Goal: Task Accomplishment & Management: Manage account settings

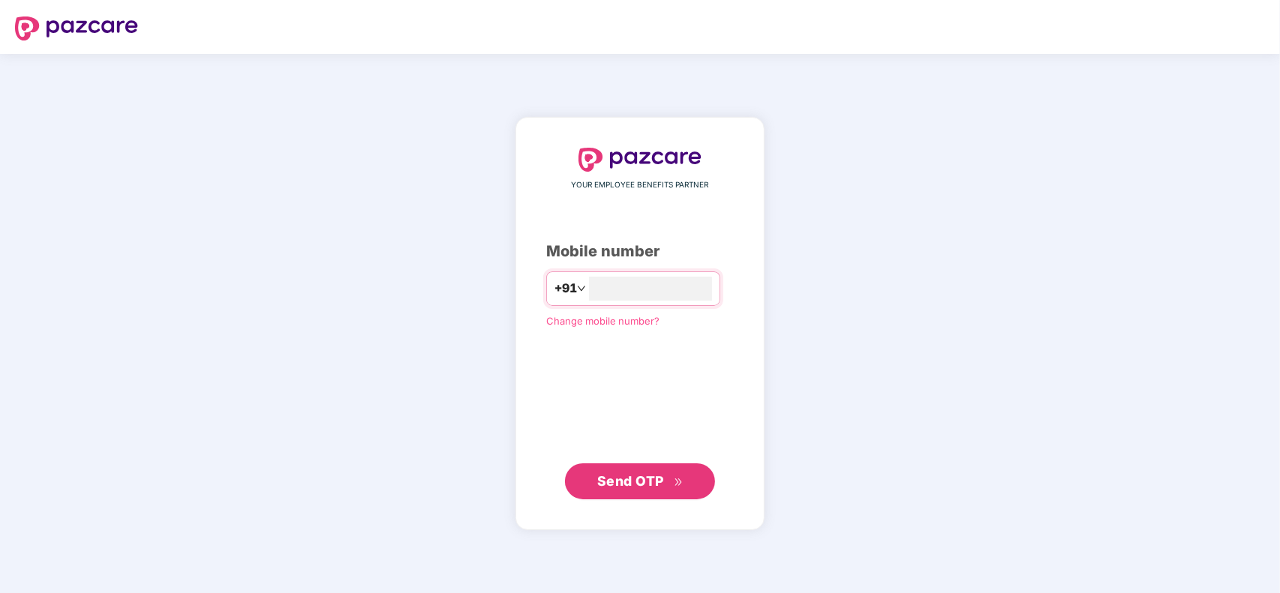
type input "**********"
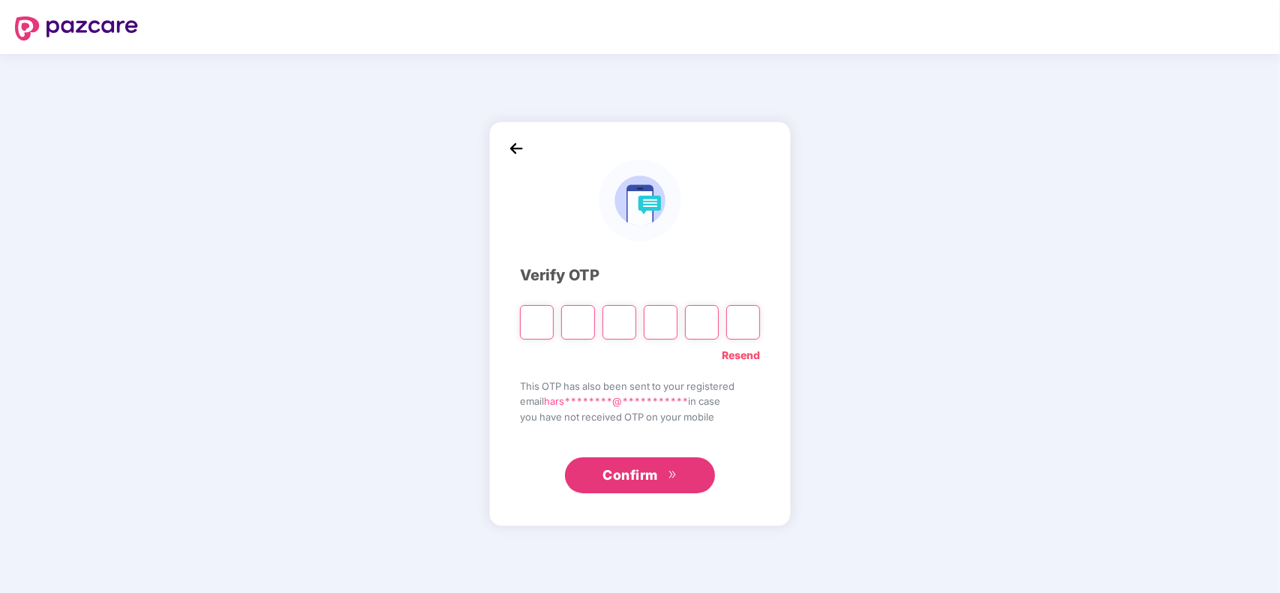
type input "*"
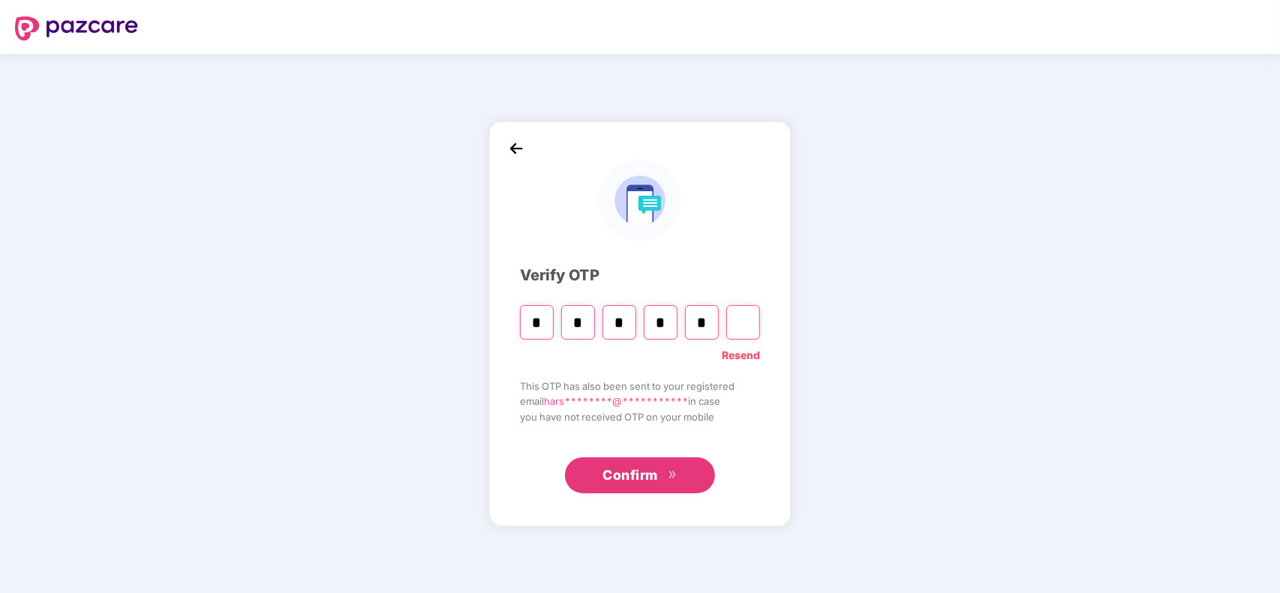
type input "*"
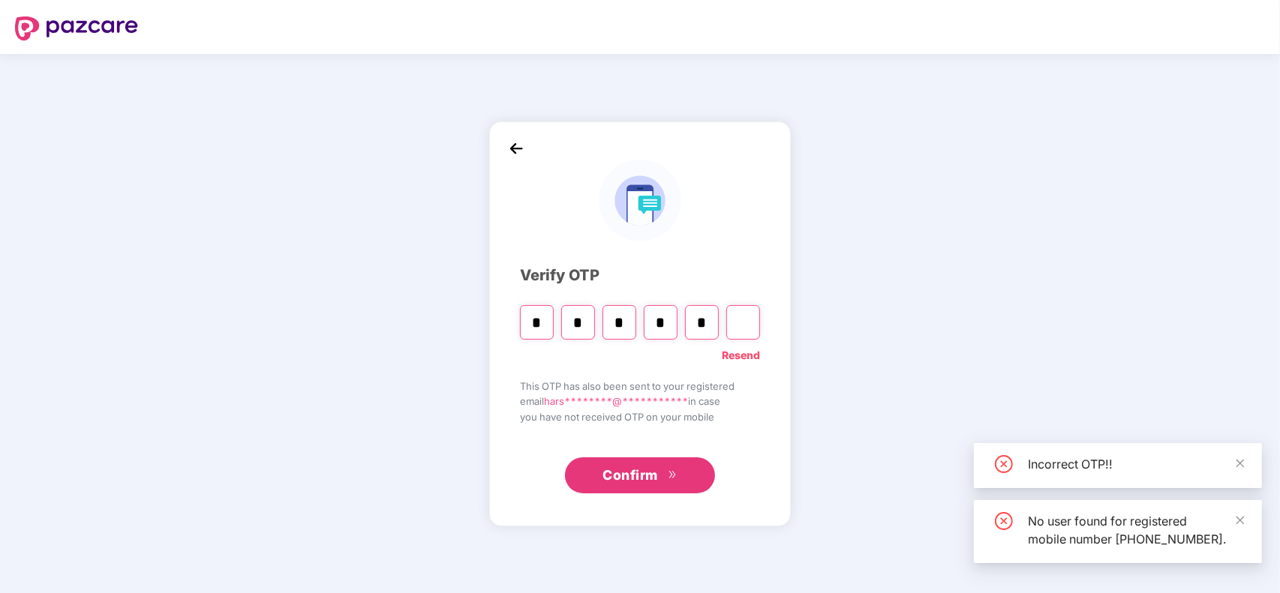
type input "*"
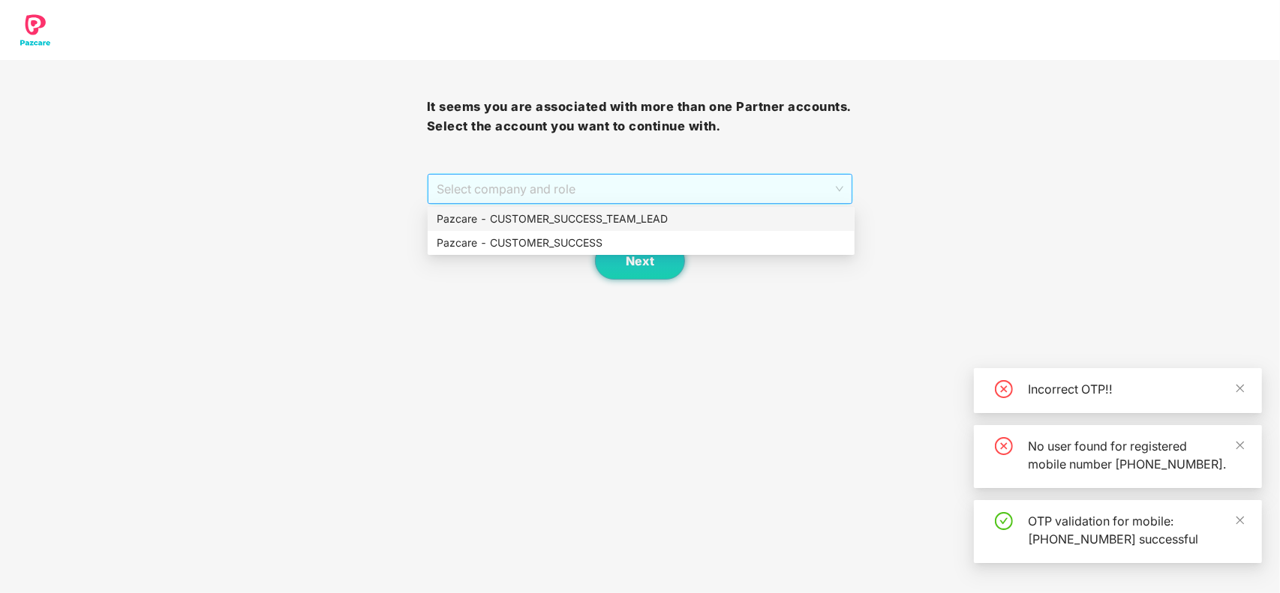
click at [587, 191] on span "Select company and role" at bounding box center [640, 189] width 407 height 29
click at [560, 237] on div "Pazcare - CUSTOMER_SUCCESS" at bounding box center [641, 243] width 409 height 17
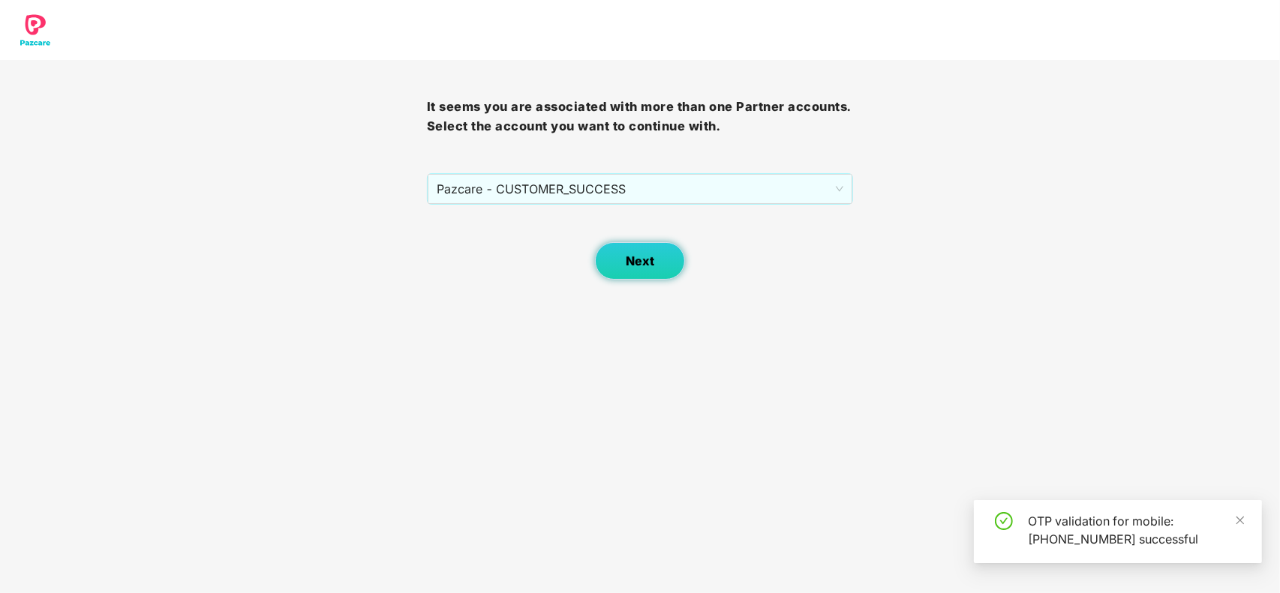
click at [653, 272] on button "Next" at bounding box center [640, 261] width 90 height 38
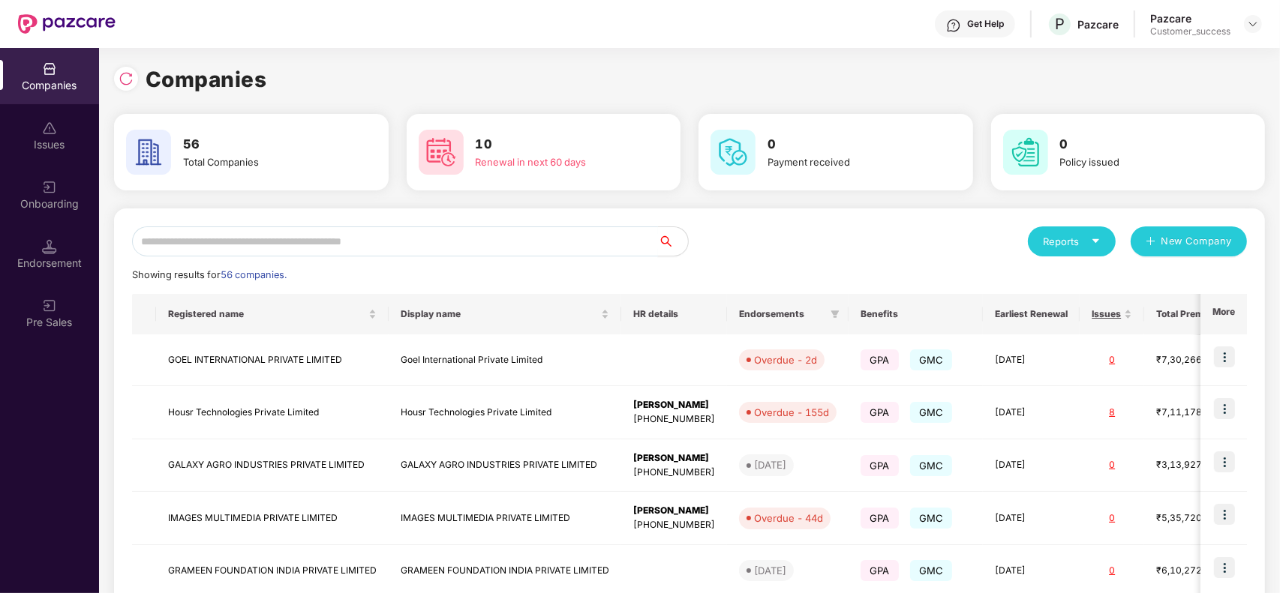
click at [339, 240] on input "text" at bounding box center [395, 242] width 526 height 30
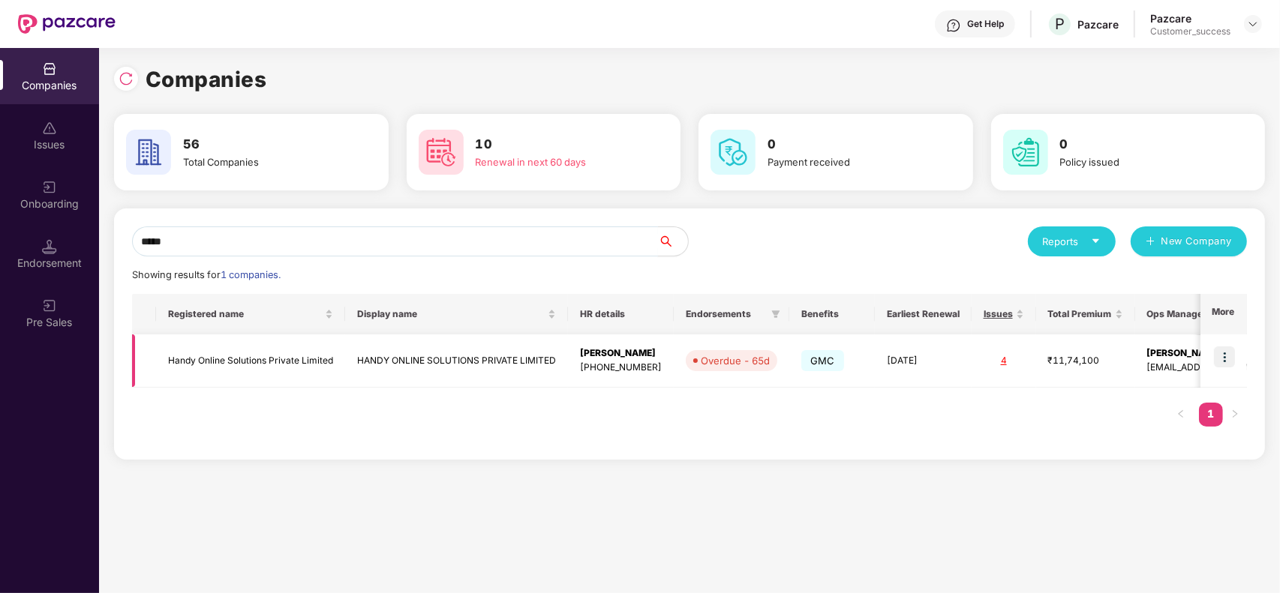
type input "*****"
click at [339, 347] on td "Handy Online Solutions Private Limited" at bounding box center [250, 361] width 189 height 53
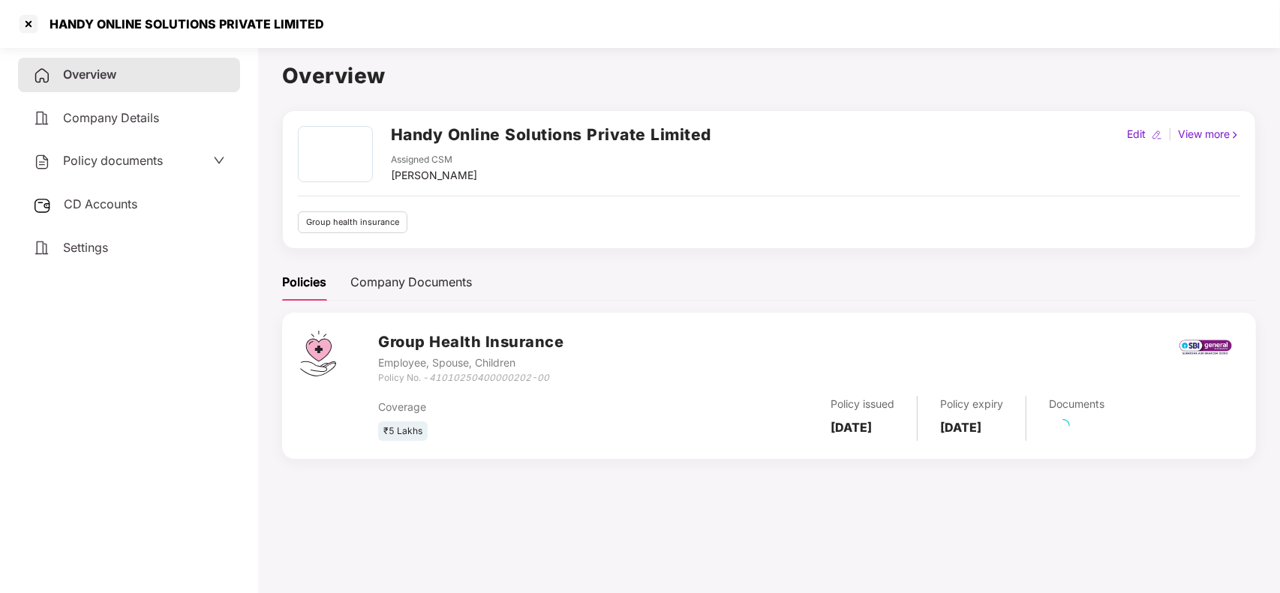
click at [94, 212] on div "CD Accounts" at bounding box center [129, 205] width 222 height 35
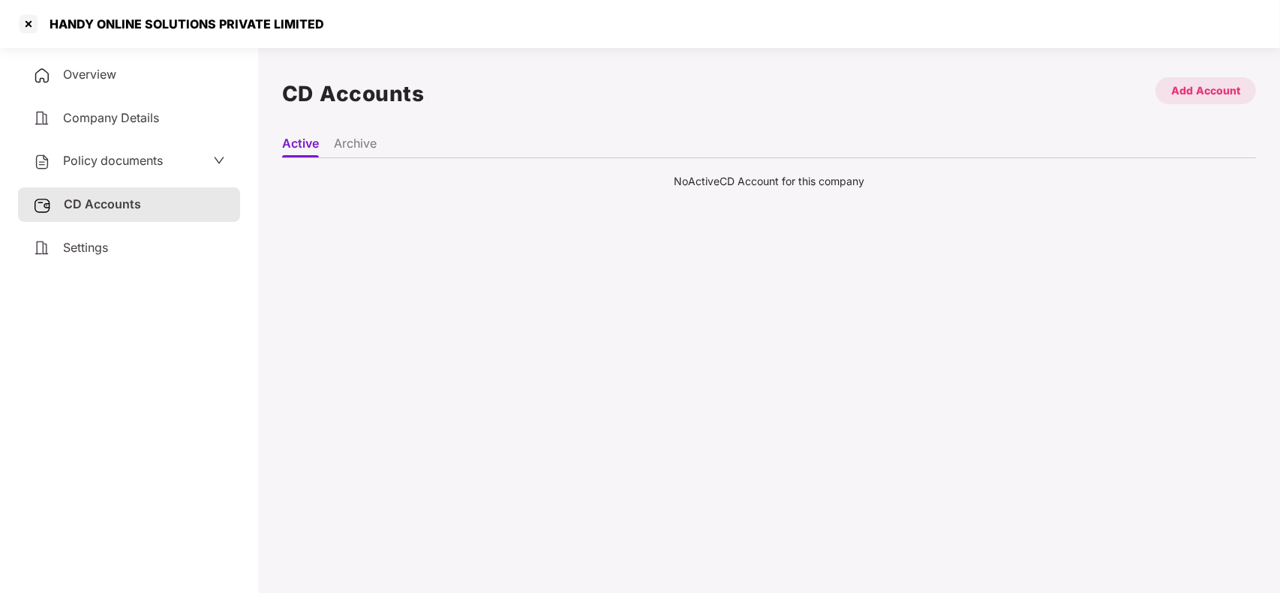
click at [1184, 98] on div "Add Account" at bounding box center [1205, 91] width 69 height 17
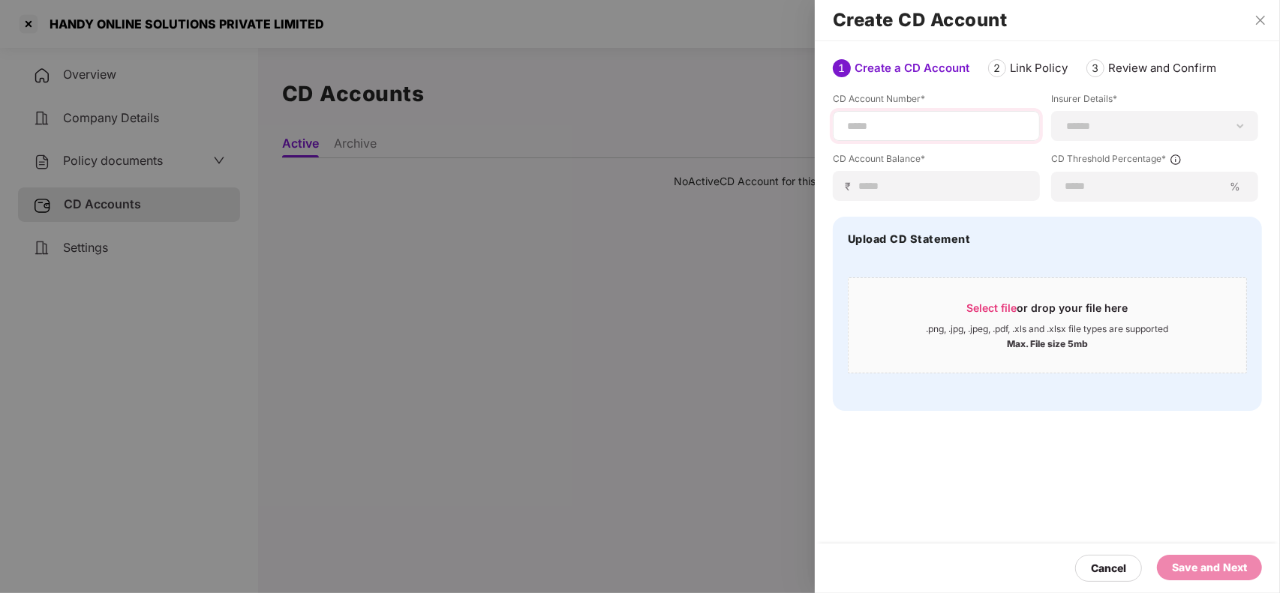
click at [940, 116] on div at bounding box center [936, 126] width 207 height 30
click at [934, 122] on input at bounding box center [936, 127] width 182 height 16
paste input "******"
type input "******"
click at [1112, 134] on div "**********" at bounding box center [1154, 126] width 207 height 30
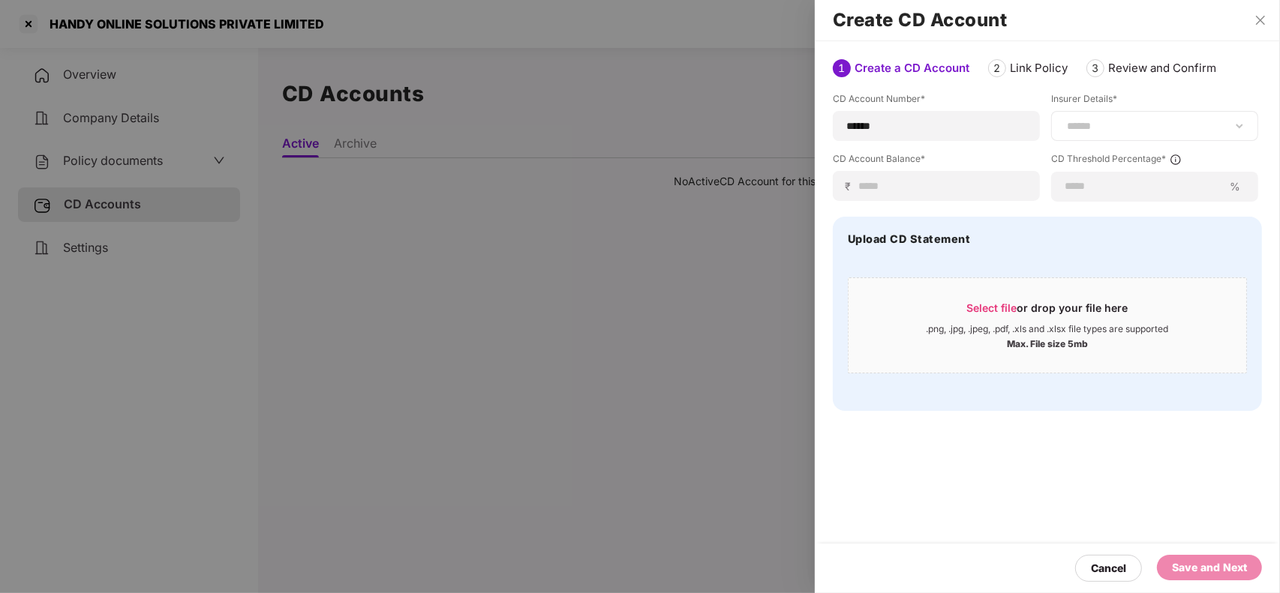
click at [1112, 134] on div "**********" at bounding box center [1154, 126] width 207 height 30
click at [1234, 128] on select "**********" at bounding box center [1155, 126] width 182 height 12
select select "***"
click at [1064, 120] on select "**********" at bounding box center [1155, 126] width 182 height 12
click at [908, 191] on input at bounding box center [942, 187] width 170 height 16
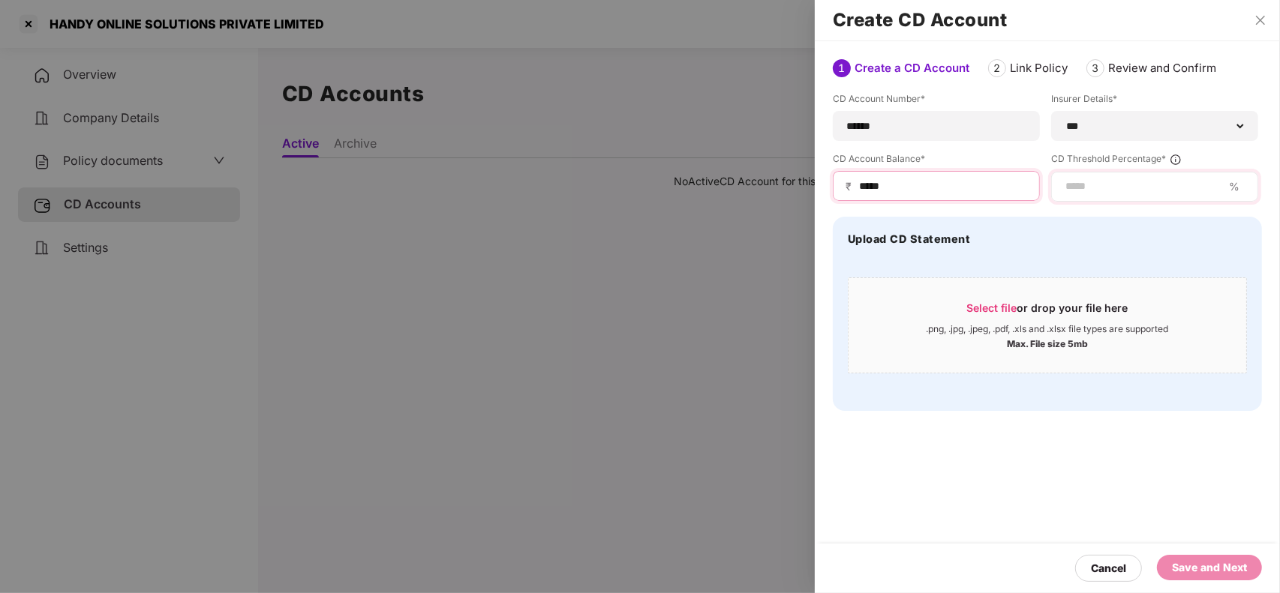
type input "*****"
click at [1093, 186] on input at bounding box center [1143, 187] width 159 height 16
type input "*"
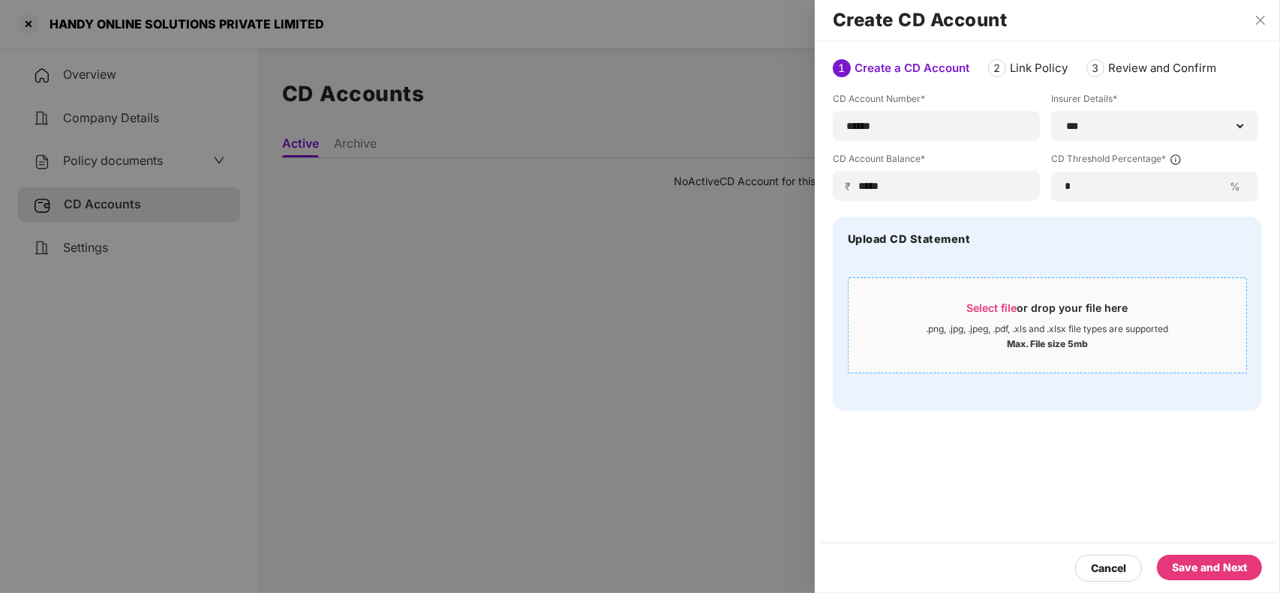
click at [988, 326] on div ".png, .jpg, .jpeg, .pdf, .xls and .xlsx file types are supported" at bounding box center [1047, 329] width 242 height 12
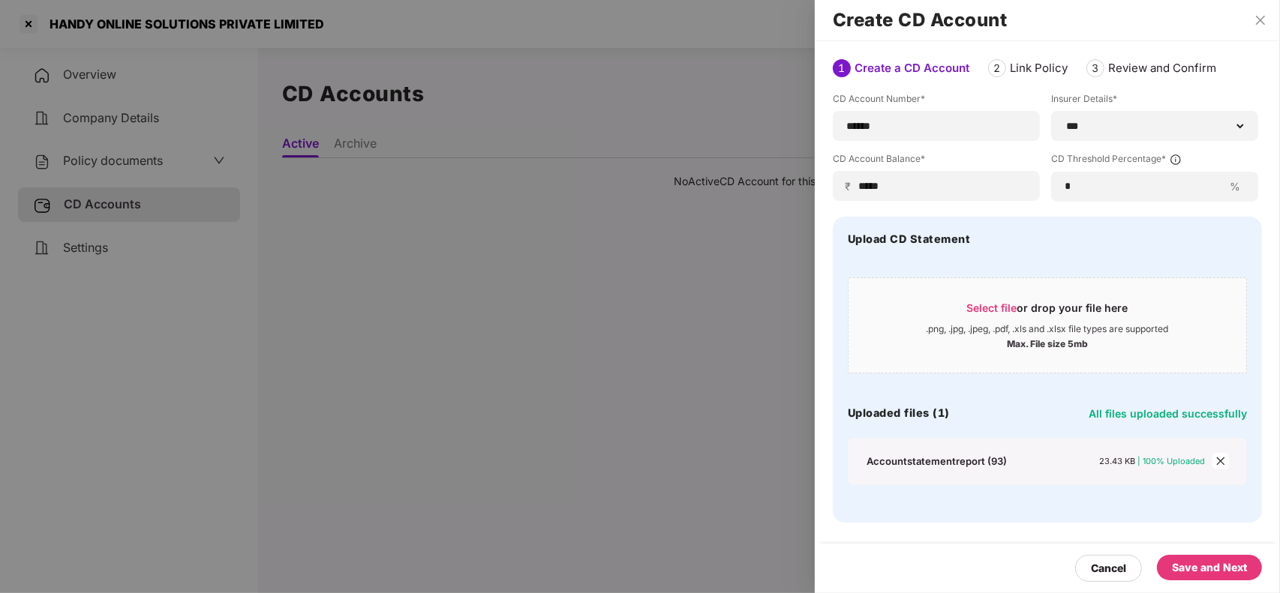
click at [1223, 569] on div "Save and Next" at bounding box center [1209, 568] width 75 height 17
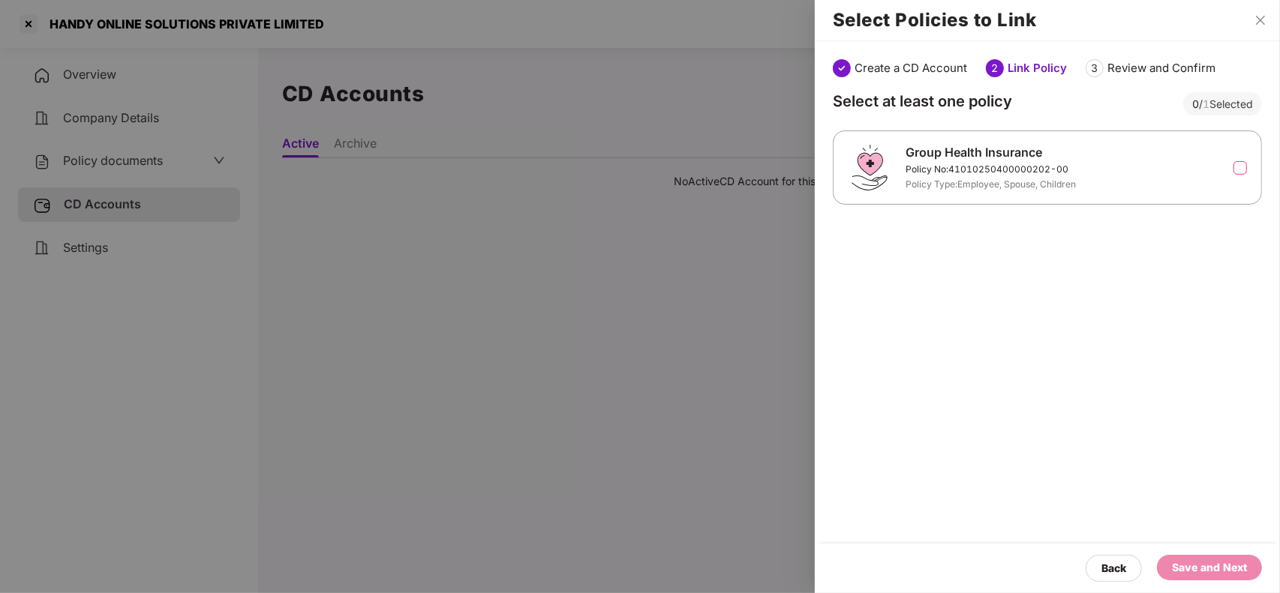
click at [1179, 174] on div "Group Health Insurance Policy No: 41010250400000202-00 Policy Type: Employee, S…" at bounding box center [1047, 167] width 392 height 49
click at [1236, 175] on div at bounding box center [1238, 168] width 10 height 17
click at [1239, 167] on label at bounding box center [1240, 168] width 14 height 14
click at [1193, 563] on div "Save and Next" at bounding box center [1209, 568] width 75 height 17
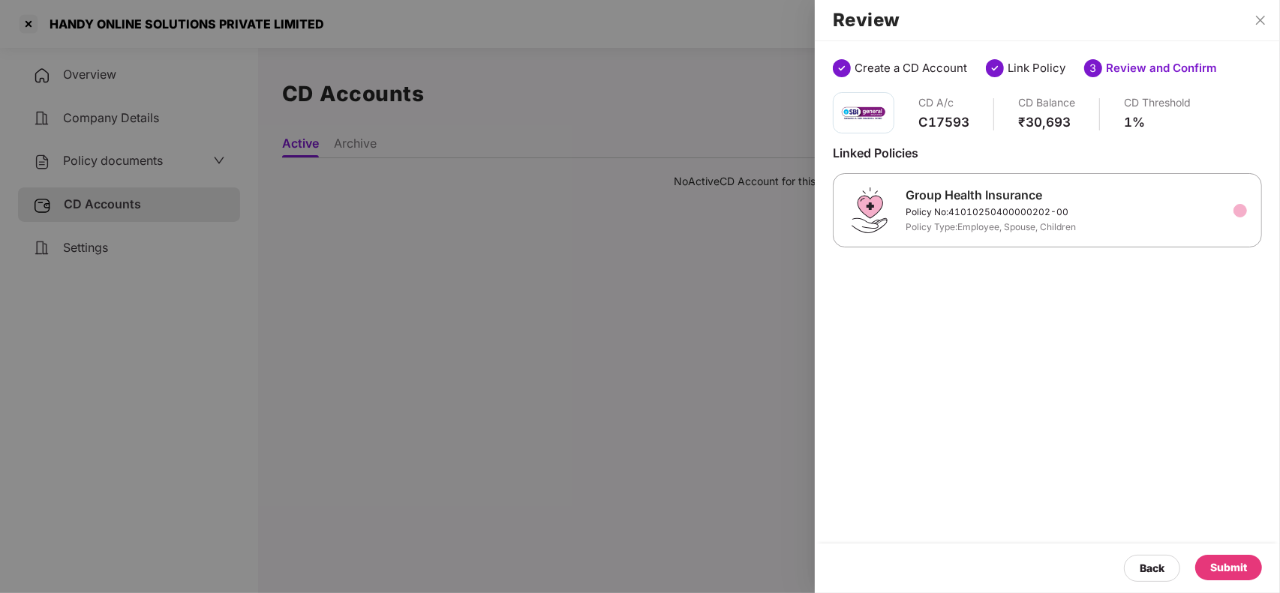
click at [1216, 563] on div "Submit" at bounding box center [1228, 568] width 37 height 17
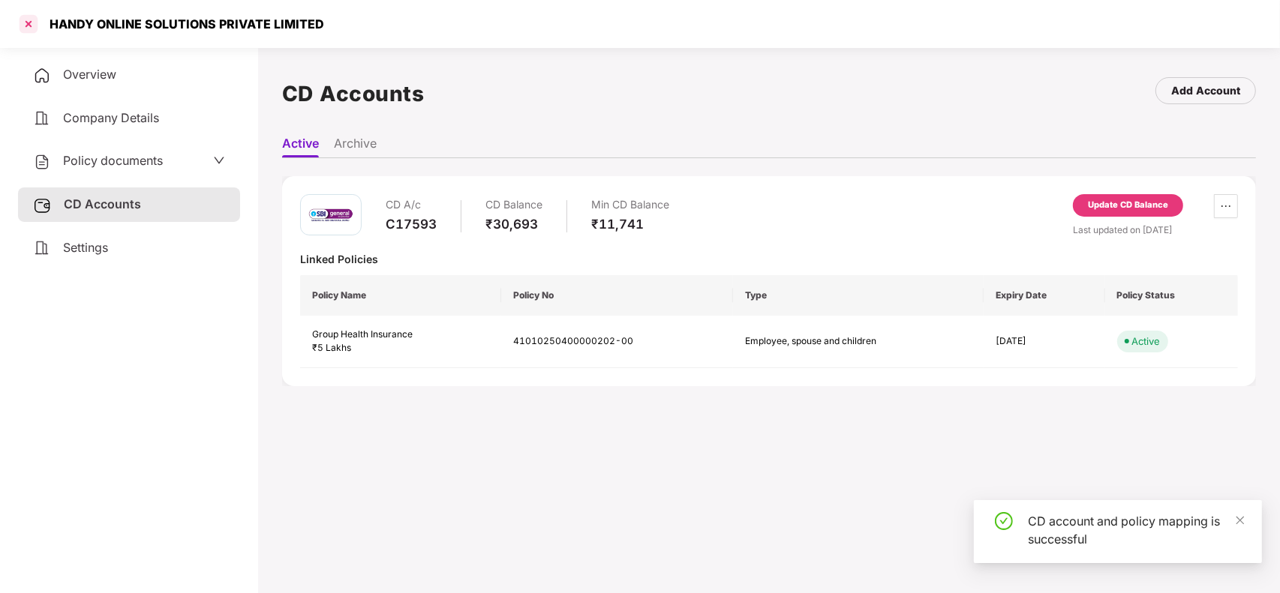
click at [20, 24] on div at bounding box center [29, 24] width 24 height 24
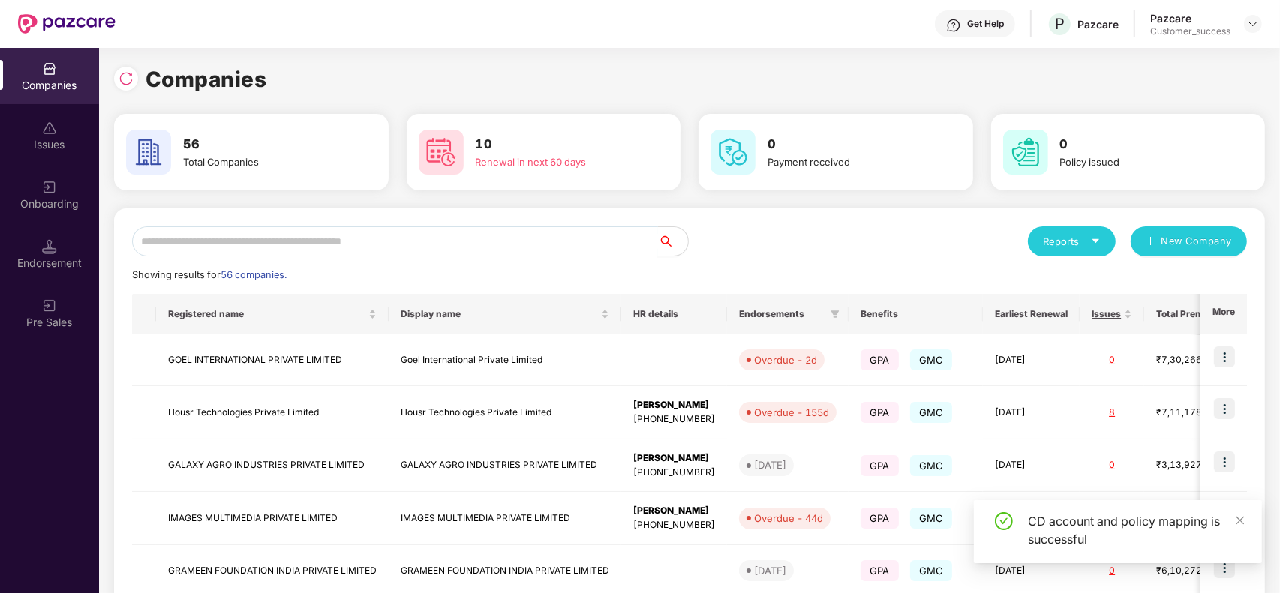
click at [239, 244] on input "text" at bounding box center [395, 242] width 526 height 30
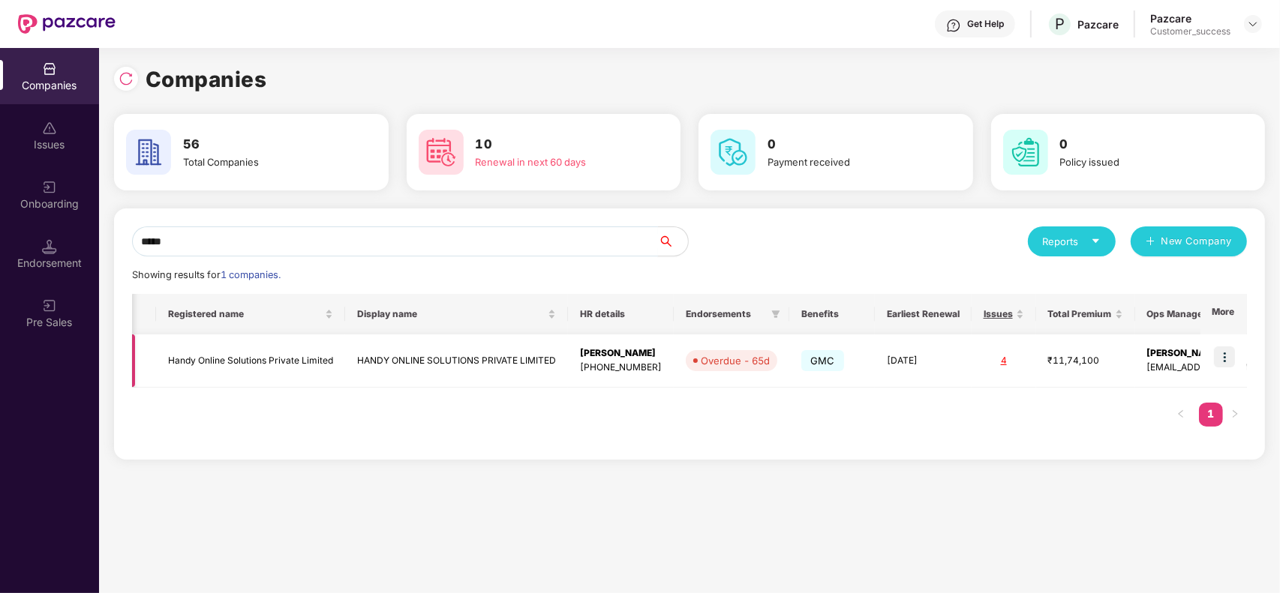
scroll to position [0, 73]
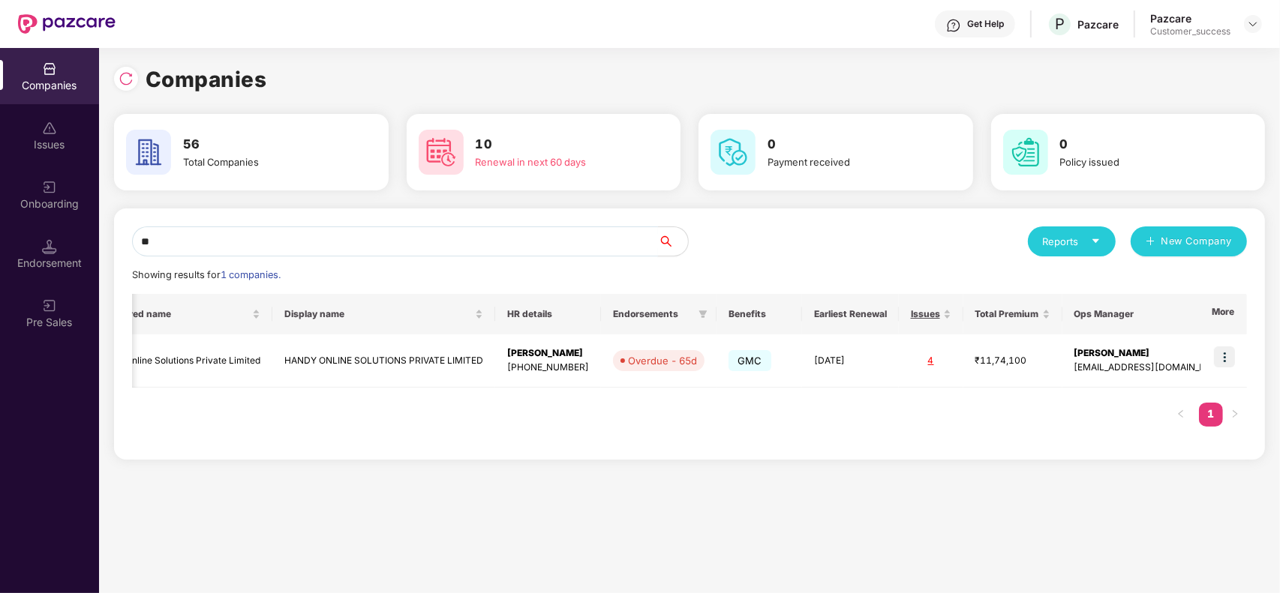
type input "*"
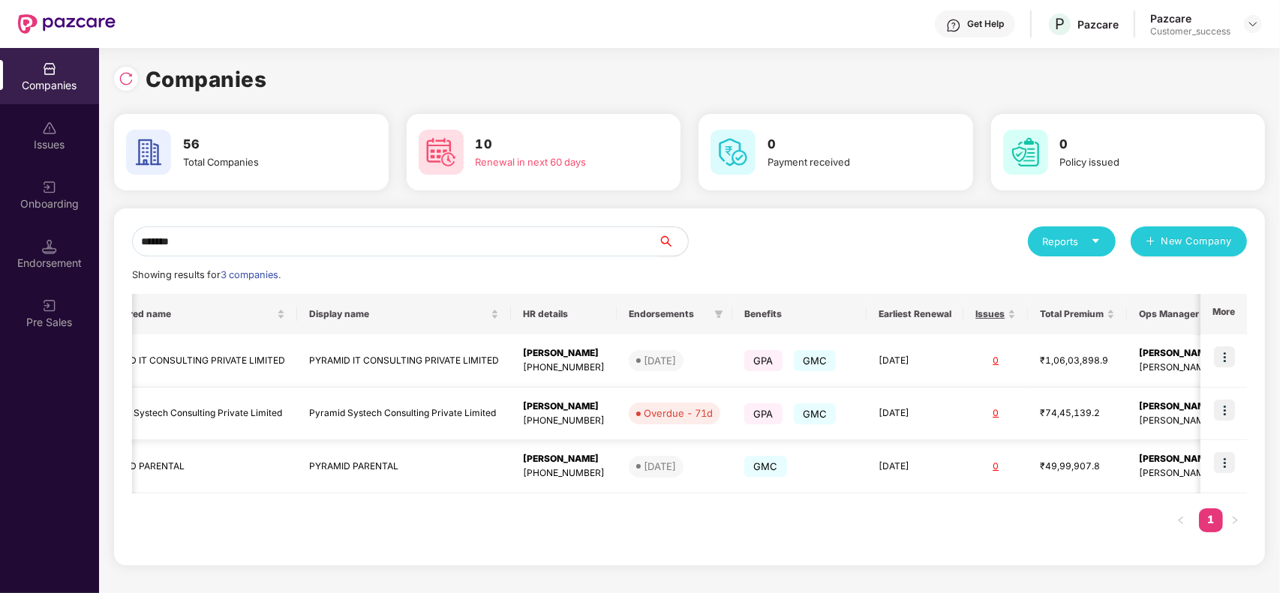
type input "*******"
click at [1234, 414] on img at bounding box center [1224, 410] width 21 height 21
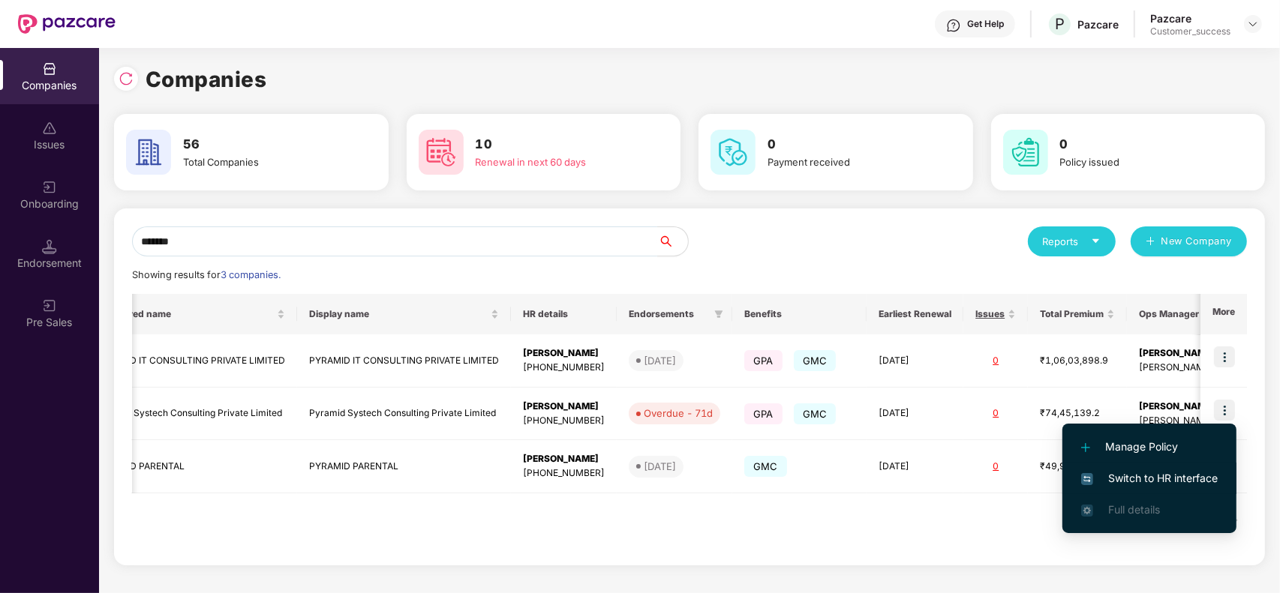
click at [1148, 478] on span "Switch to HR interface" at bounding box center [1149, 478] width 137 height 17
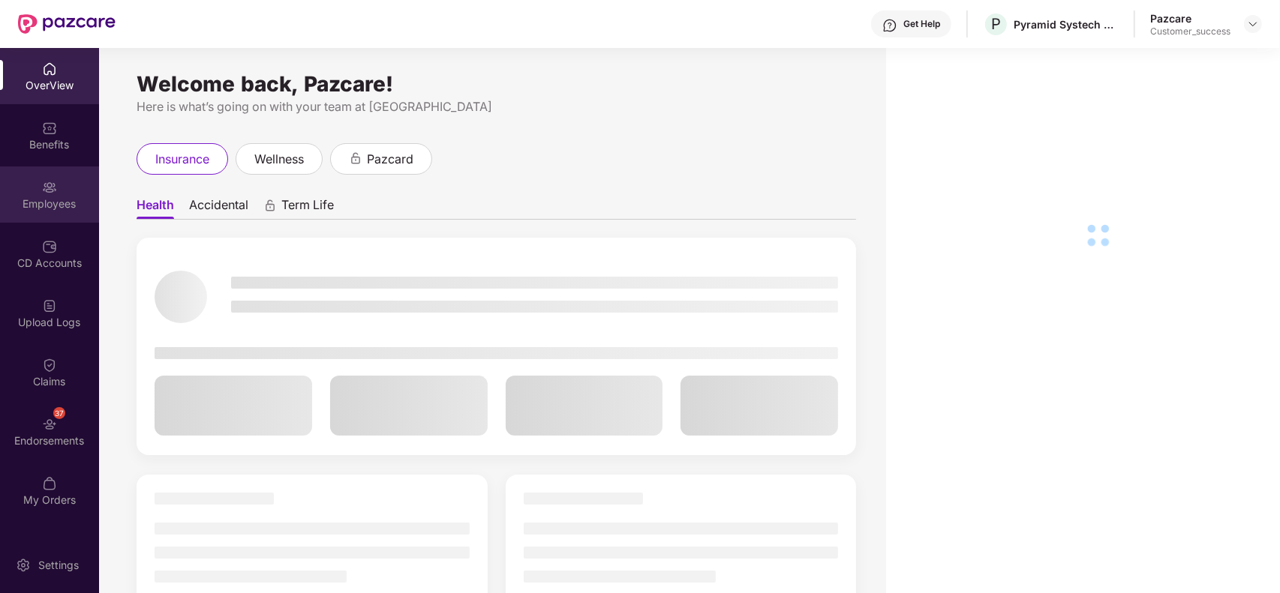
click at [46, 215] on div "Employees" at bounding box center [49, 195] width 99 height 56
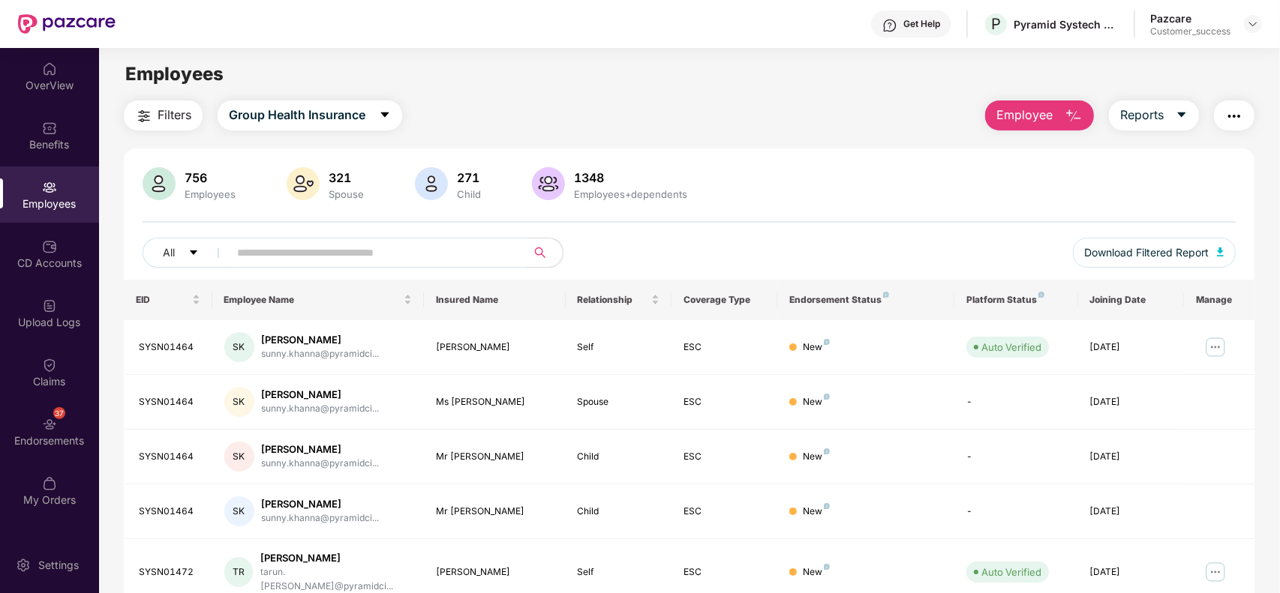
click at [317, 245] on input "text" at bounding box center [371, 253] width 269 height 23
paste input "**********"
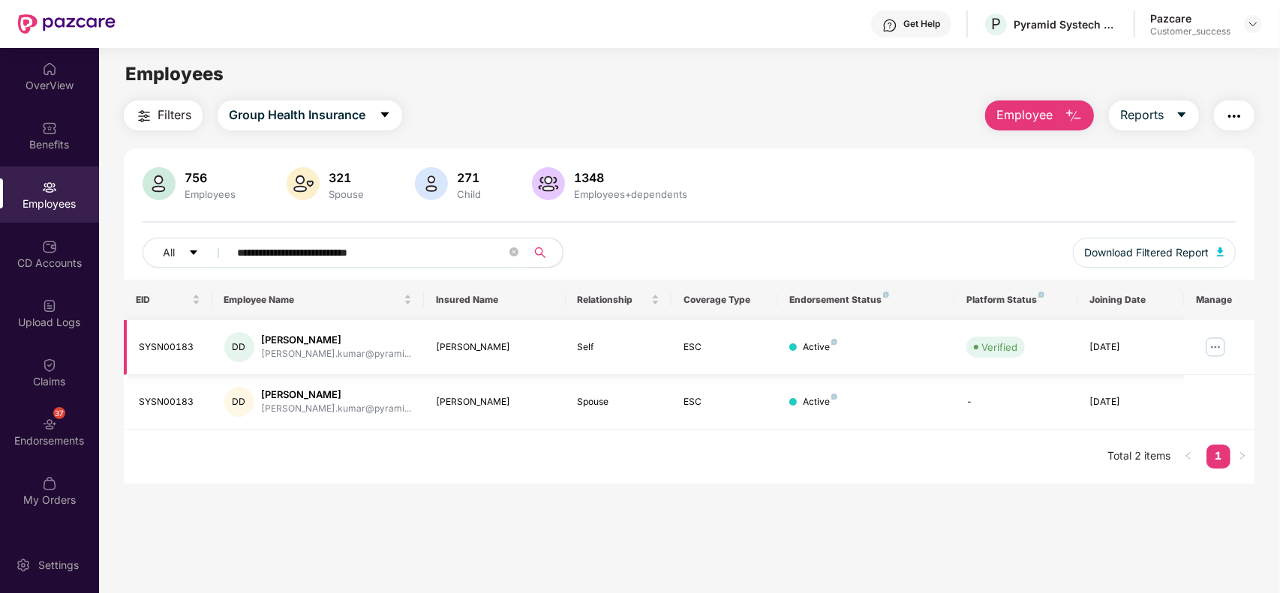
type input "**********"
click at [1217, 351] on img at bounding box center [1215, 347] width 24 height 24
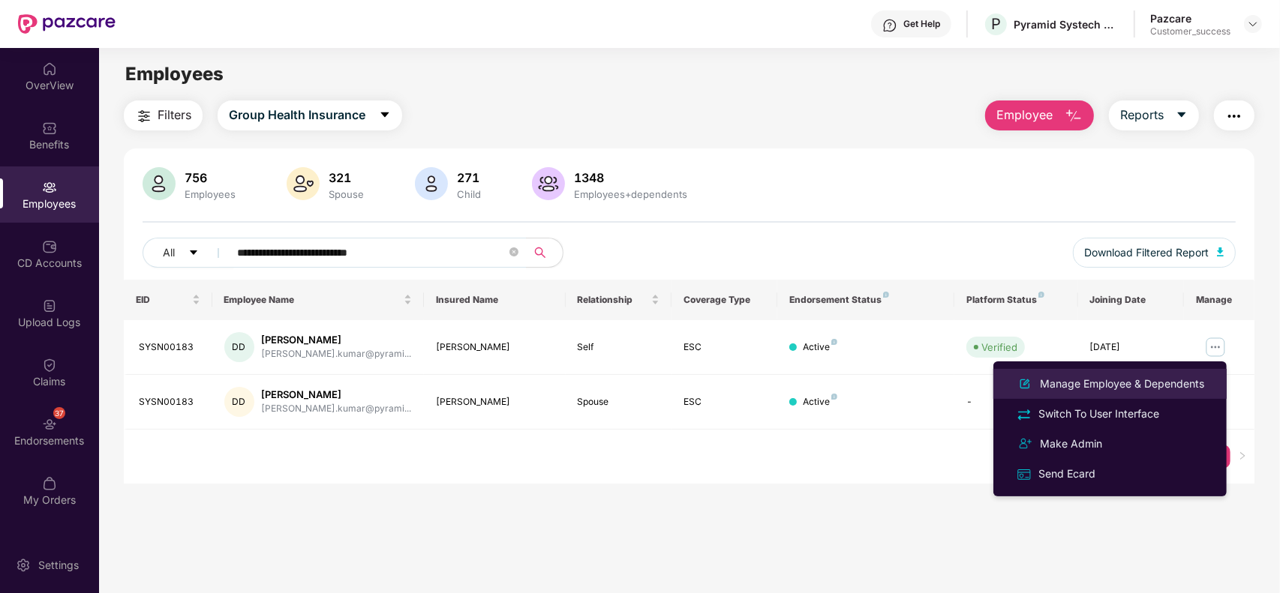
click at [1157, 373] on li "Manage Employee & Dependents" at bounding box center [1109, 384] width 233 height 30
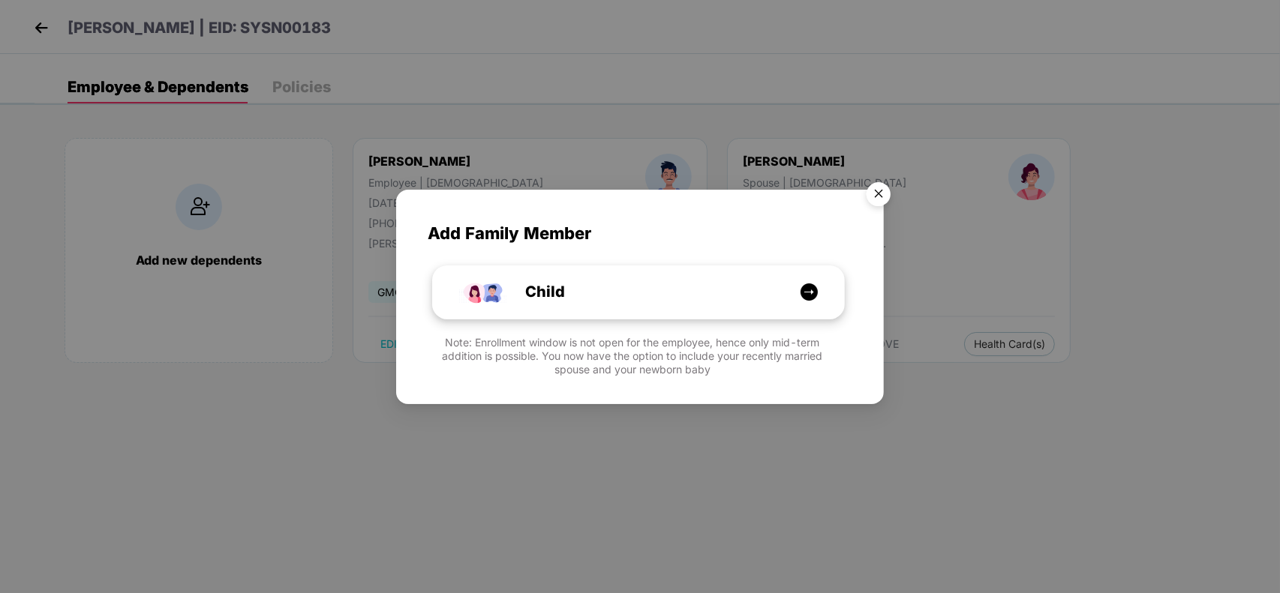
click at [643, 268] on div "Child" at bounding box center [638, 292] width 411 height 53
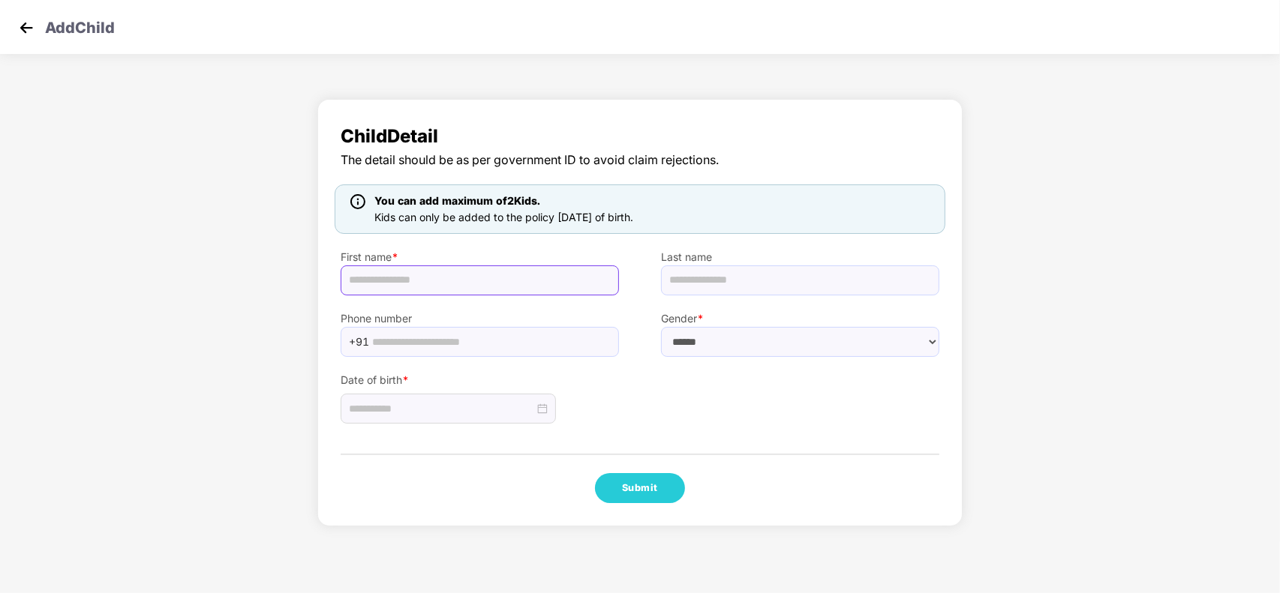
click at [400, 283] on input "text" at bounding box center [480, 281] width 278 height 30
type input "*******"
type input "**********"
click at [400, 283] on input "*******" at bounding box center [480, 281] width 278 height 30
type input "*******"
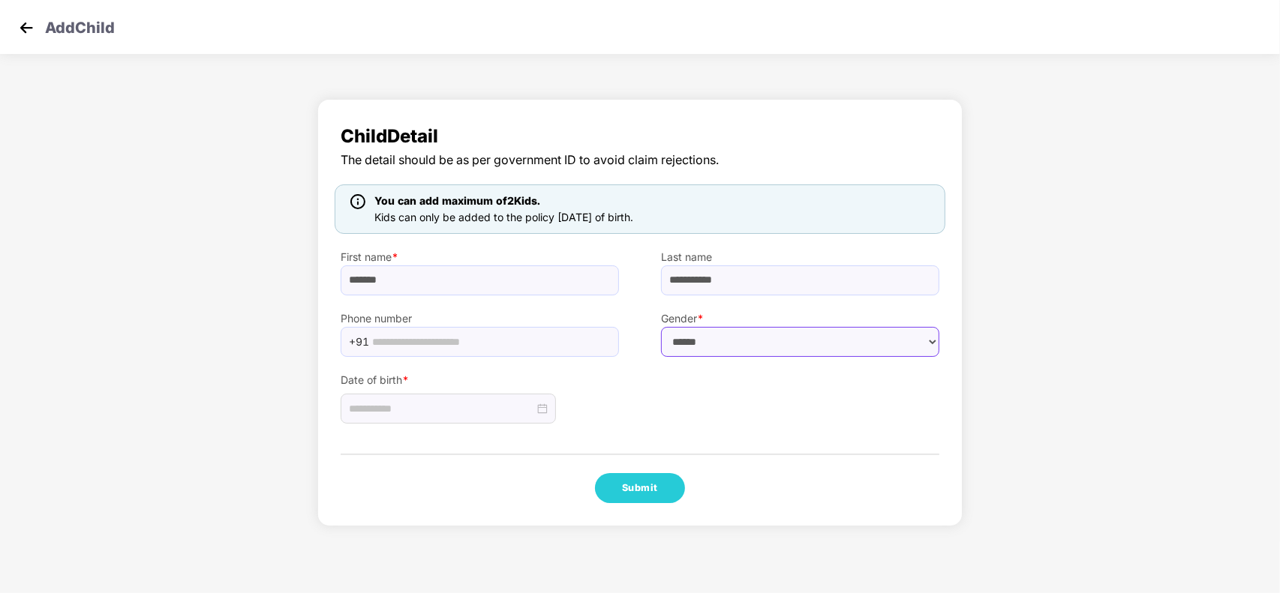
click at [764, 342] on select "****** **** ******" at bounding box center [800, 342] width 278 height 30
click at [700, 346] on select "****** **** ******" at bounding box center [800, 342] width 278 height 30
select select "****"
click at [661, 327] on select "****** **** ******" at bounding box center [800, 342] width 278 height 30
click at [391, 416] on input at bounding box center [441, 409] width 185 height 17
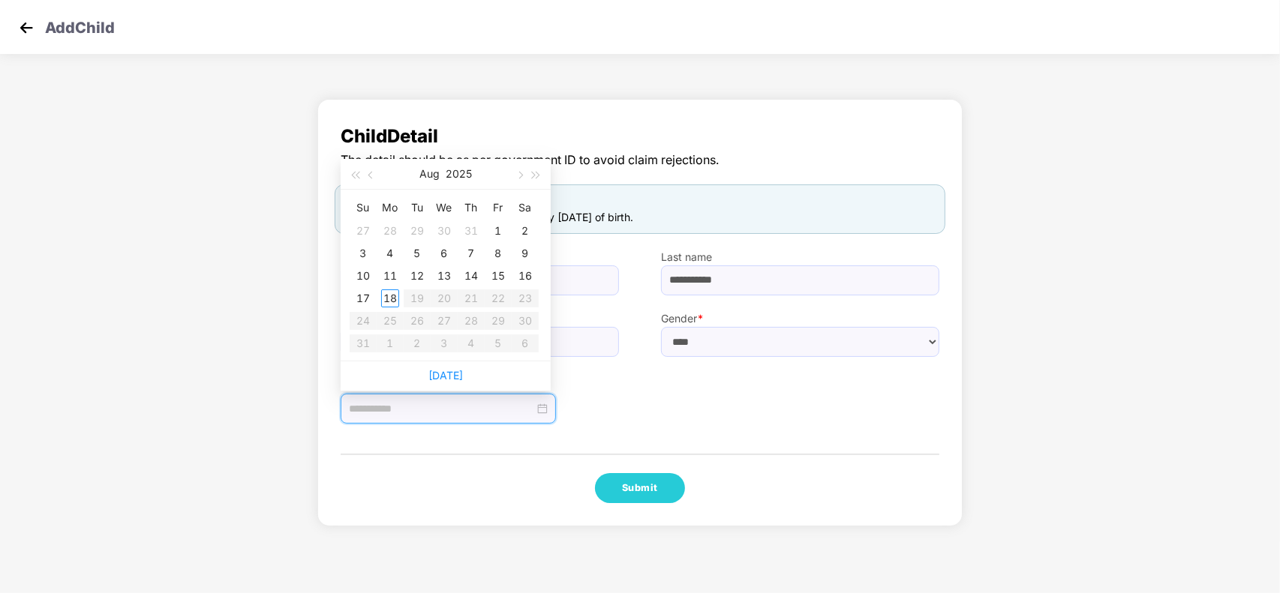
type input "**********"
click at [531, 275] on div "16" at bounding box center [525, 276] width 18 height 18
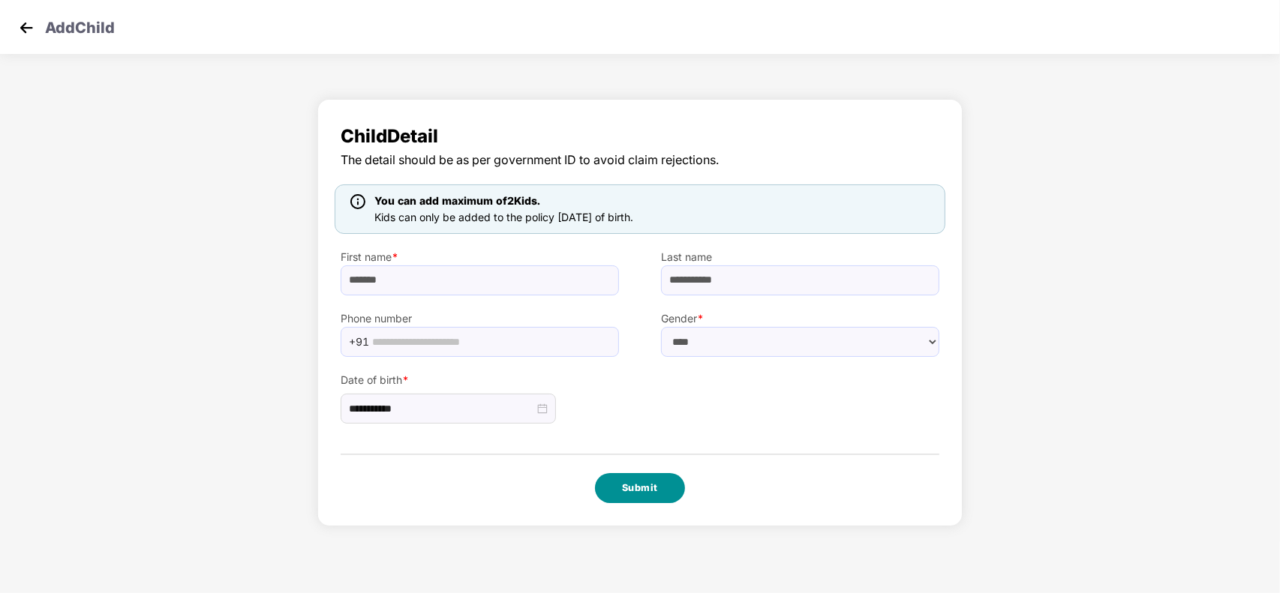
click at [640, 503] on button "Submit" at bounding box center [640, 488] width 90 height 30
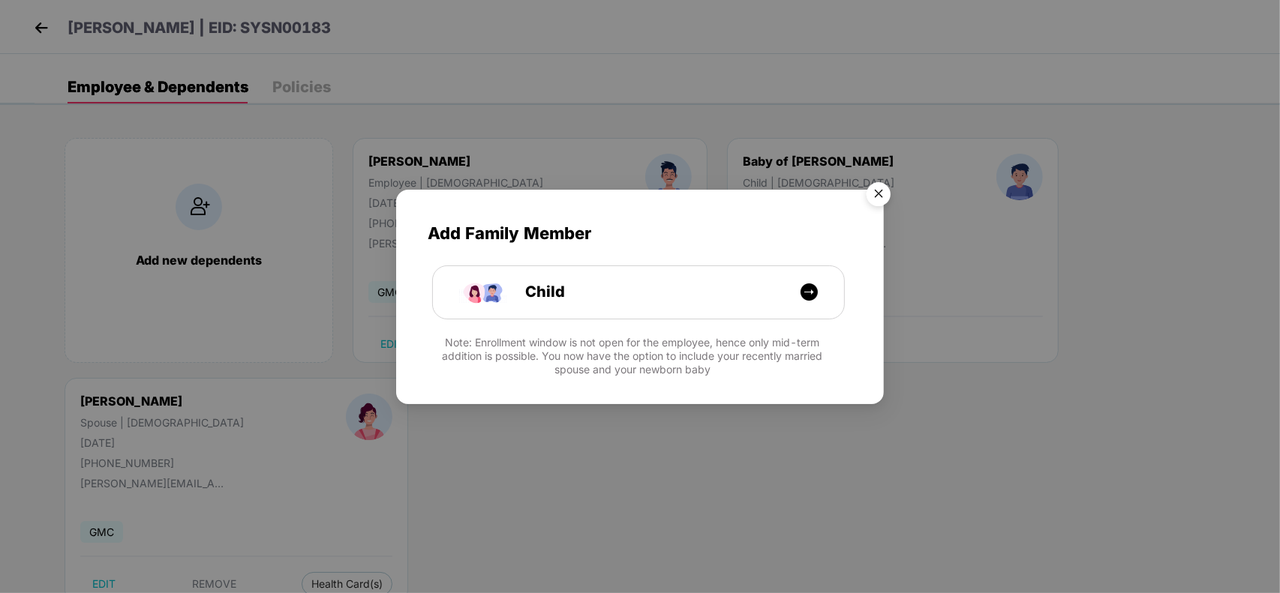
click at [872, 194] on img "Close" at bounding box center [878, 197] width 42 height 42
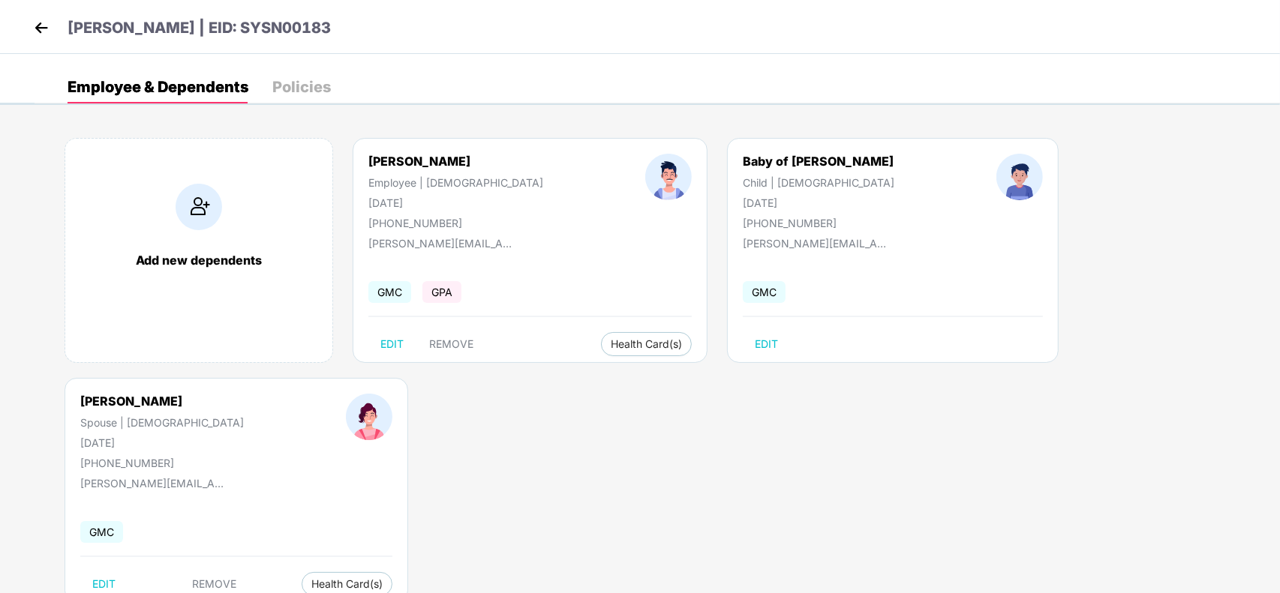
click at [39, 31] on img at bounding box center [41, 28] width 23 height 23
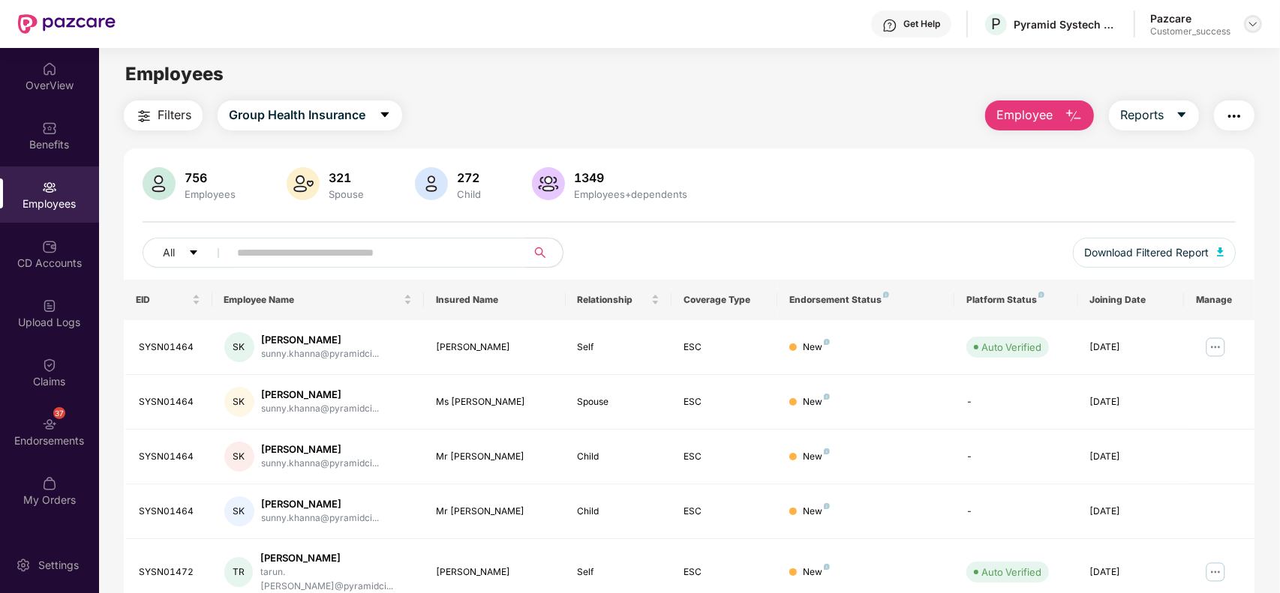
click at [1251, 27] on img at bounding box center [1253, 24] width 12 height 12
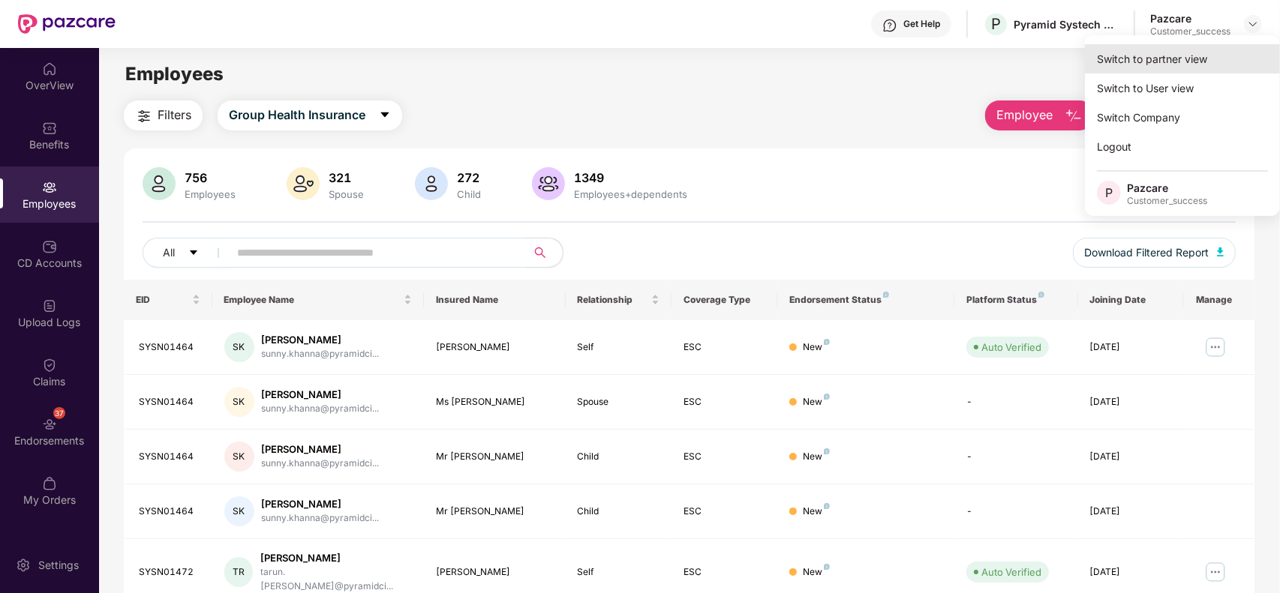
click at [1219, 57] on div "Switch to partner view" at bounding box center [1182, 58] width 195 height 29
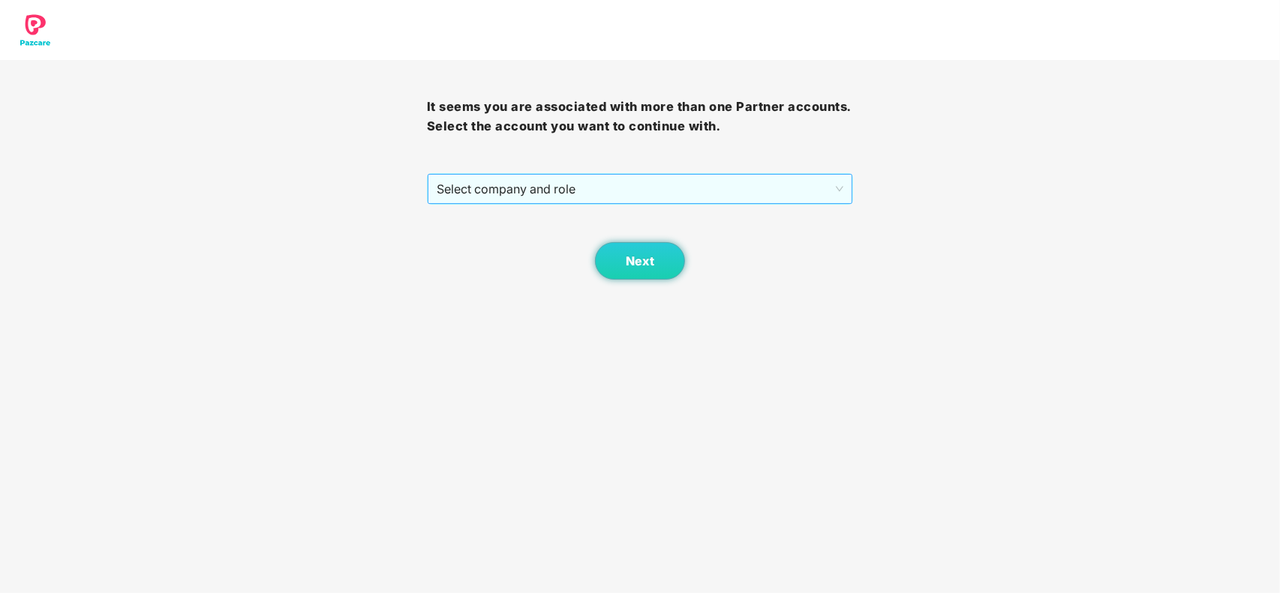
click at [613, 199] on span "Select company and role" at bounding box center [640, 189] width 407 height 29
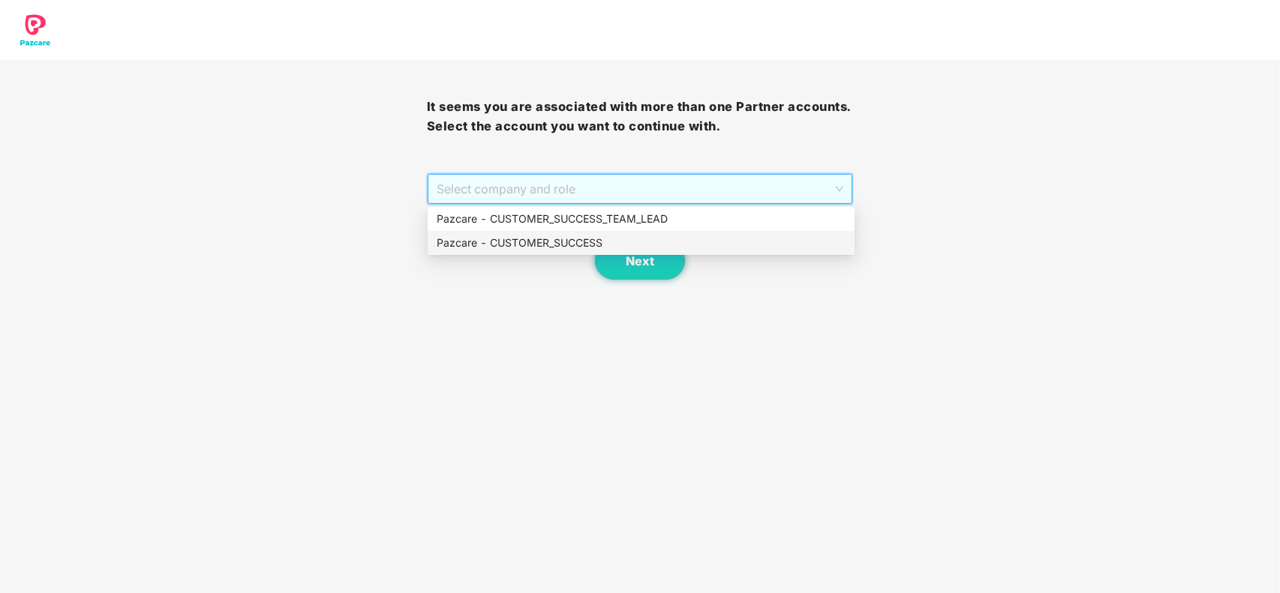
click at [534, 244] on div "Pazcare - CUSTOMER_SUCCESS" at bounding box center [641, 243] width 409 height 17
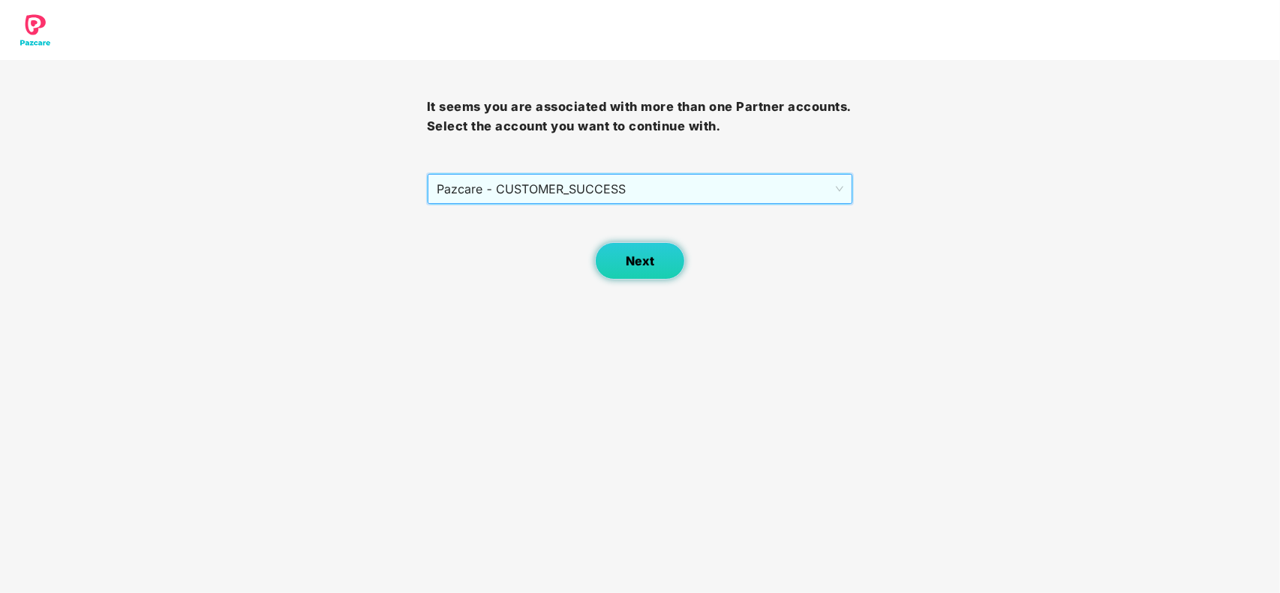
click at [638, 260] on span "Next" at bounding box center [640, 261] width 29 height 14
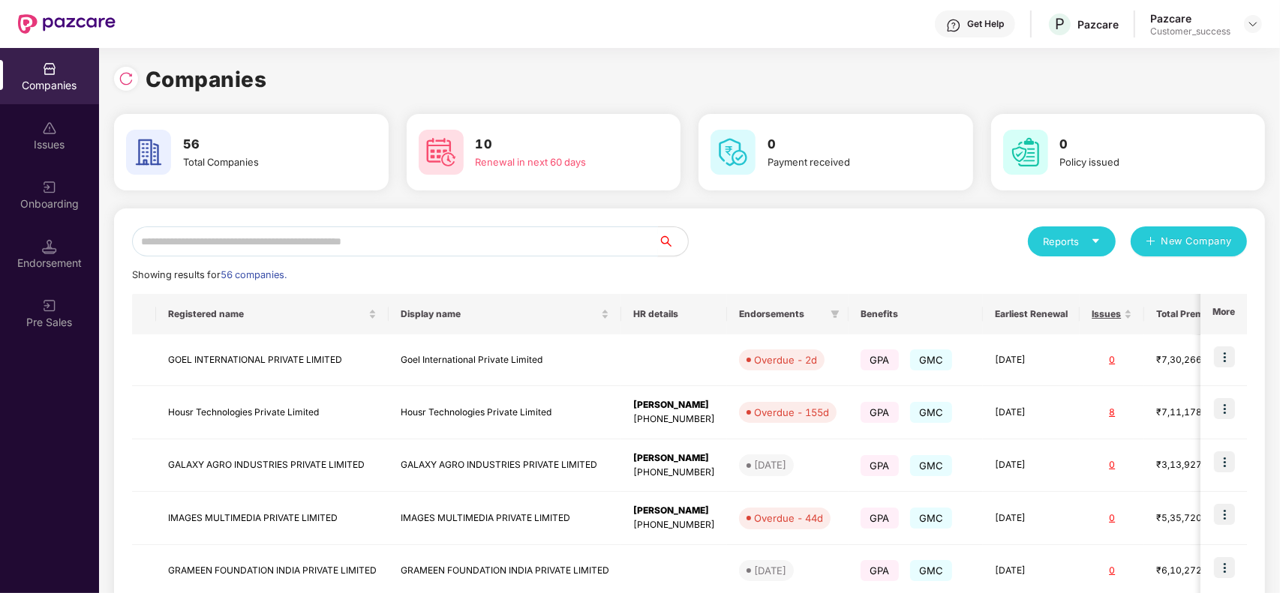
click at [511, 238] on input "text" at bounding box center [395, 242] width 526 height 30
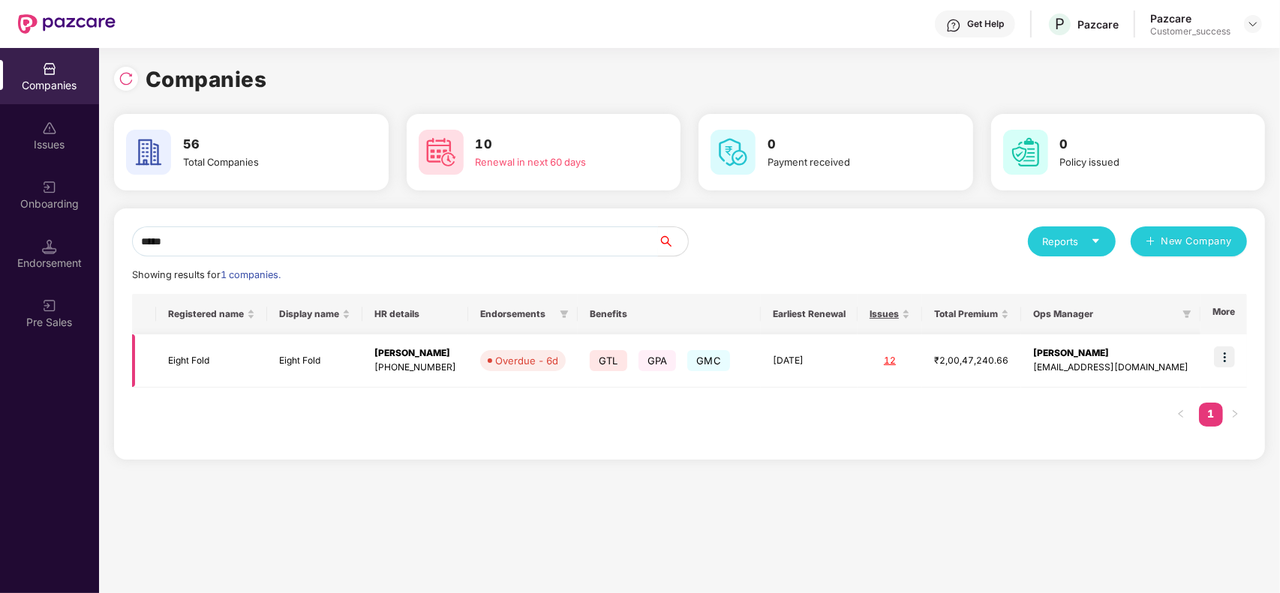
type input "*****"
click at [1217, 362] on img at bounding box center [1224, 357] width 21 height 21
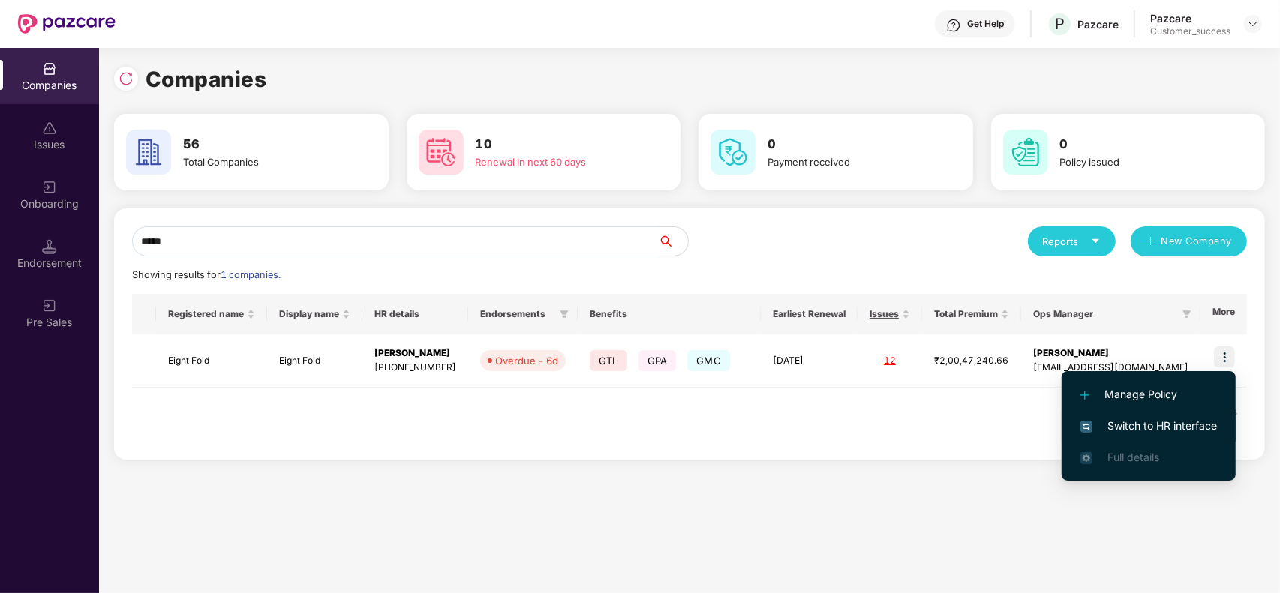
click at [1161, 428] on span "Switch to HR interface" at bounding box center [1148, 426] width 137 height 17
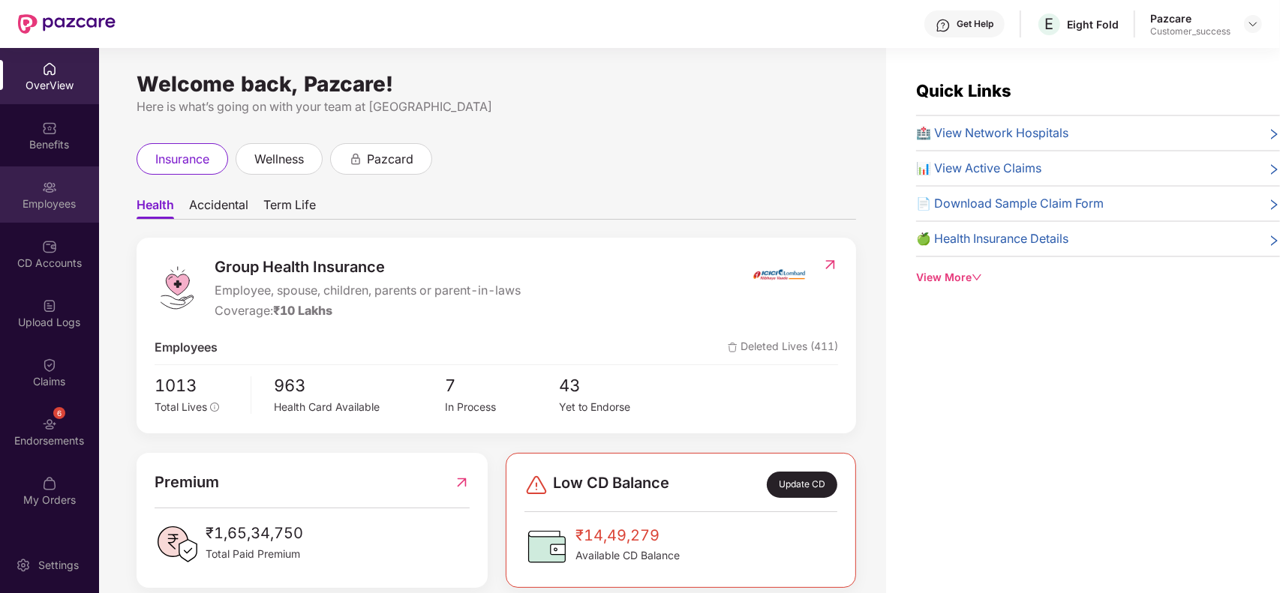
click at [54, 204] on div "Employees" at bounding box center [49, 204] width 99 height 15
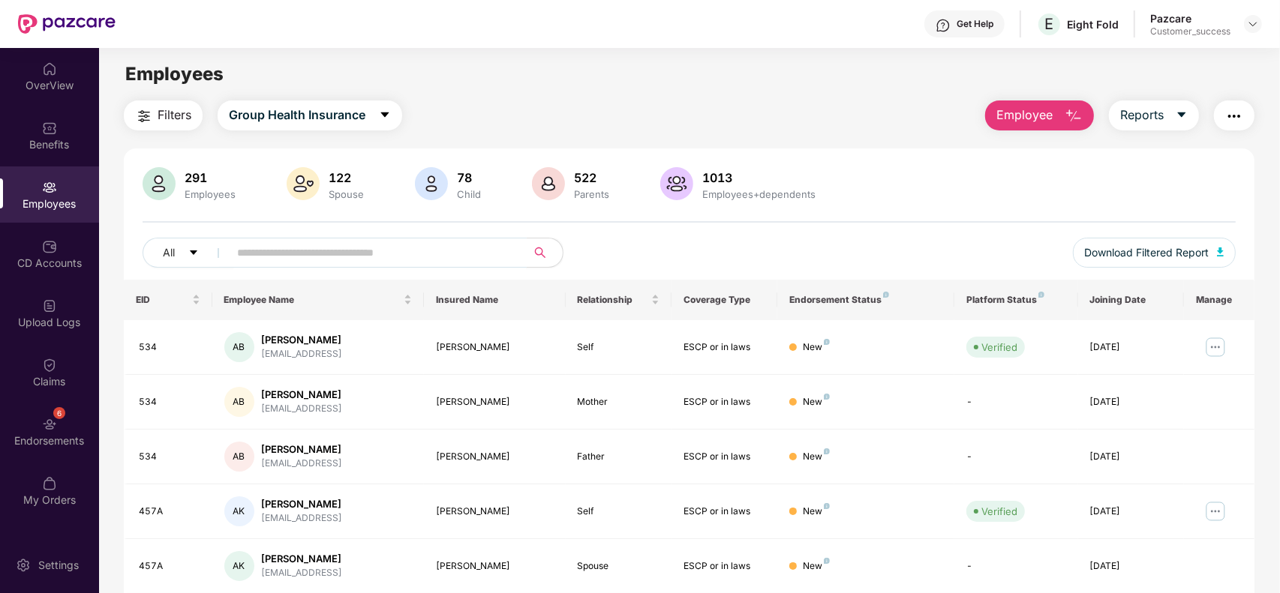
click at [297, 248] on input "text" at bounding box center [371, 253] width 269 height 23
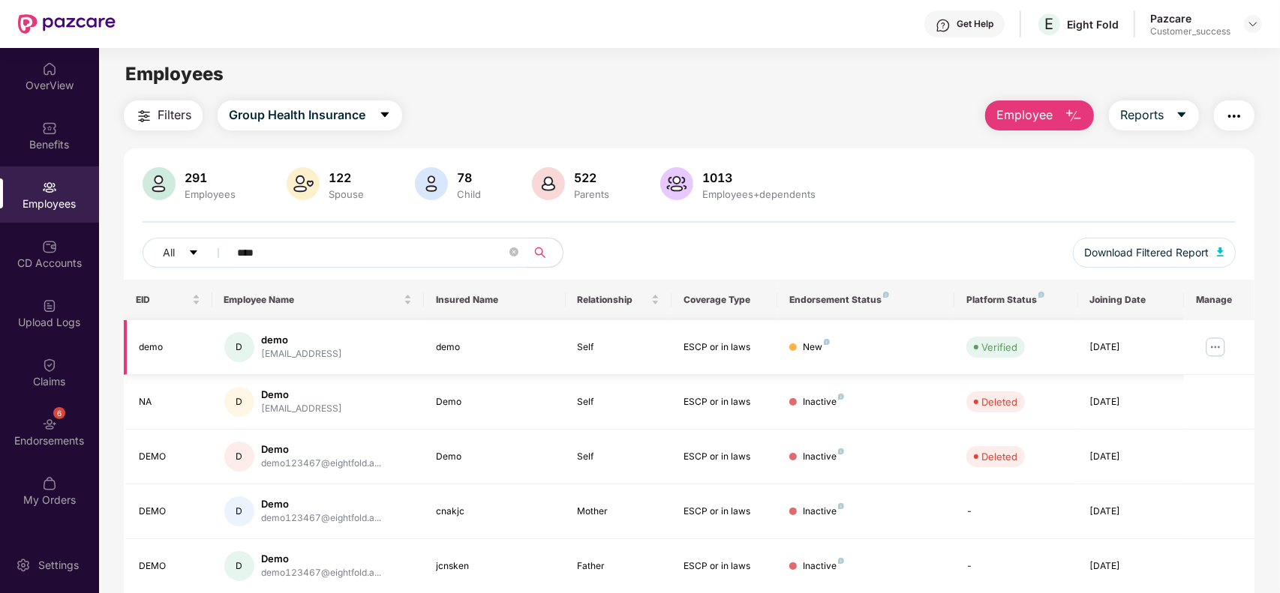
type input "****"
click at [316, 359] on div "[EMAIL_ADDRESS]" at bounding box center [302, 354] width 81 height 14
copy div "[EMAIL_ADDRESS]"
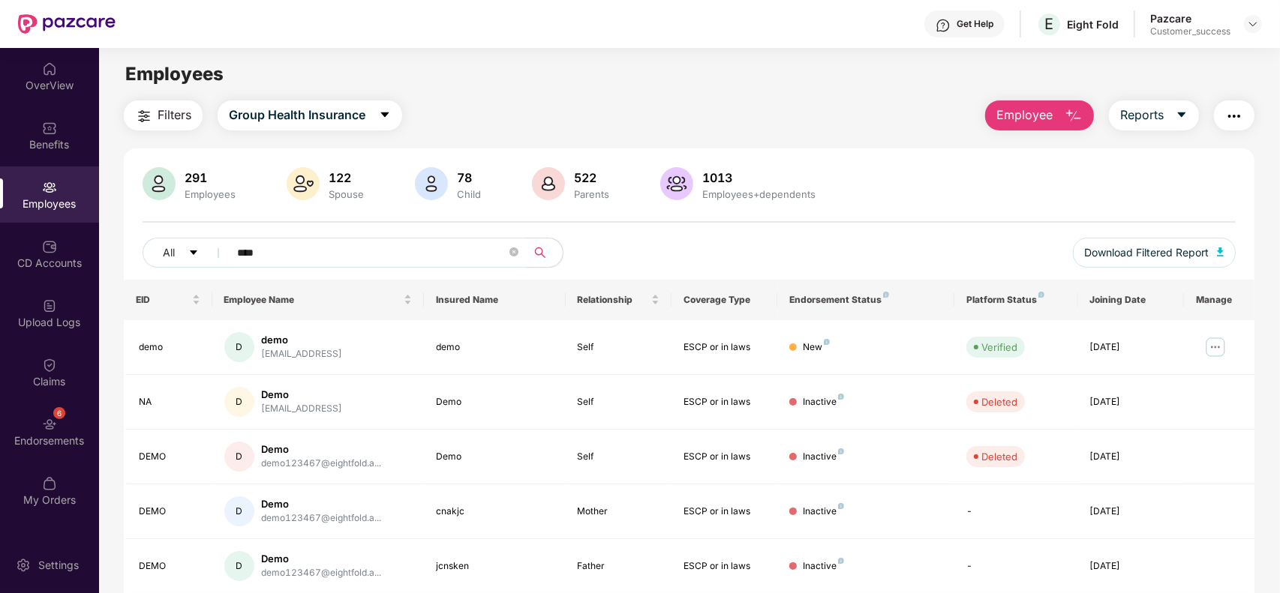
click at [1259, 16] on div at bounding box center [1253, 24] width 18 height 18
click at [1250, 20] on img at bounding box center [1253, 24] width 12 height 12
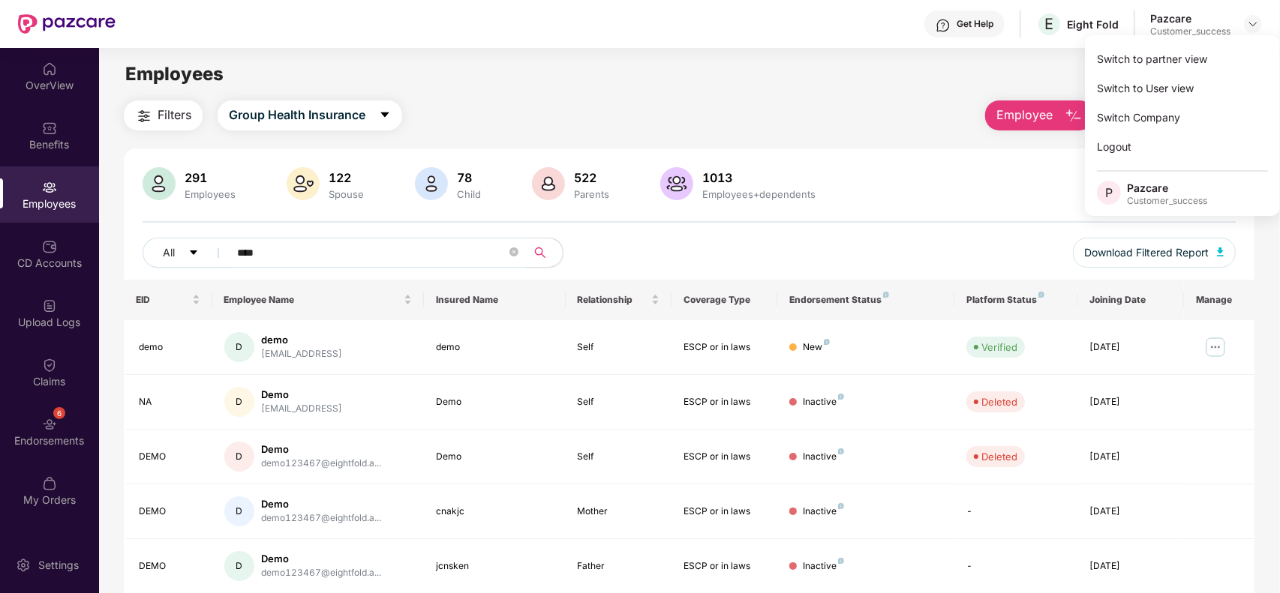
click at [1223, 42] on div "Switch to partner view Switch to User view Switch Company Logout P Pazcare Cust…" at bounding box center [1182, 125] width 195 height 181
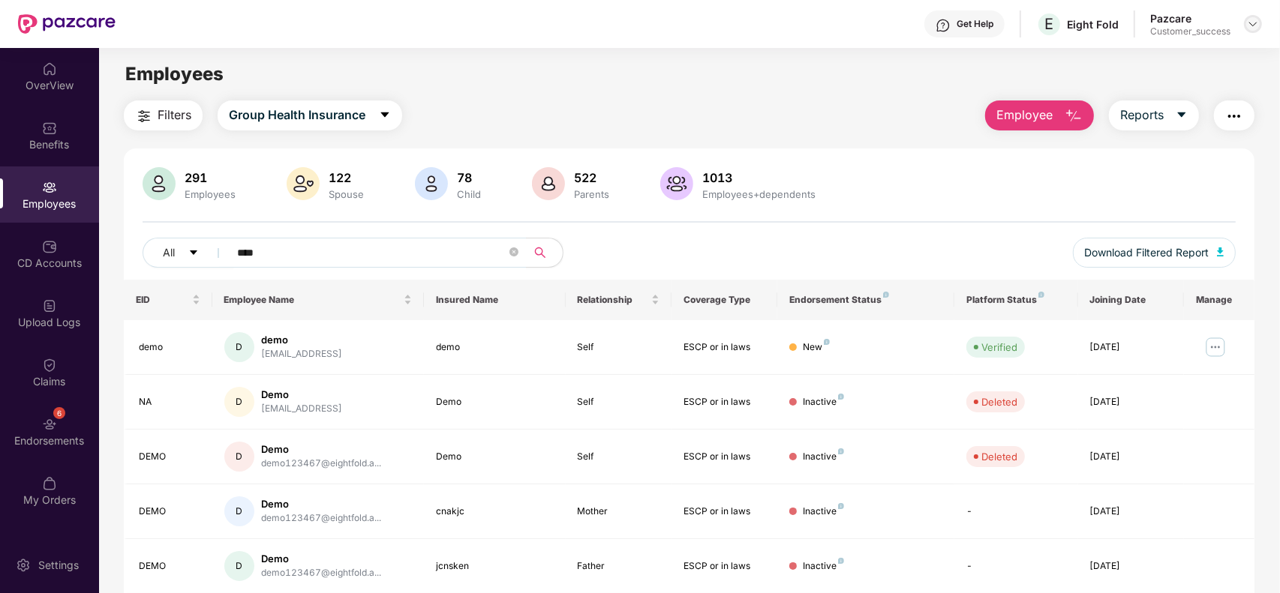
click at [1258, 20] on img at bounding box center [1253, 24] width 12 height 12
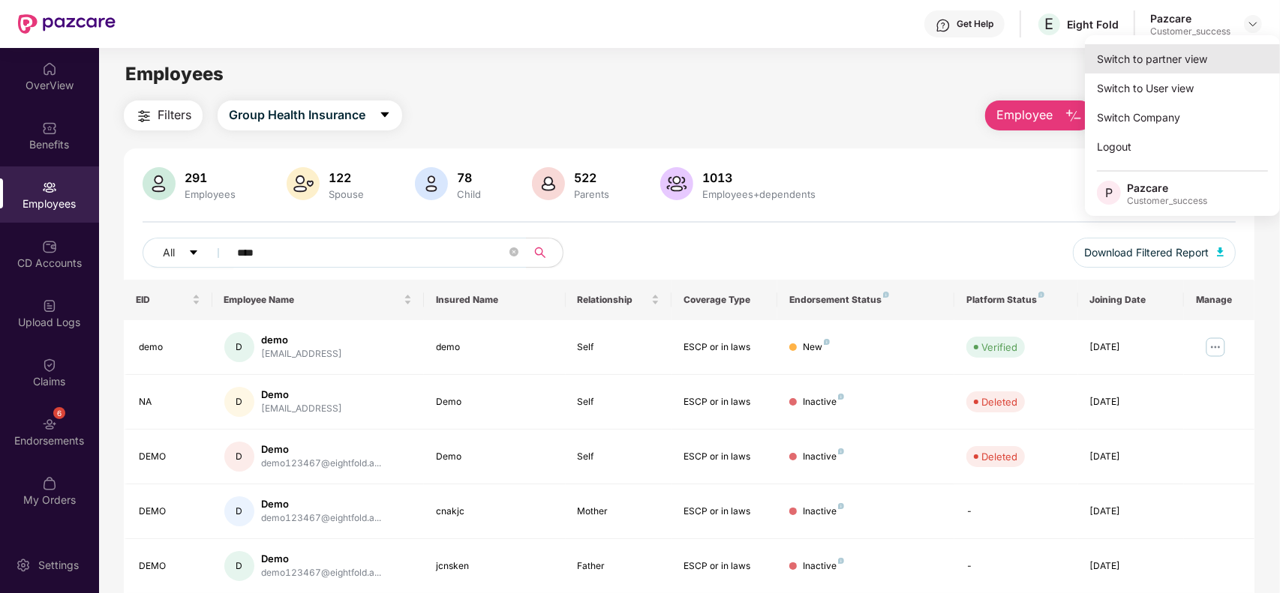
click at [1204, 57] on div "Switch to partner view" at bounding box center [1182, 58] width 195 height 29
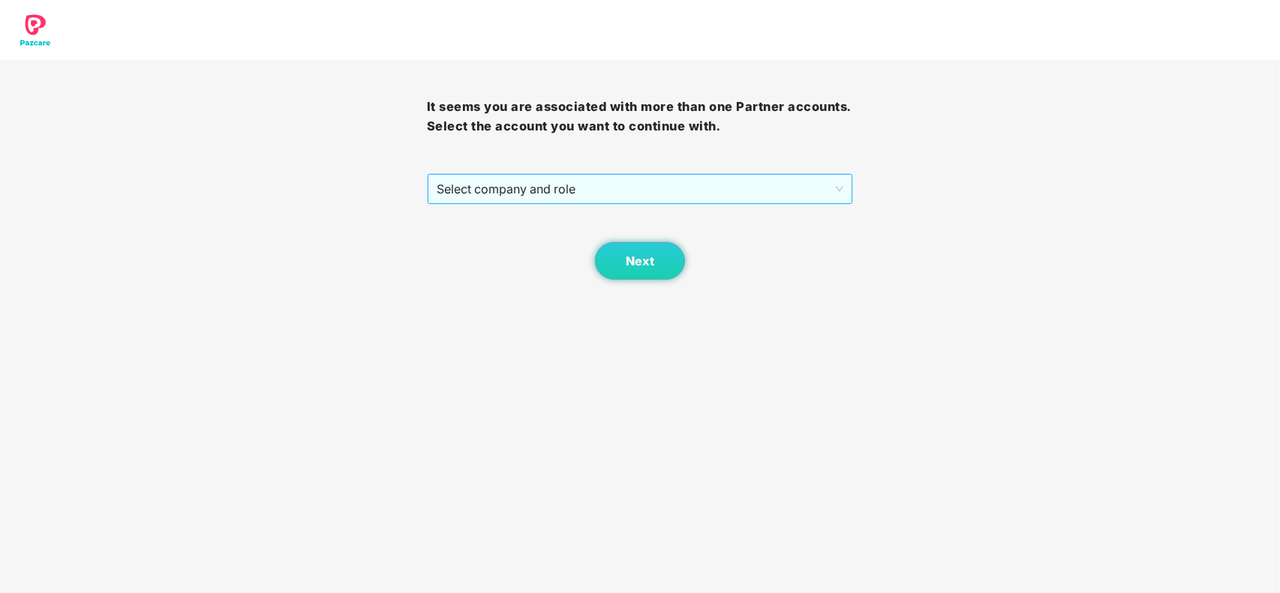
click at [684, 175] on span "Select company and role" at bounding box center [640, 189] width 407 height 29
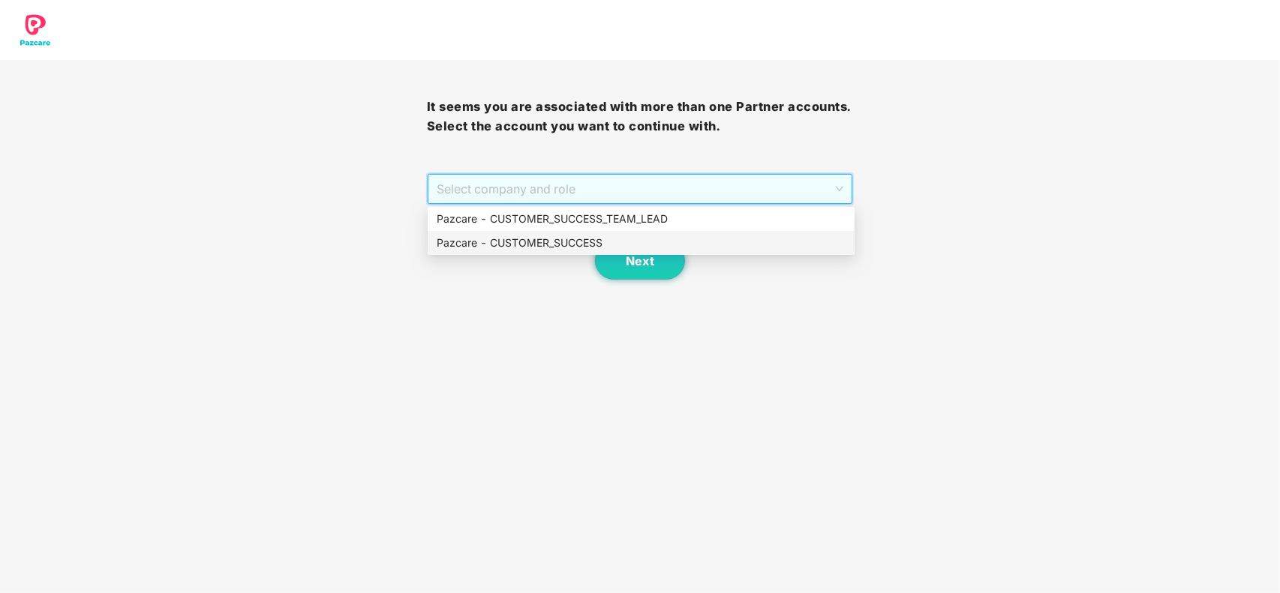
click at [523, 246] on div "Pazcare - CUSTOMER_SUCCESS" at bounding box center [641, 243] width 409 height 17
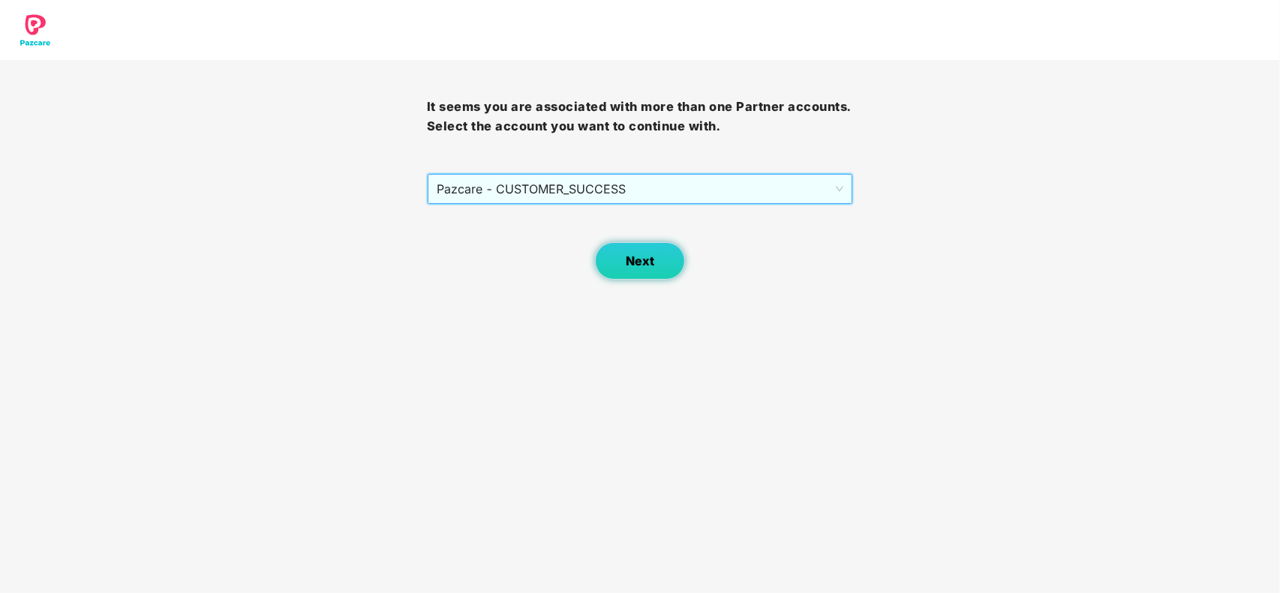
click at [605, 257] on button "Next" at bounding box center [640, 261] width 90 height 38
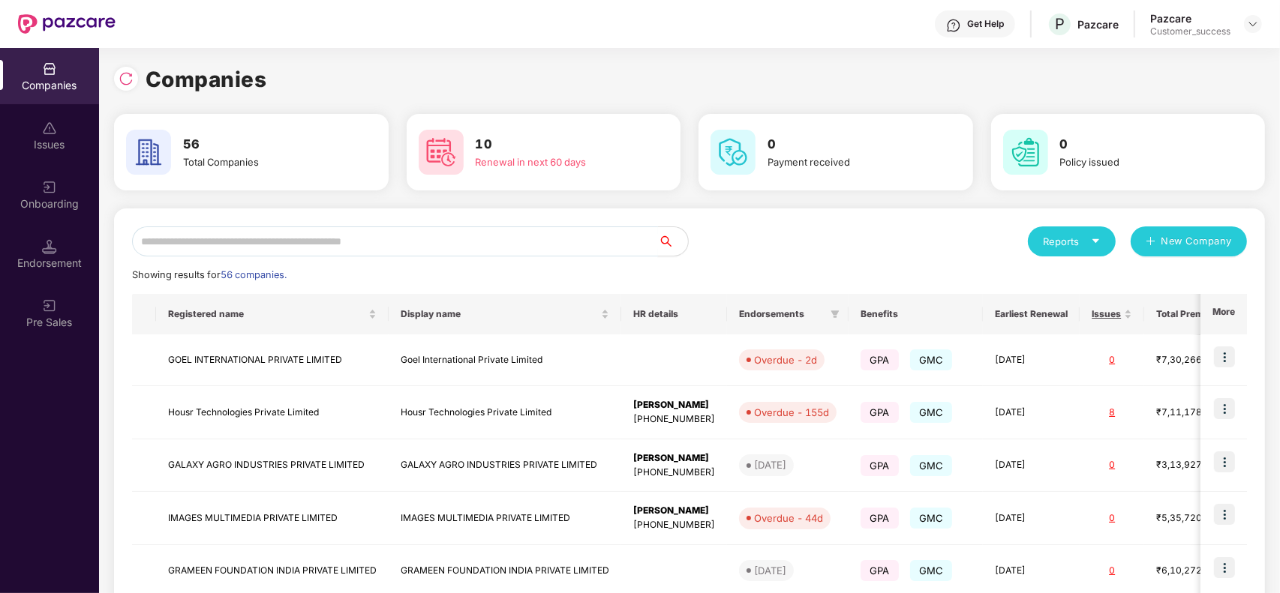
click at [251, 234] on input "text" at bounding box center [395, 242] width 526 height 30
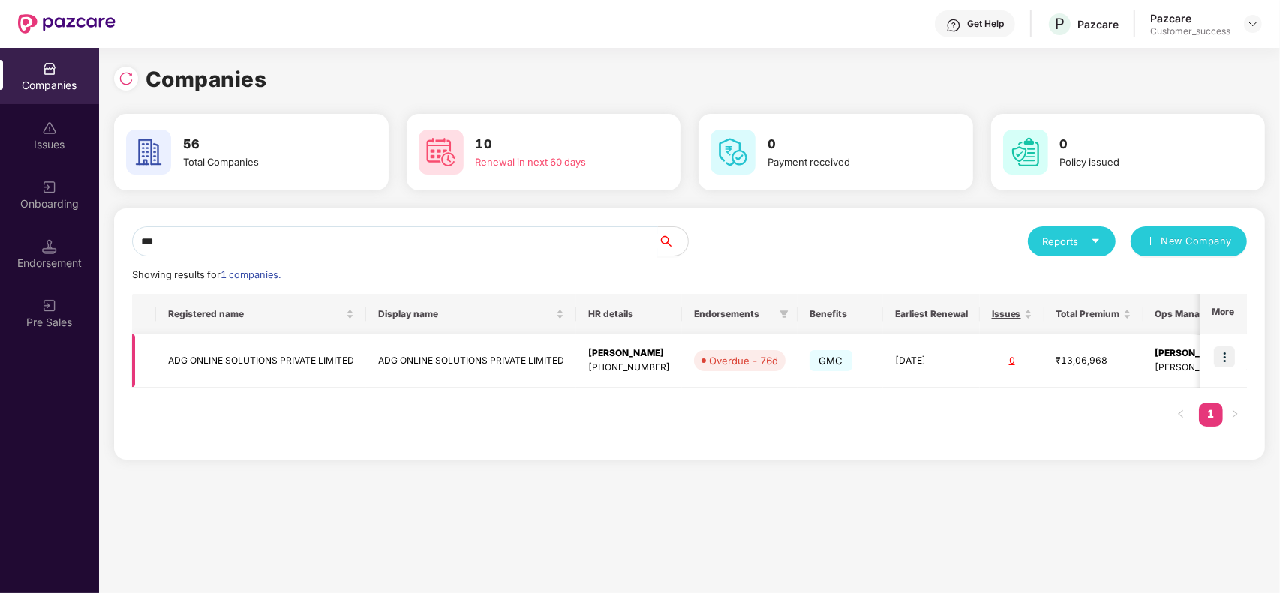
type input "***"
click at [1219, 358] on img at bounding box center [1224, 357] width 21 height 21
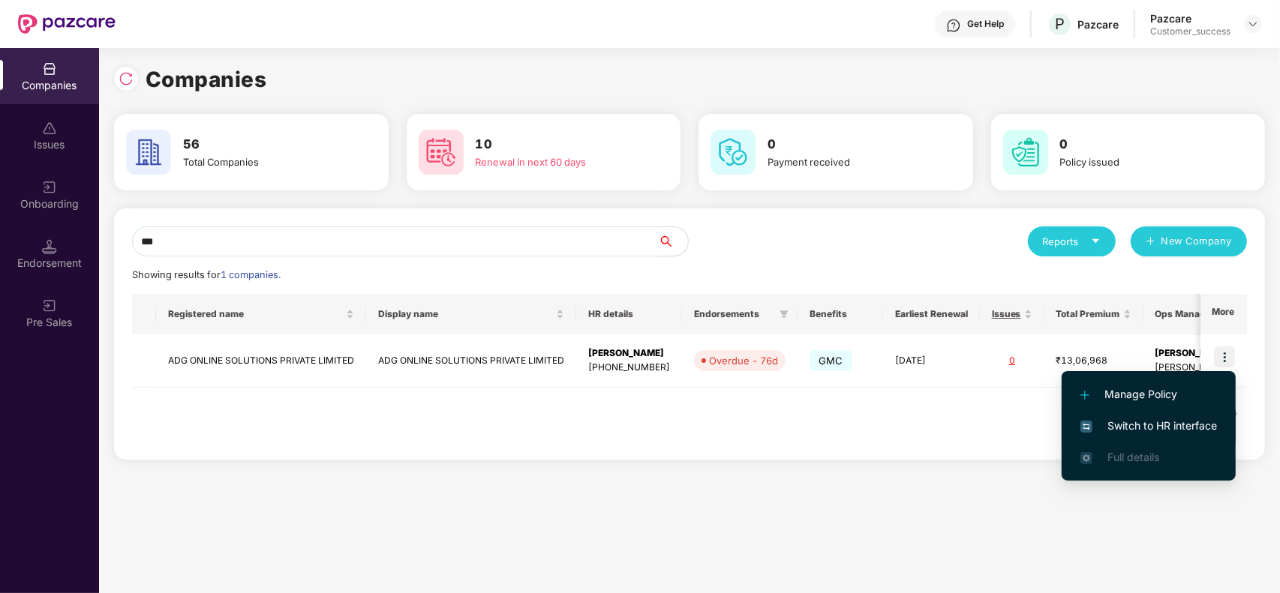
click at [1161, 422] on span "Switch to HR interface" at bounding box center [1148, 426] width 137 height 17
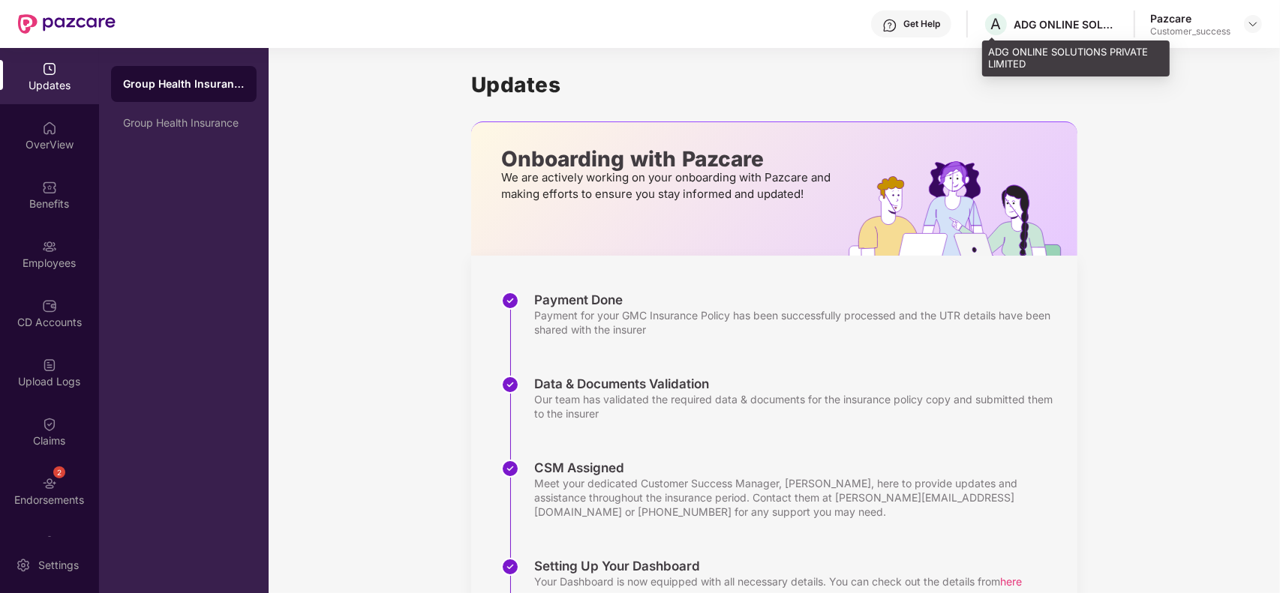
click at [1037, 60] on div "ADG ONLINE SOLUTIONS PRIVATE LIMITED" at bounding box center [1076, 58] width 188 height 35
copy div "ADG ONLINE SOLUTIONS PRIVATE LIMITED"
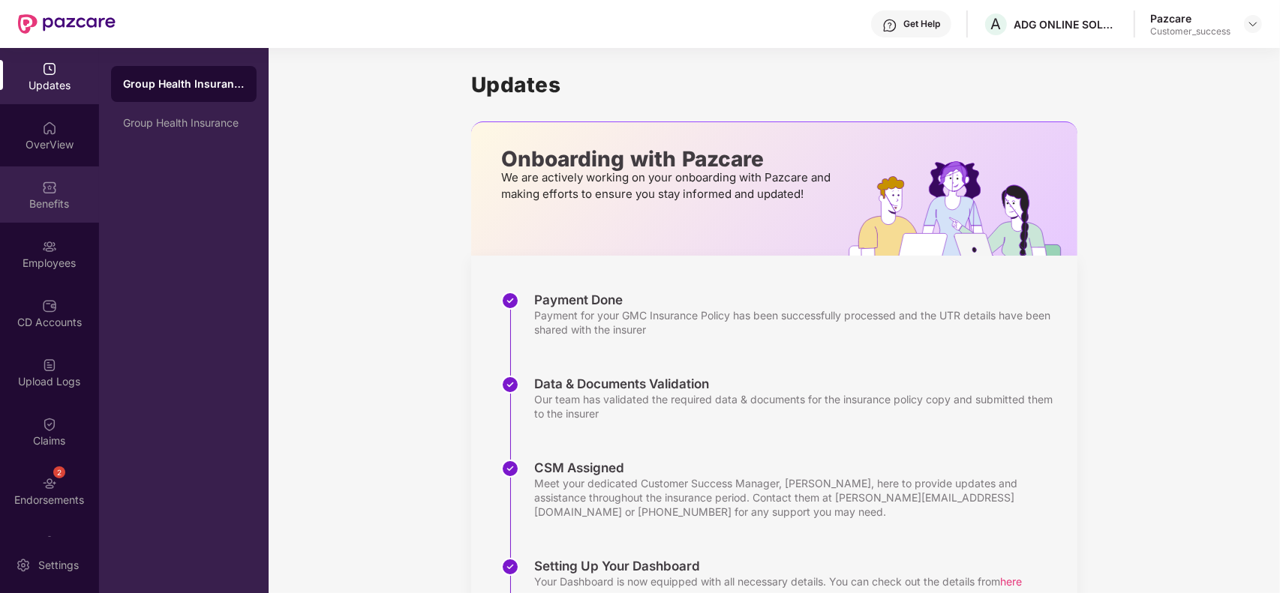
click at [50, 203] on div "Benefits" at bounding box center [49, 204] width 99 height 15
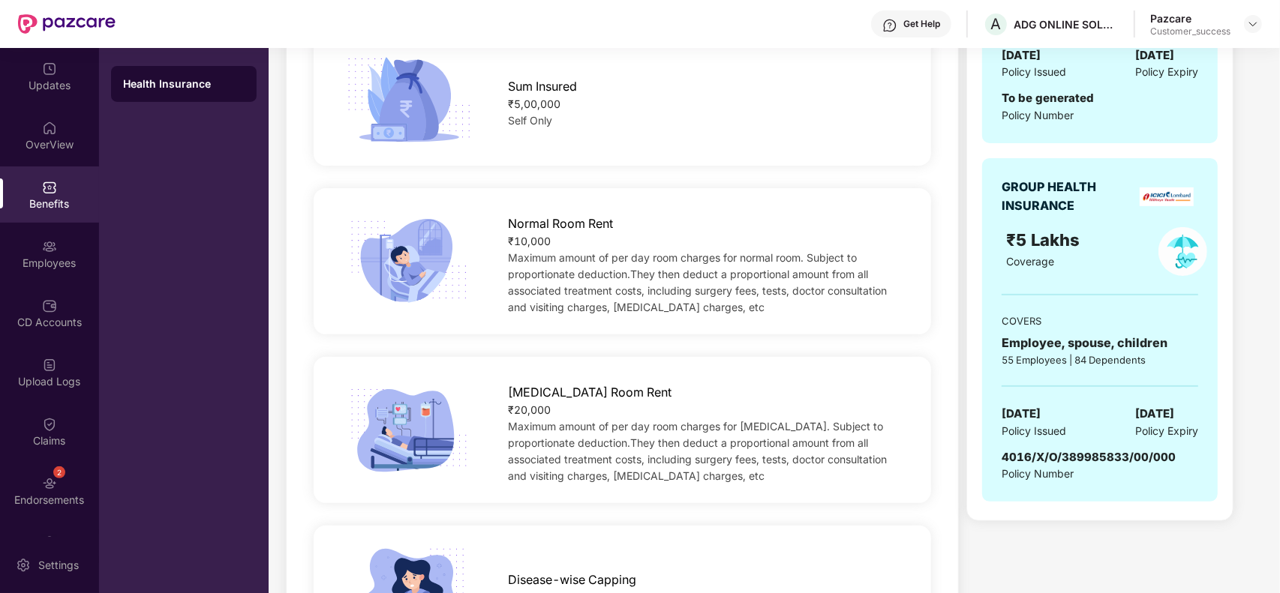
scroll to position [410, 0]
drag, startPoint x: 998, startPoint y: 454, endPoint x: 1187, endPoint y: 446, distance: 189.2
click at [1187, 446] on div "GROUP HEALTH INSURANCE ₹5 Lakhs Coverage COVERS Employee, spouse, children 55 E…" at bounding box center [1100, 330] width 236 height 344
click at [1153, 452] on span "4016/X/O/389985833/00/000" at bounding box center [1088, 456] width 174 height 14
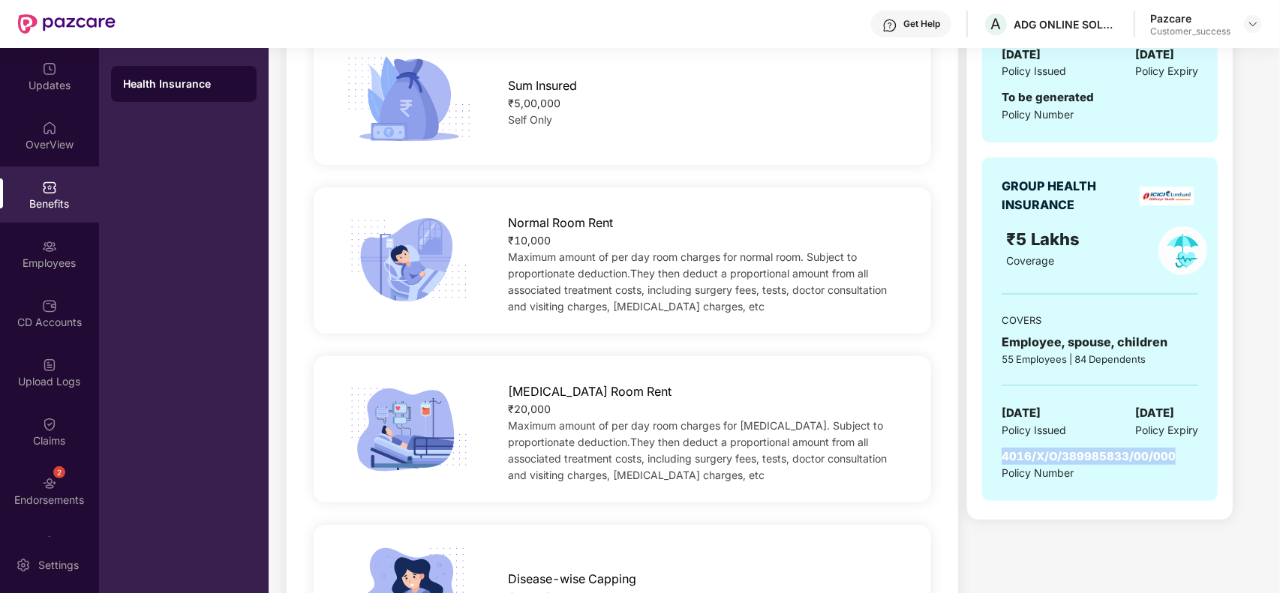
click at [1153, 452] on span "4016/X/O/389985833/00/000" at bounding box center [1088, 456] width 174 height 14
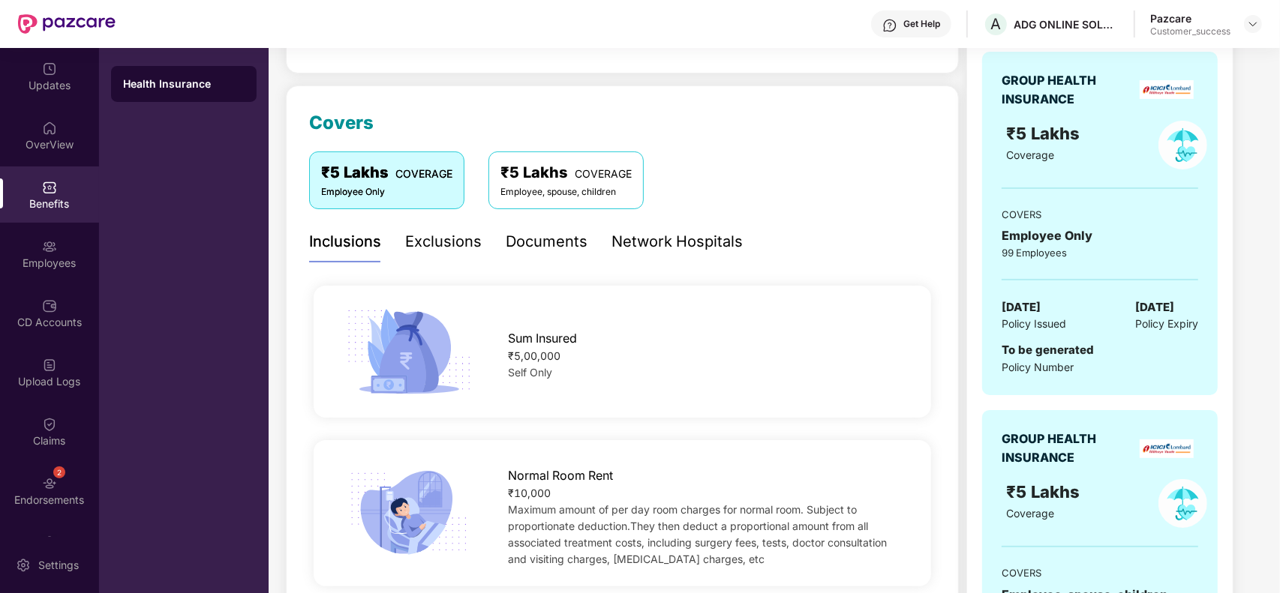
scroll to position [155, 0]
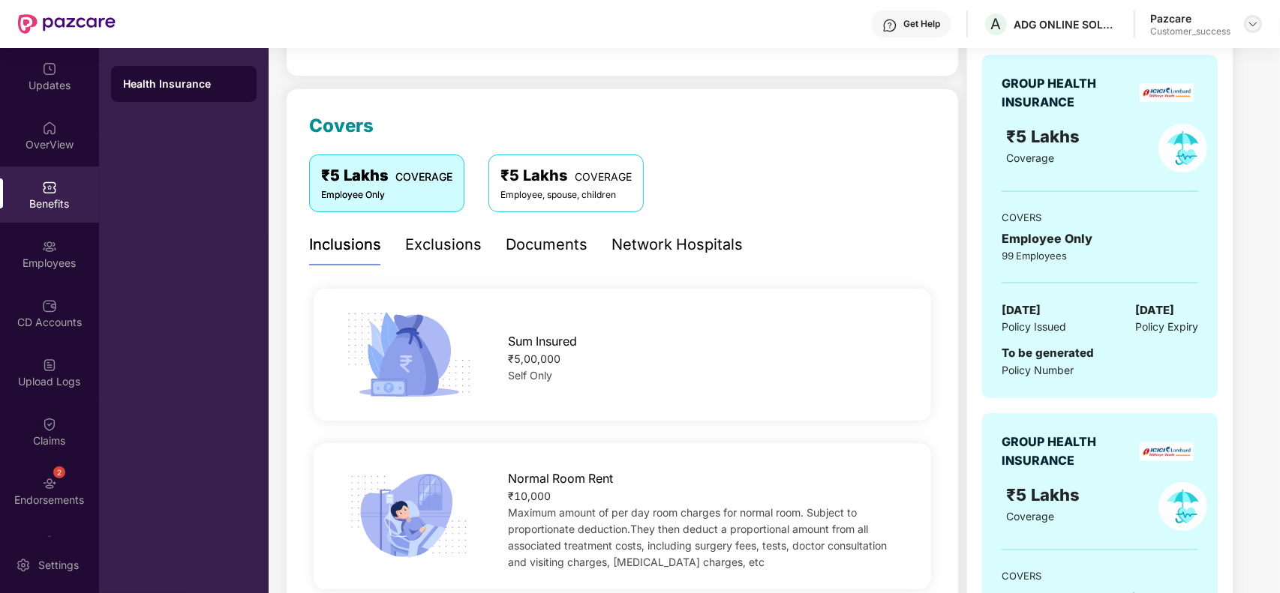
click at [1250, 20] on img at bounding box center [1253, 24] width 12 height 12
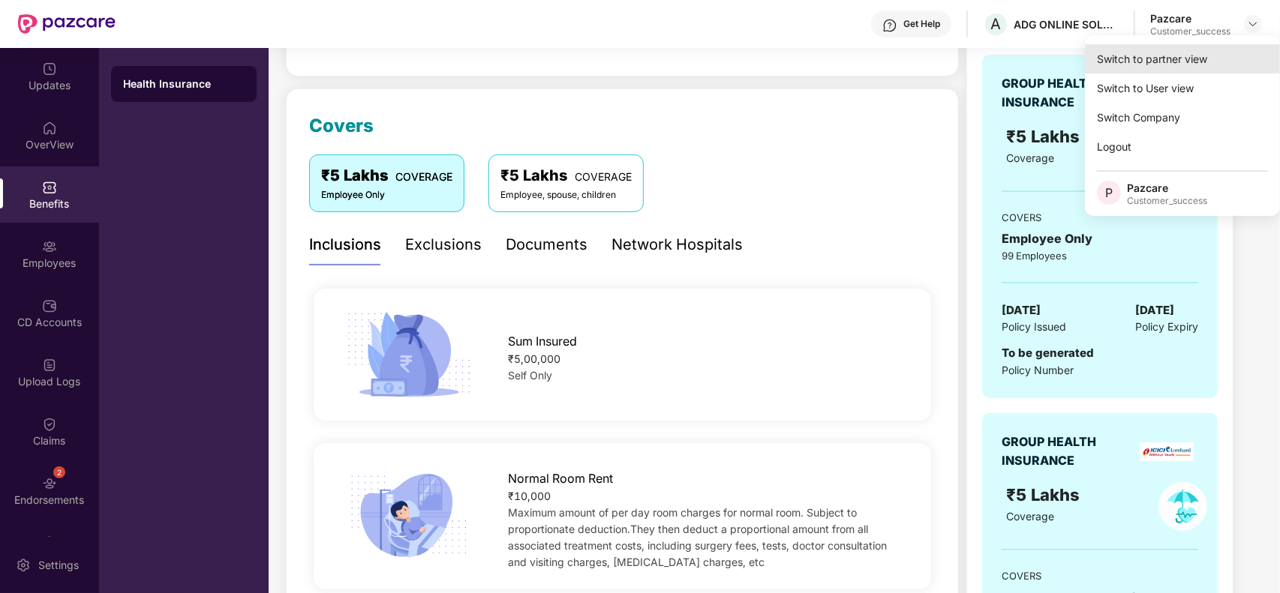
click at [1167, 45] on div "Switch to partner view" at bounding box center [1182, 58] width 195 height 29
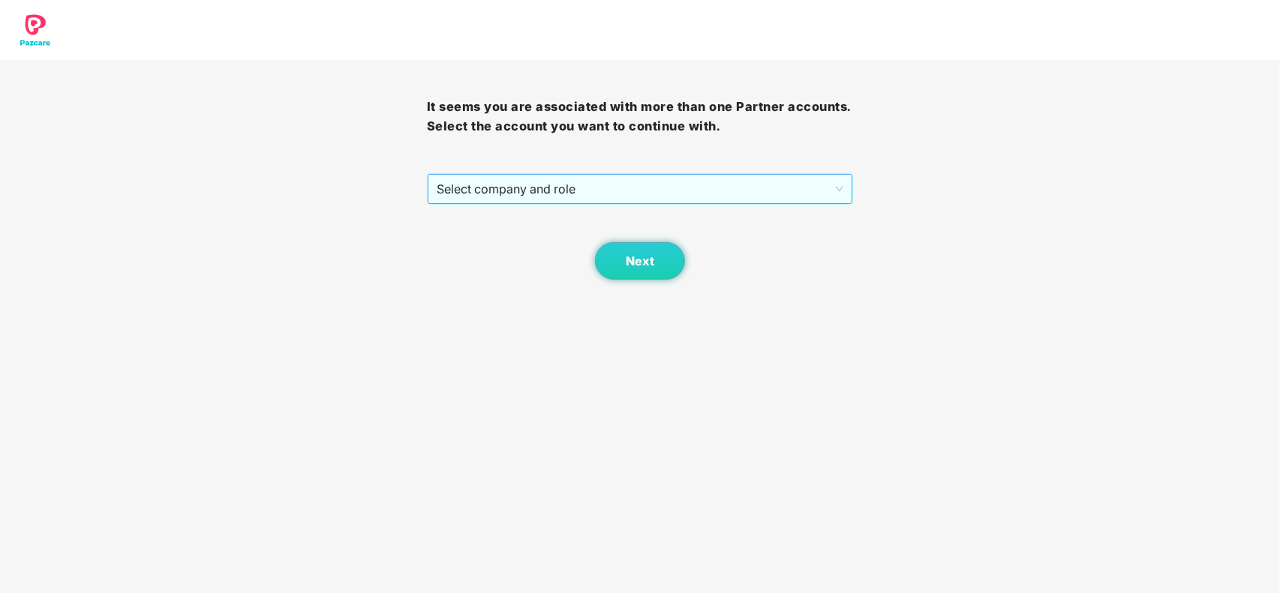
click at [694, 178] on span "Select company and role" at bounding box center [640, 189] width 407 height 29
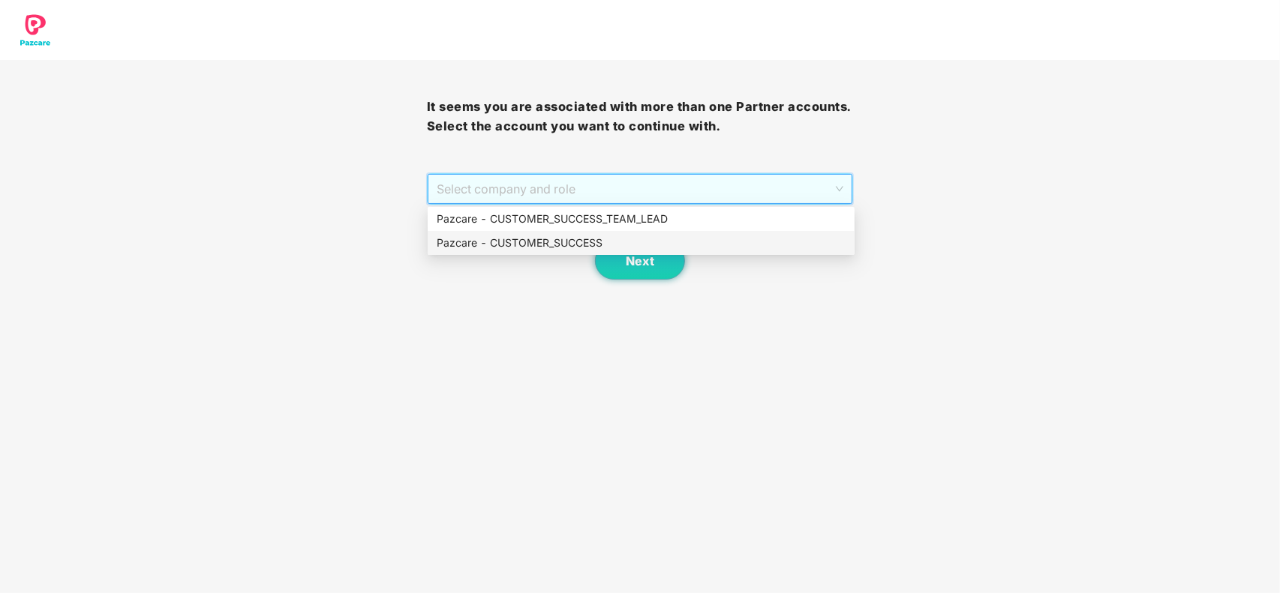
click at [551, 260] on div "Next" at bounding box center [640, 242] width 427 height 75
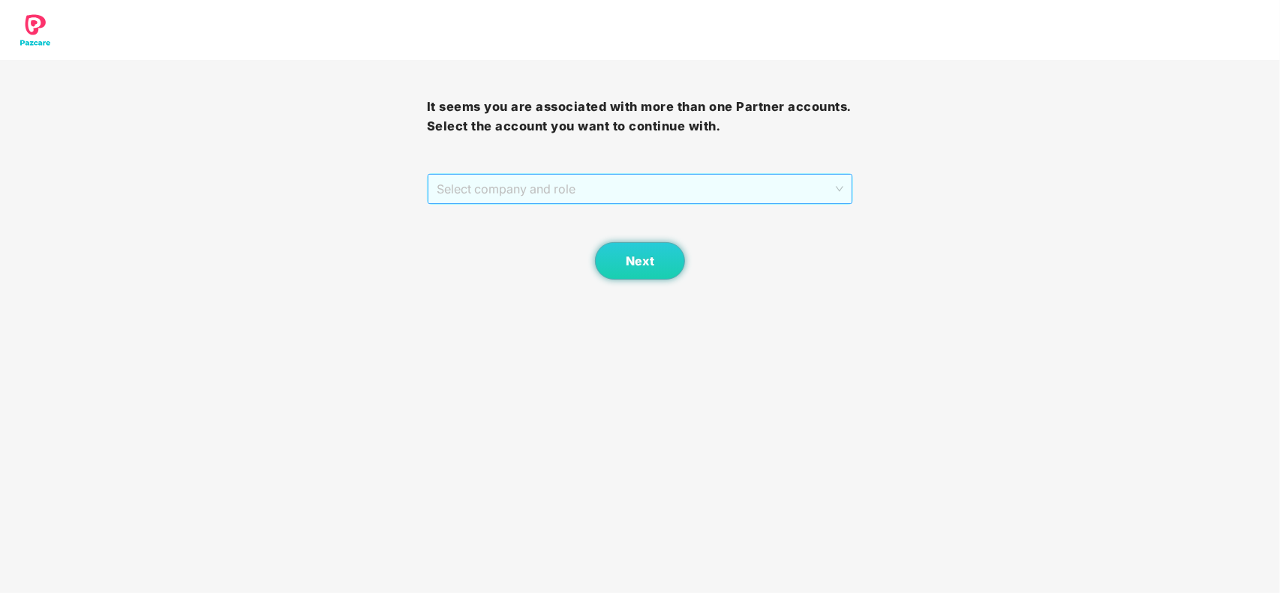
click at [646, 194] on span "Select company and role" at bounding box center [640, 189] width 407 height 29
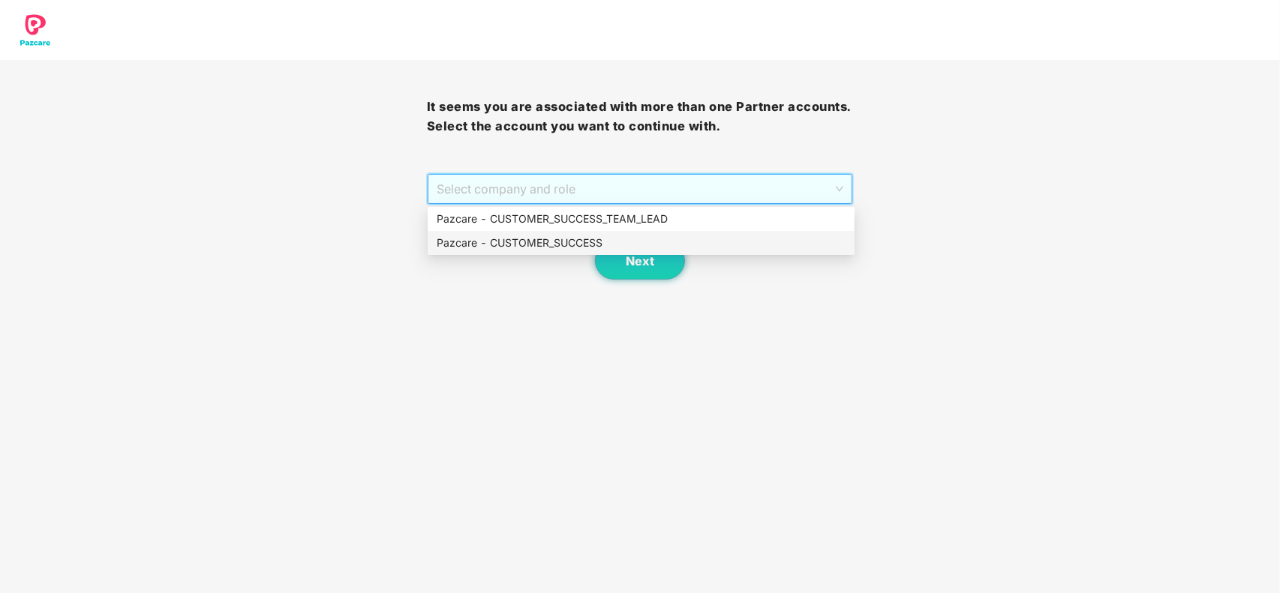
click at [564, 241] on div "Pazcare - CUSTOMER_SUCCESS" at bounding box center [641, 243] width 409 height 17
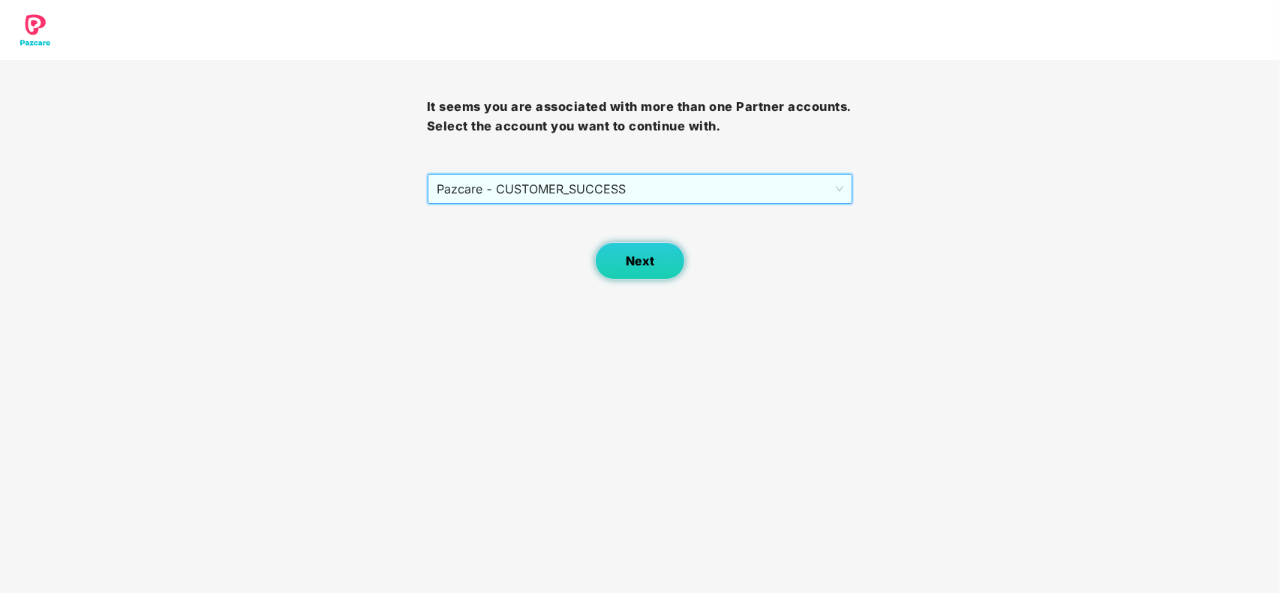
click at [630, 263] on span "Next" at bounding box center [640, 261] width 29 height 14
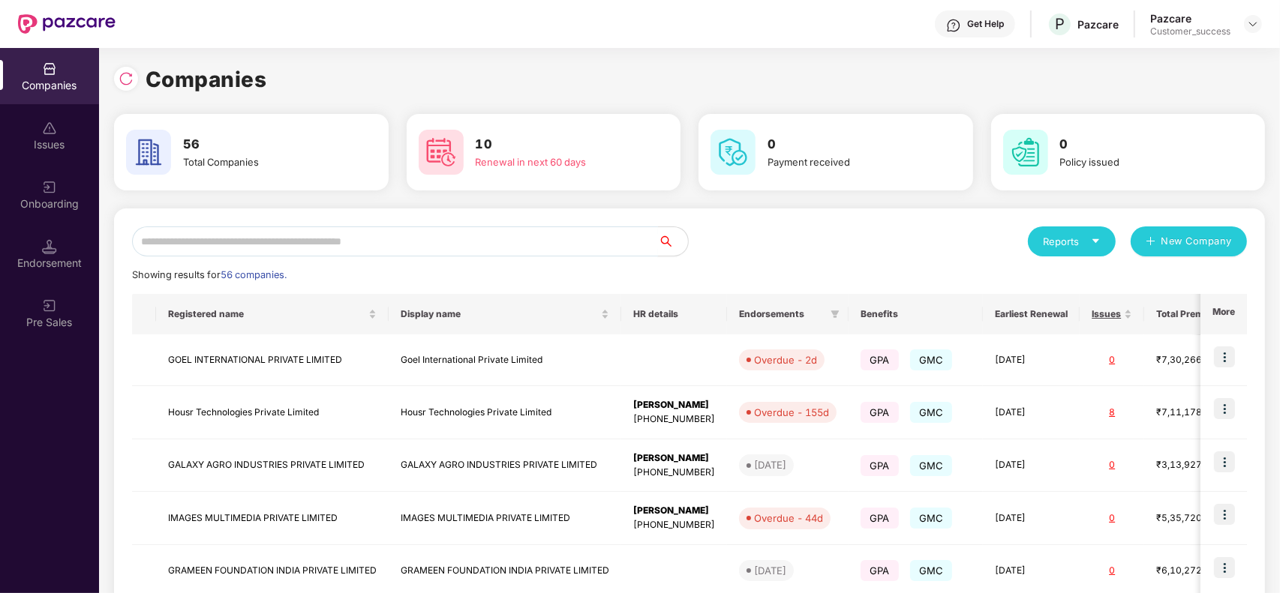
click at [488, 245] on input "text" at bounding box center [395, 242] width 526 height 30
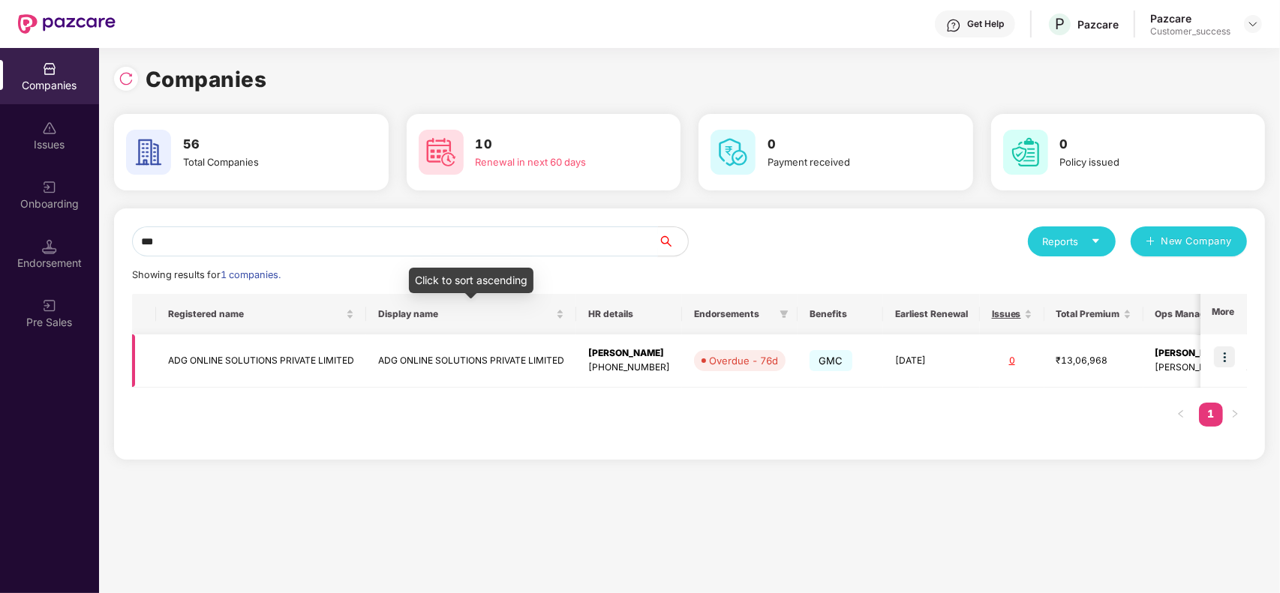
type input "***"
click at [443, 358] on td "ADG ONLINE SOLUTIONS PRIVATE LIMITED" at bounding box center [471, 361] width 210 height 53
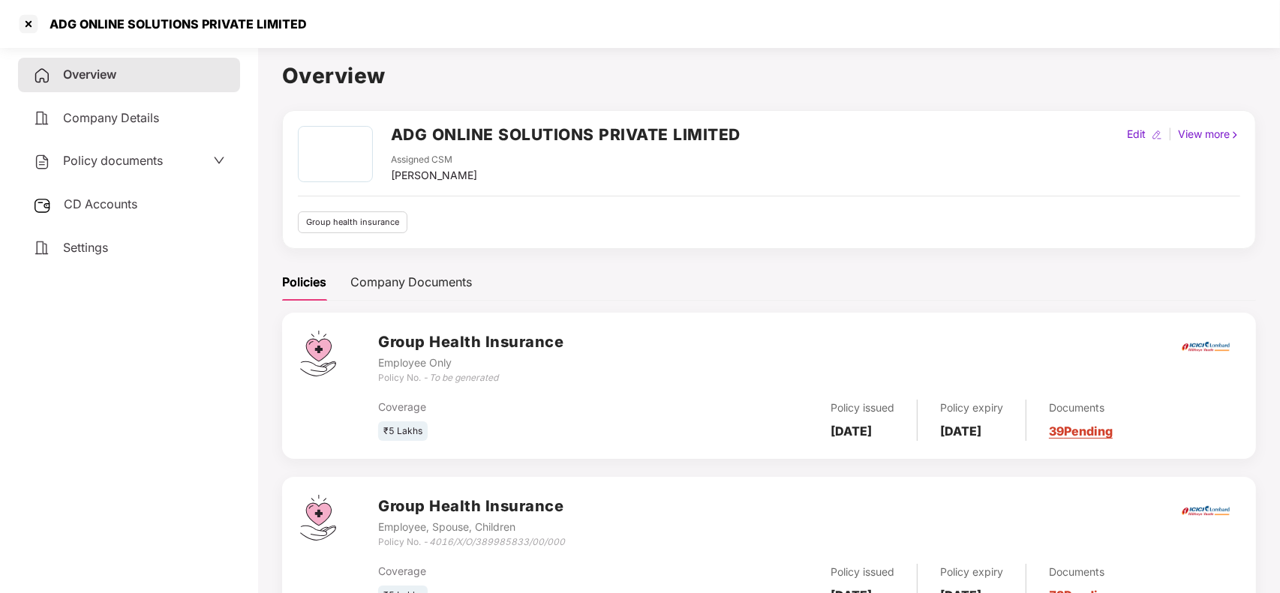
click at [1112, 434] on link "39 Pending" at bounding box center [1081, 431] width 64 height 15
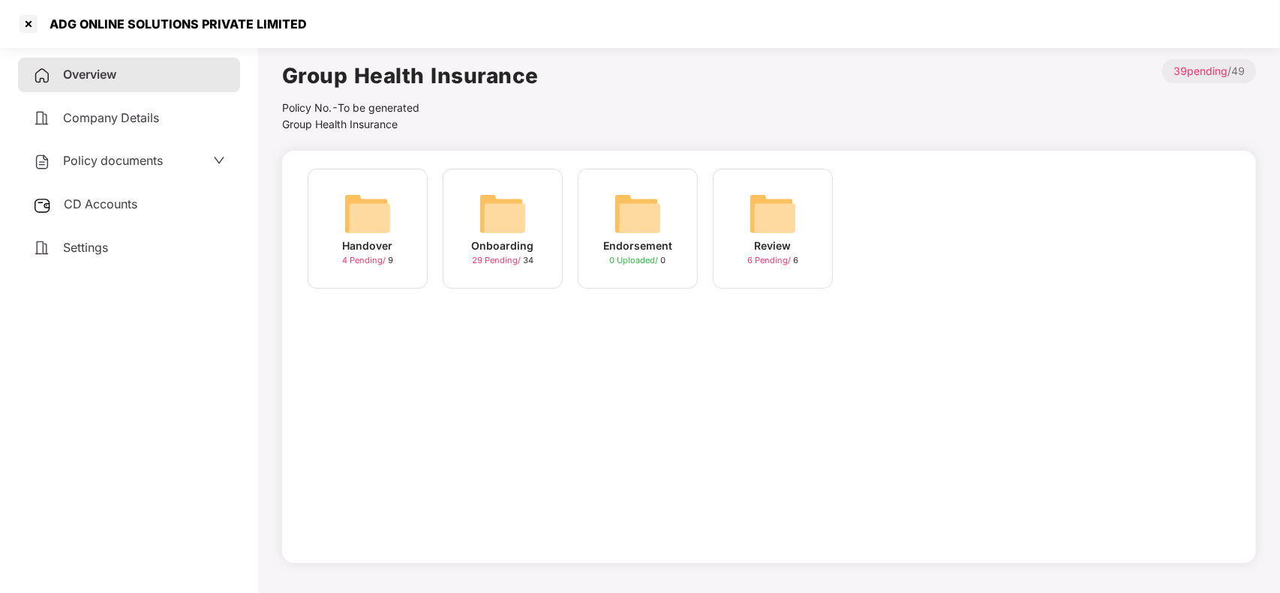
click at [437, 224] on div "Onboarding 29 Pending / 34" at bounding box center [502, 236] width 135 height 135
click at [473, 231] on div "Onboarding 29 Pending / 34" at bounding box center [503, 229] width 120 height 120
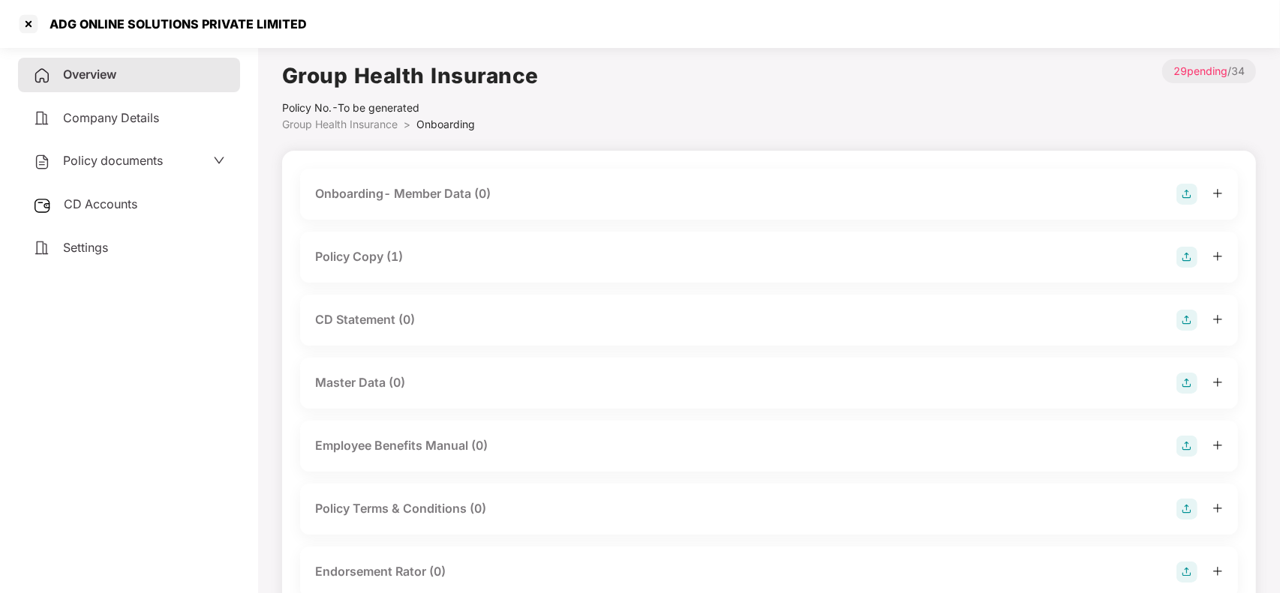
click at [414, 253] on div "Policy Copy (1)" at bounding box center [769, 257] width 908 height 21
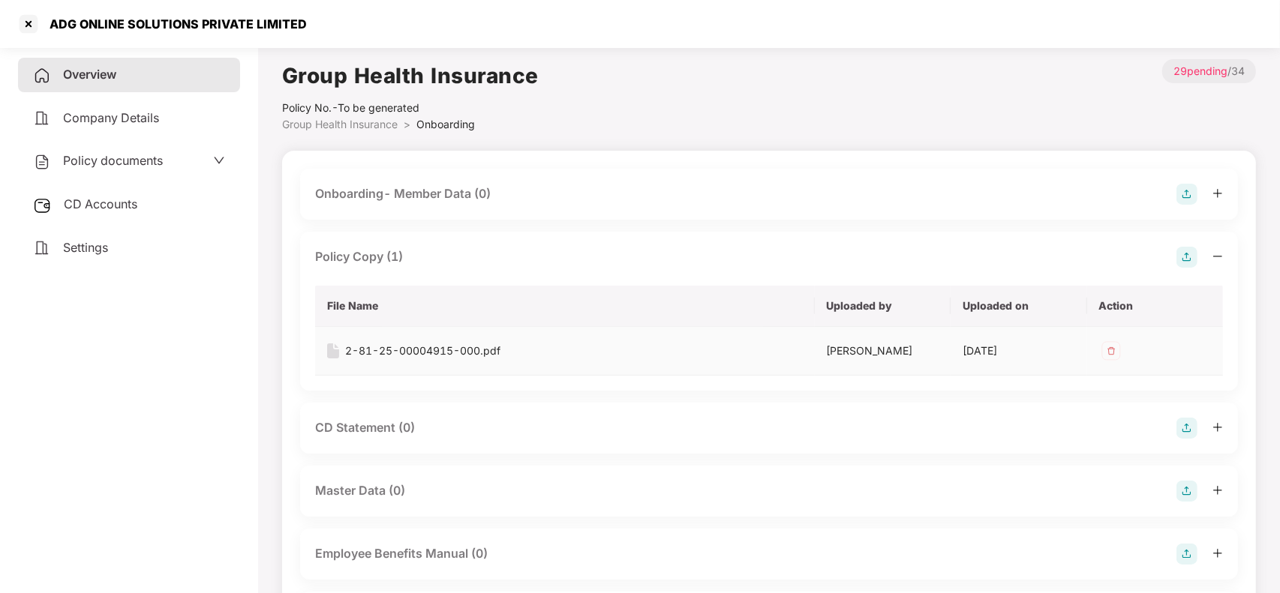
click at [353, 351] on div "2-81-25-00004915-000.pdf" at bounding box center [422, 351] width 155 height 17
click at [154, 86] on div "Overview" at bounding box center [129, 75] width 222 height 35
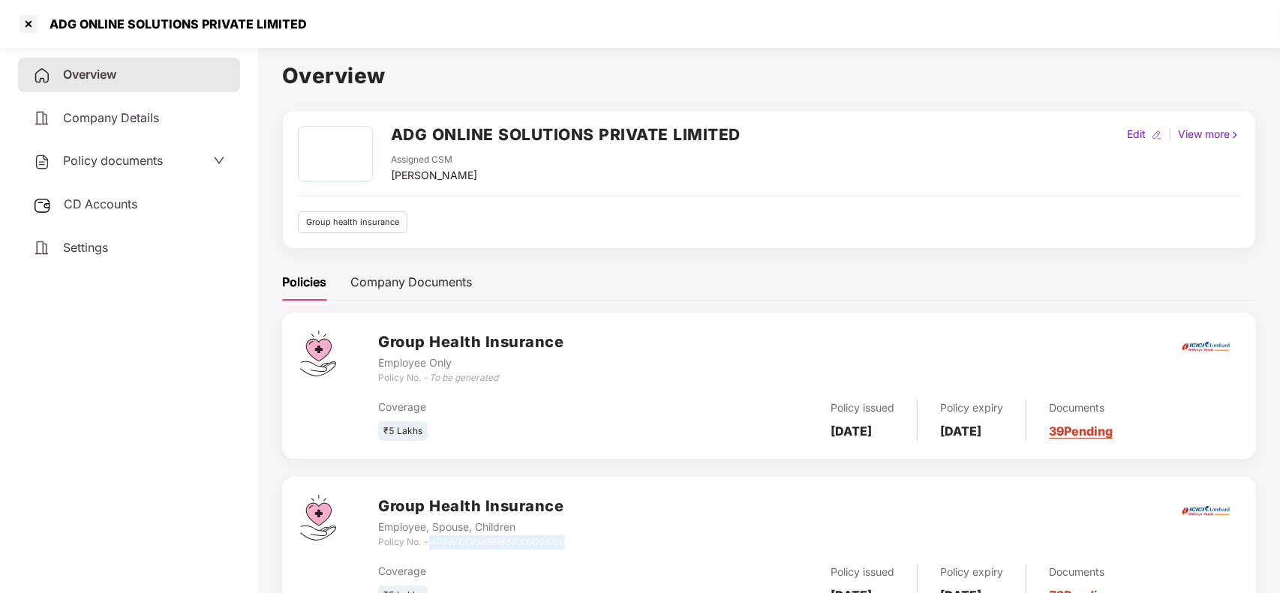
drag, startPoint x: 431, startPoint y: 546, endPoint x: 585, endPoint y: 545, distance: 153.8
click at [585, 545] on div "Group Health Insurance Employee, Spouse, Children Policy No. - 4016/X/O/3899858…" at bounding box center [808, 522] width 860 height 54
copy icon "4016/X/O/389985833/00/000"
click at [28, 17] on div at bounding box center [29, 24] width 24 height 24
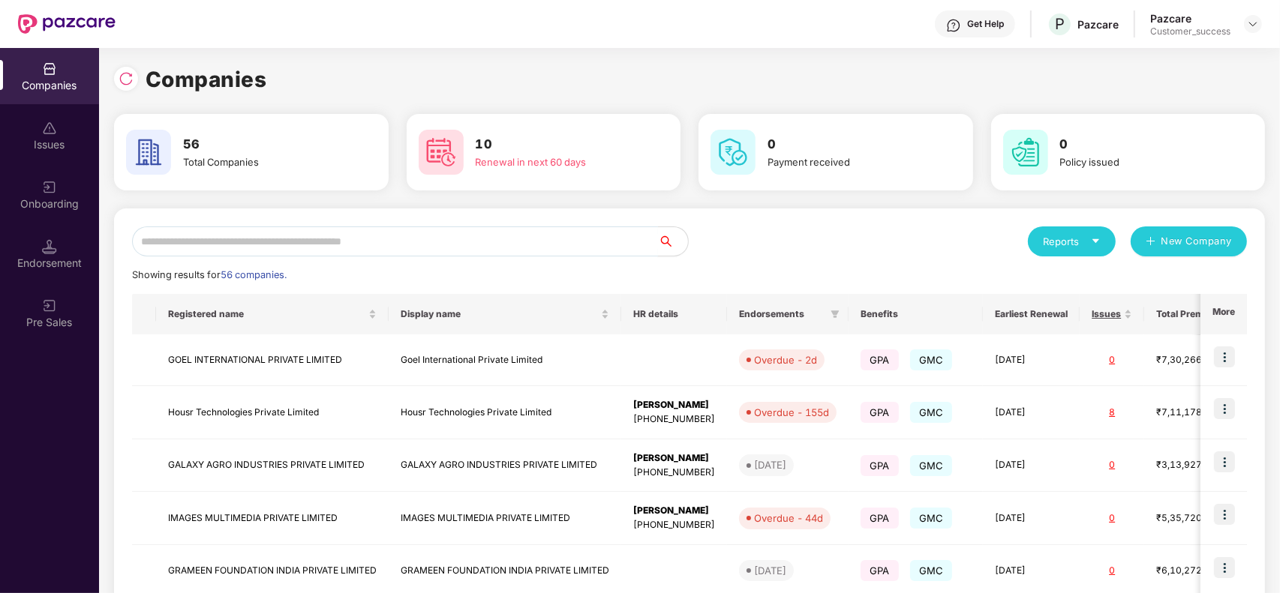
click at [216, 235] on input "text" at bounding box center [395, 242] width 526 height 30
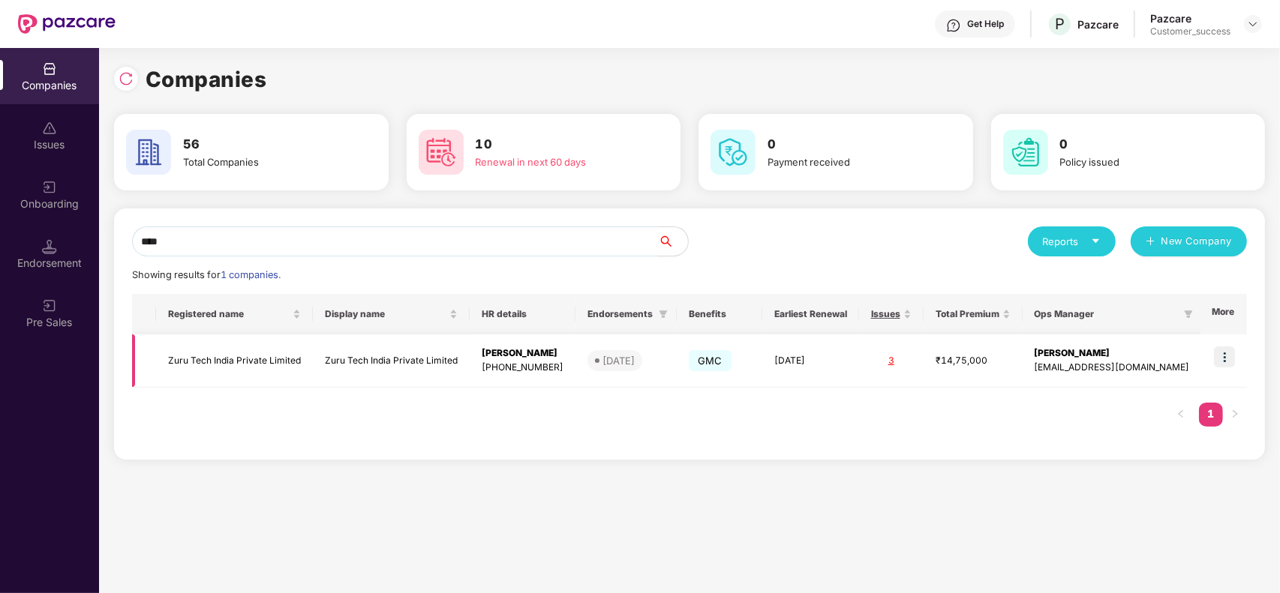
type input "****"
click at [1232, 353] on img at bounding box center [1224, 357] width 21 height 21
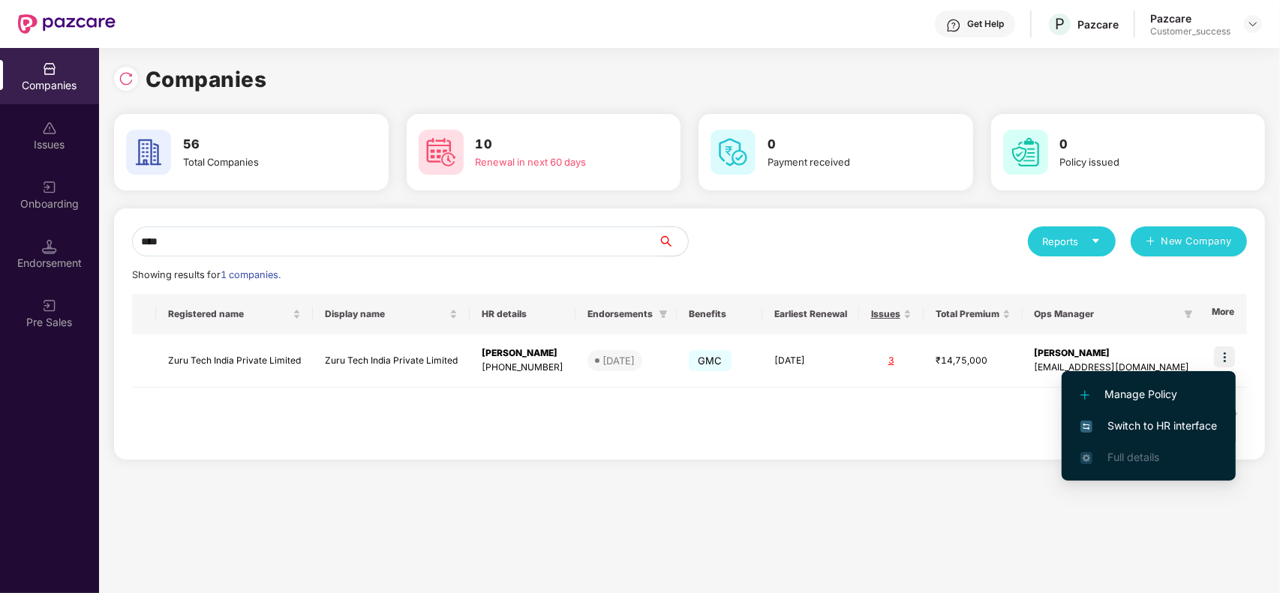
click at [1164, 413] on li "Switch to HR interface" at bounding box center [1148, 426] width 174 height 32
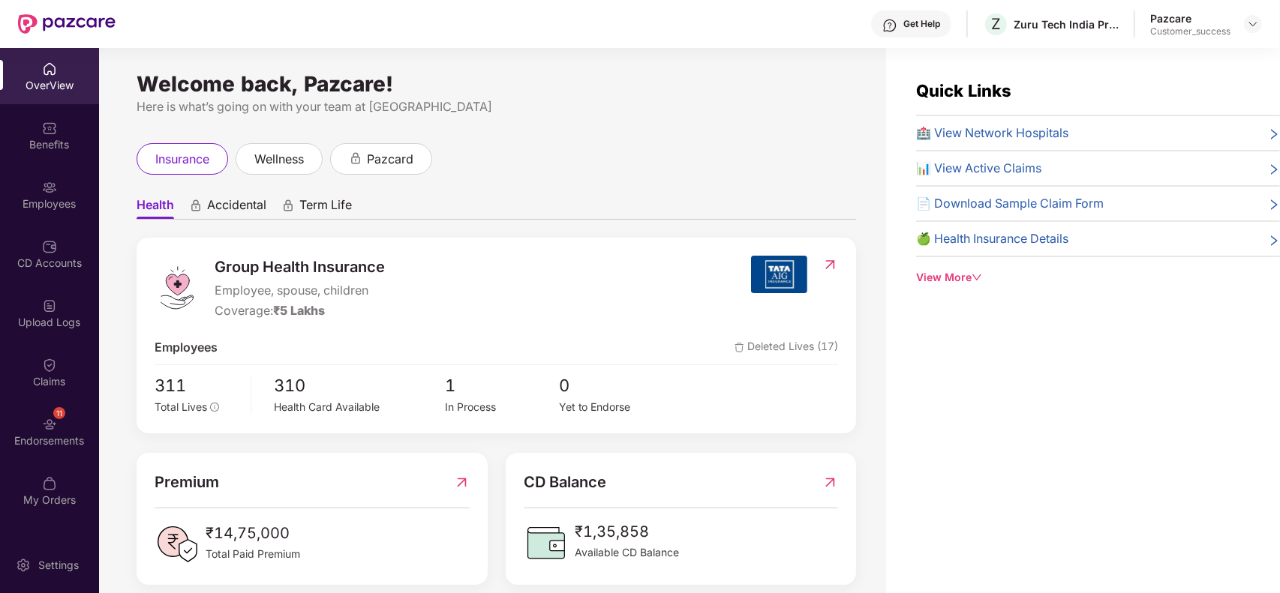
click at [47, 210] on div "Employees" at bounding box center [49, 204] width 99 height 15
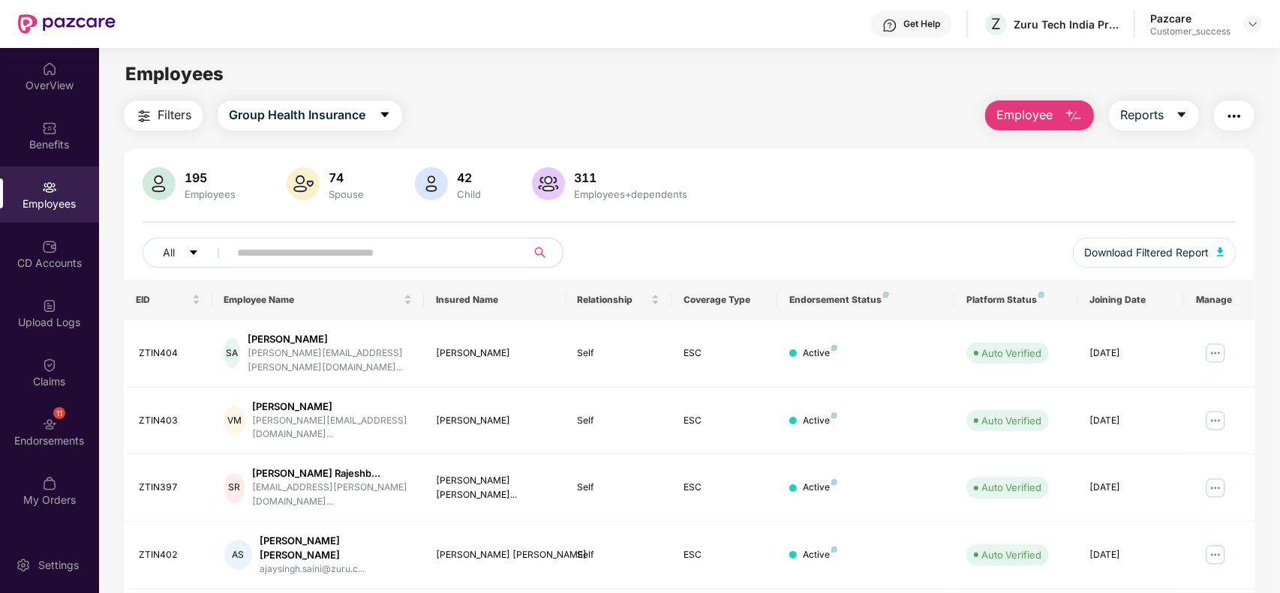
click at [341, 246] on input "text" at bounding box center [371, 253] width 269 height 23
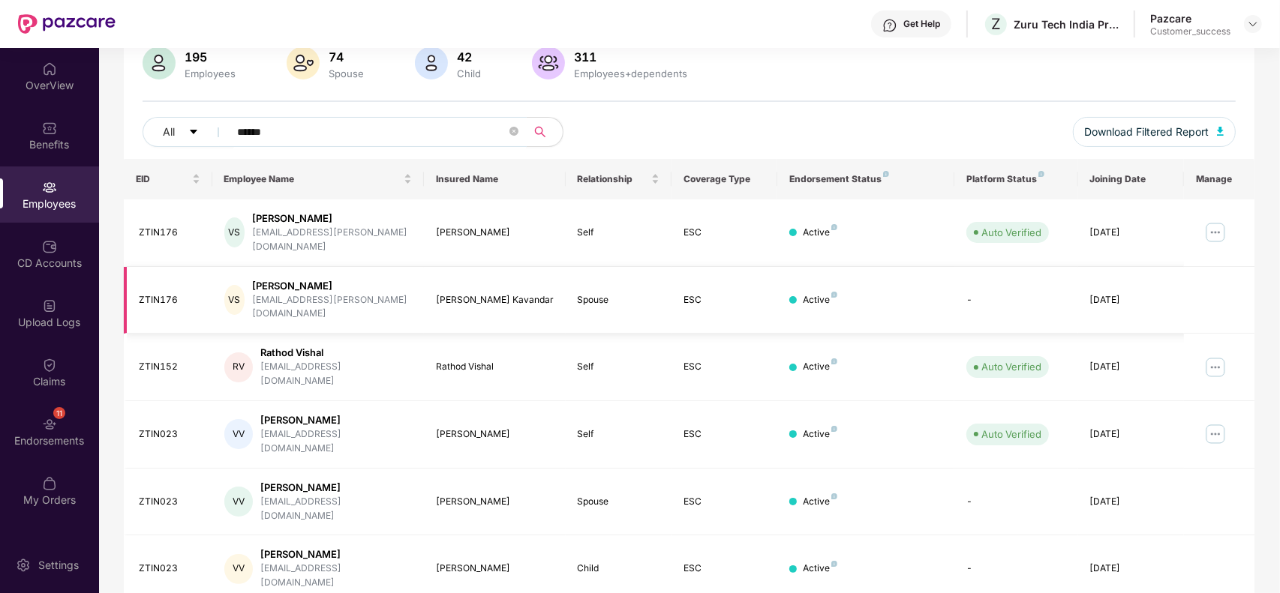
scroll to position [120, 0]
type input "******"
click at [1254, 31] on div at bounding box center [1253, 24] width 18 height 18
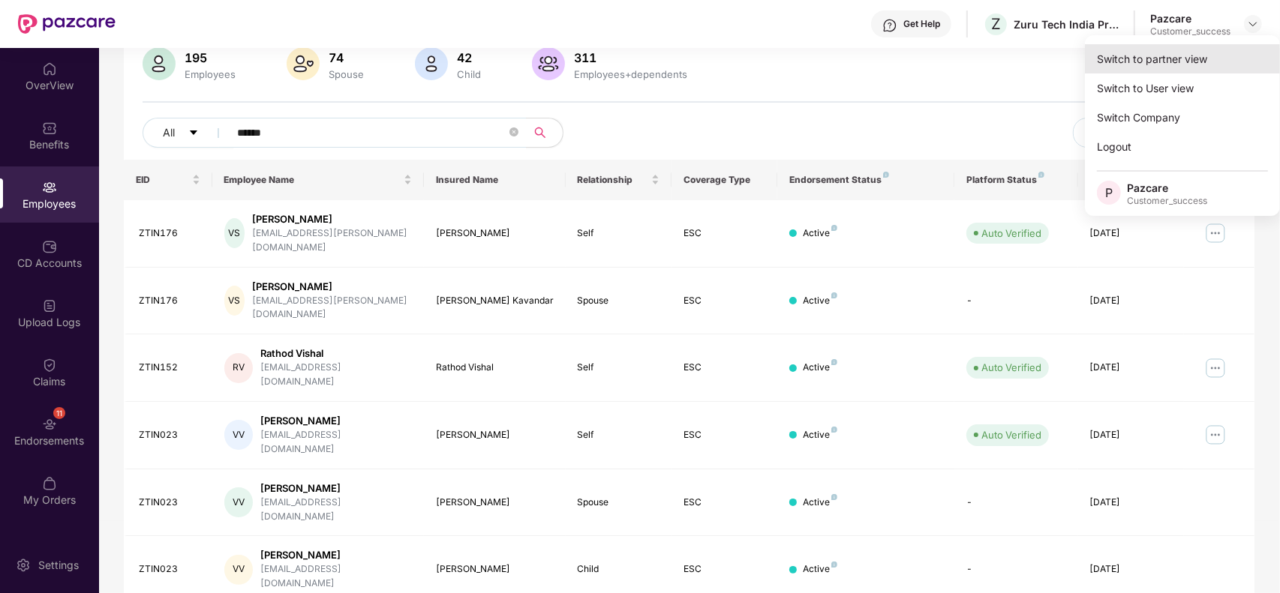
click at [1202, 47] on div "Switch to partner view" at bounding box center [1182, 58] width 195 height 29
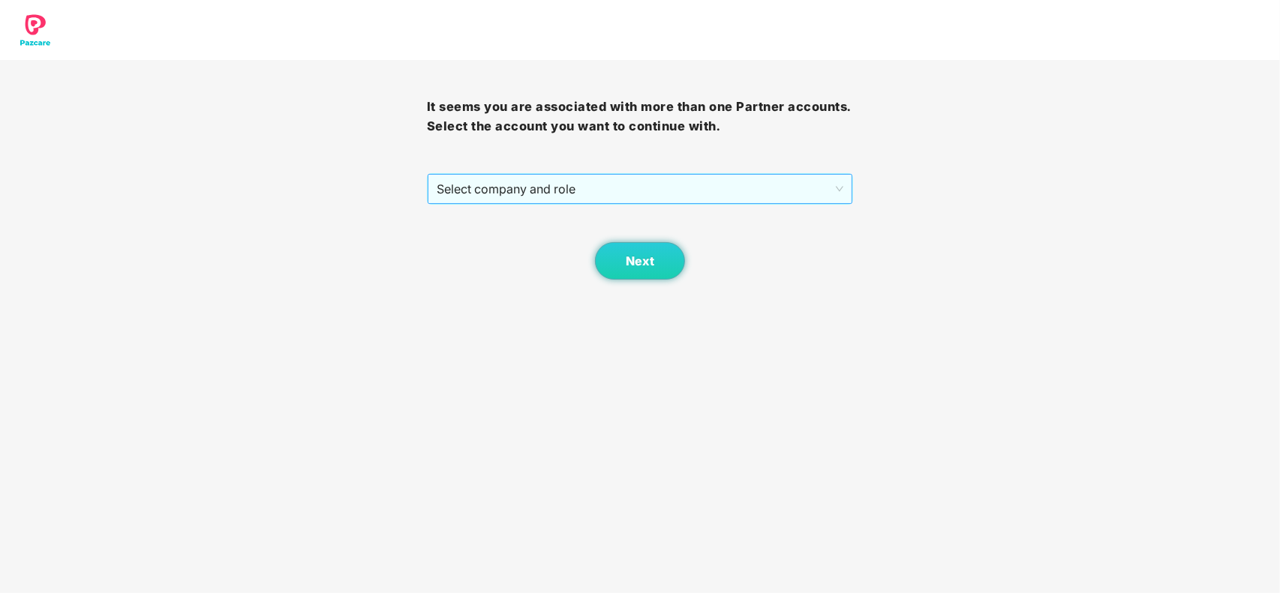
click at [669, 189] on span "Select company and role" at bounding box center [640, 189] width 407 height 29
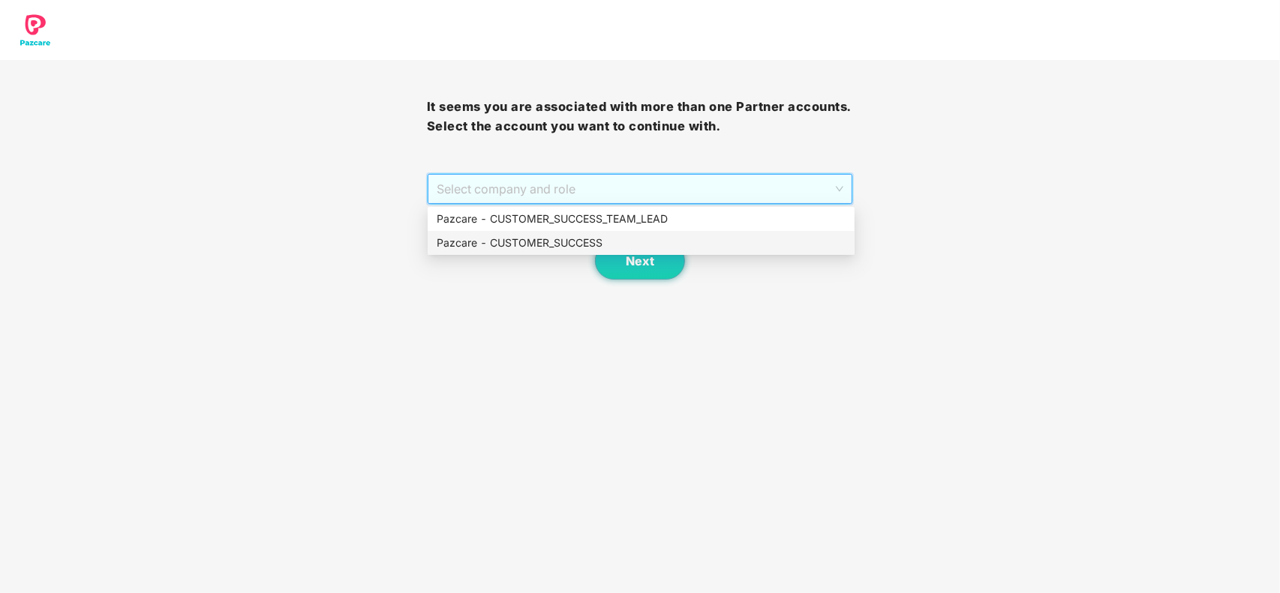
click at [536, 242] on div "Pazcare - CUSTOMER_SUCCESS" at bounding box center [641, 243] width 409 height 17
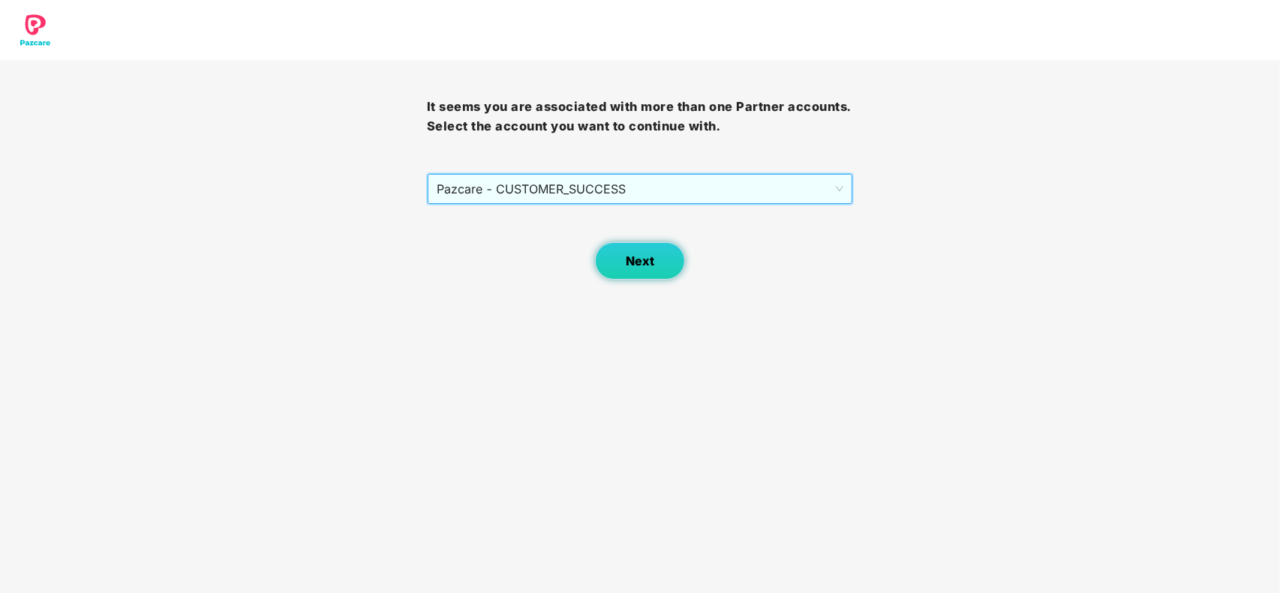
click at [605, 257] on button "Next" at bounding box center [640, 261] width 90 height 38
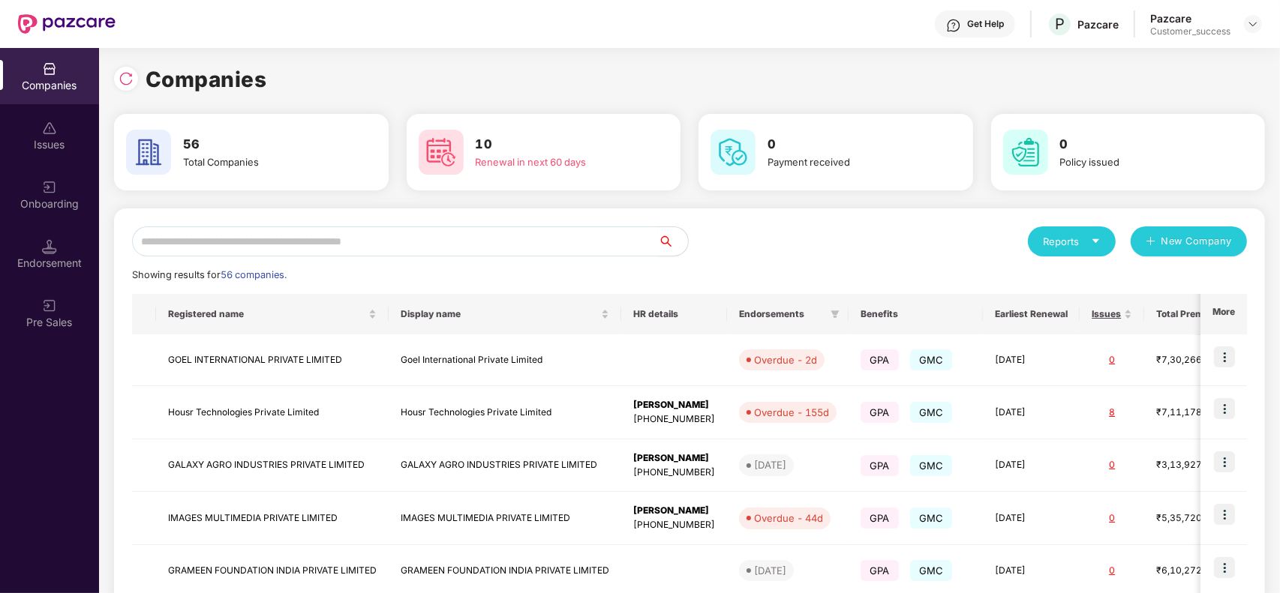
click at [500, 234] on input "text" at bounding box center [395, 242] width 526 height 30
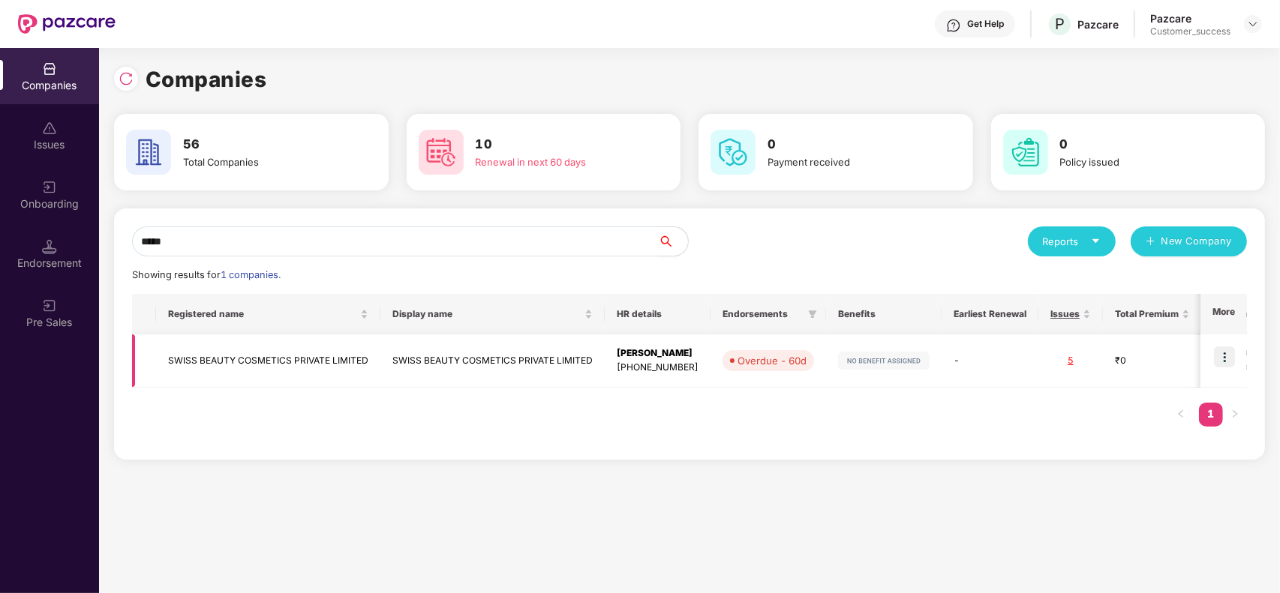
type input "*****"
click at [1228, 356] on img at bounding box center [1224, 357] width 21 height 21
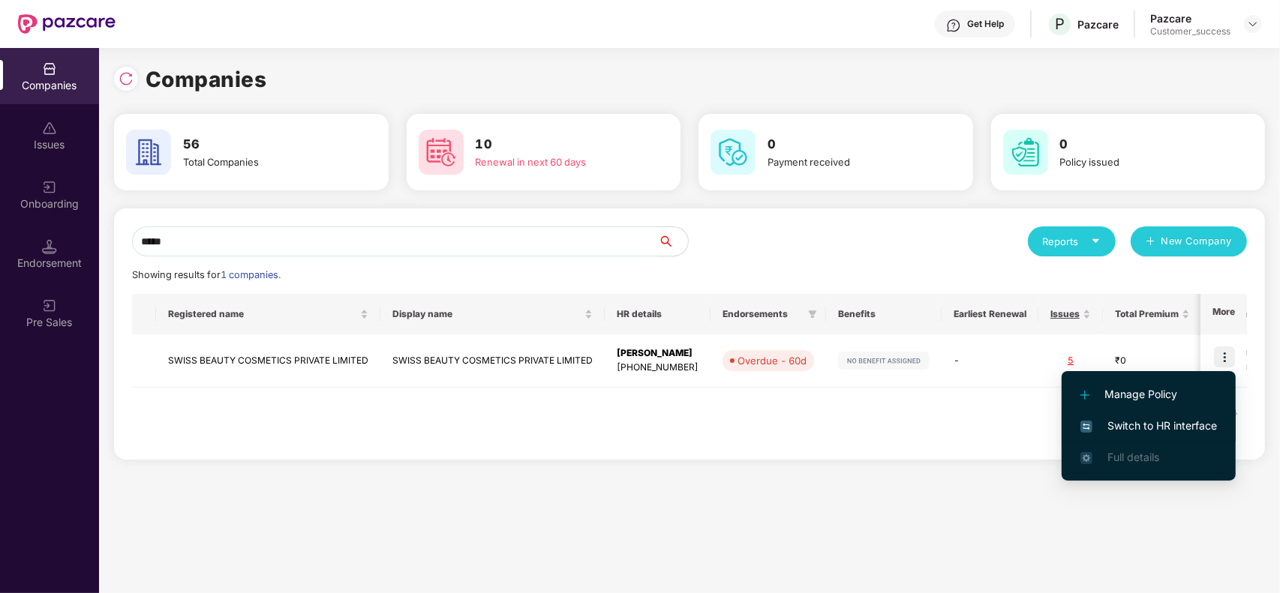
click at [1155, 420] on span "Switch to HR interface" at bounding box center [1148, 426] width 137 height 17
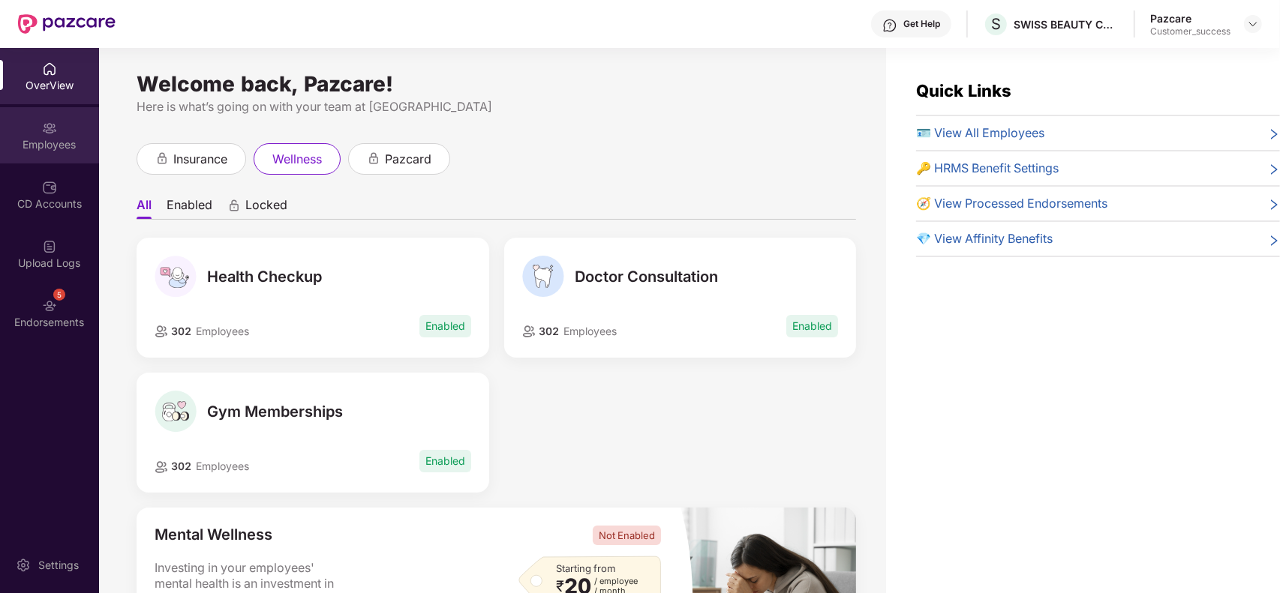
click at [55, 139] on div "Employees" at bounding box center [49, 144] width 99 height 15
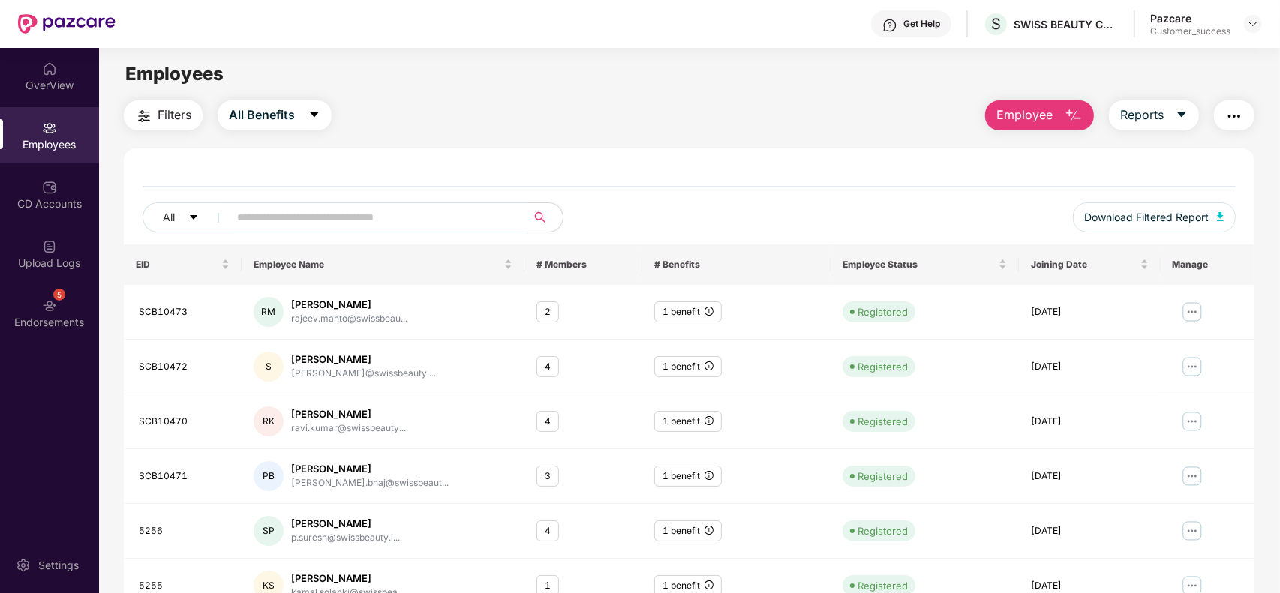
click at [295, 218] on input "text" at bounding box center [371, 217] width 269 height 23
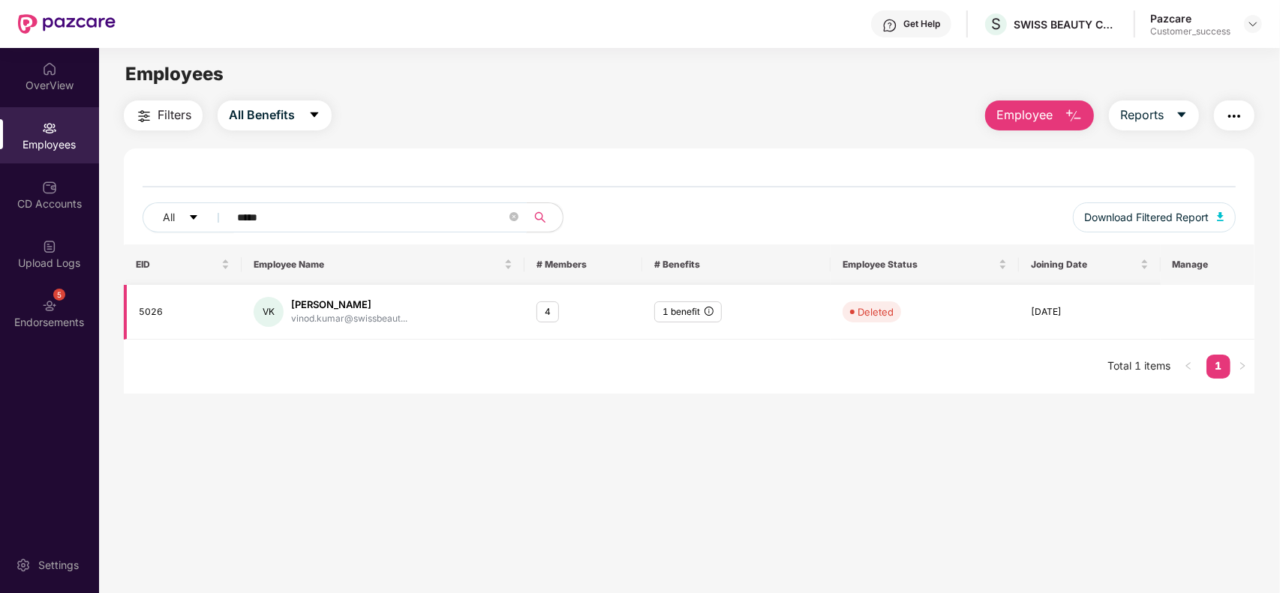
type input "*****"
click at [549, 313] on div "4" at bounding box center [547, 313] width 23 height 22
click at [1250, 28] on img at bounding box center [1253, 24] width 12 height 12
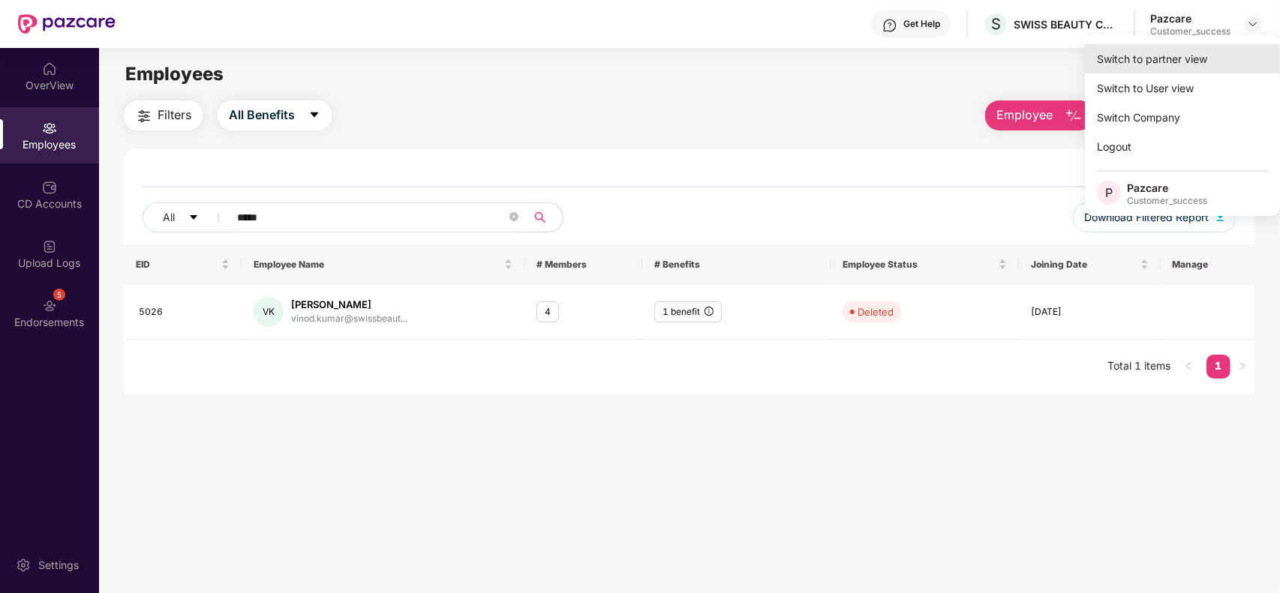
click at [1174, 61] on div "Switch to partner view" at bounding box center [1182, 58] width 195 height 29
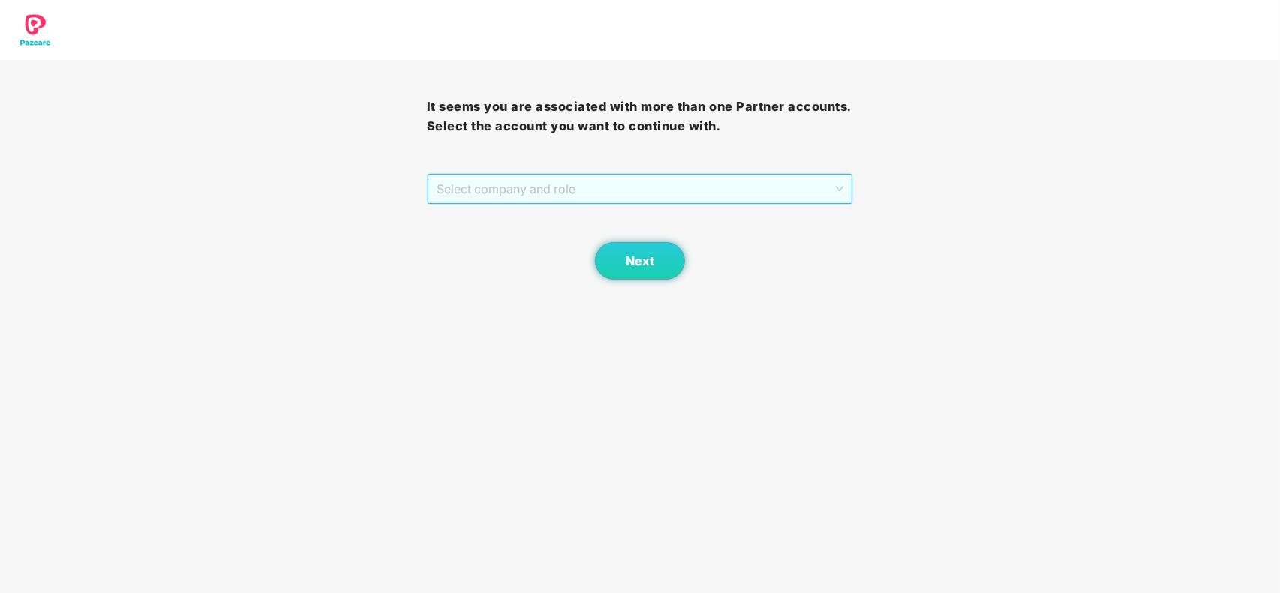
click at [675, 182] on span "Select company and role" at bounding box center [640, 189] width 407 height 29
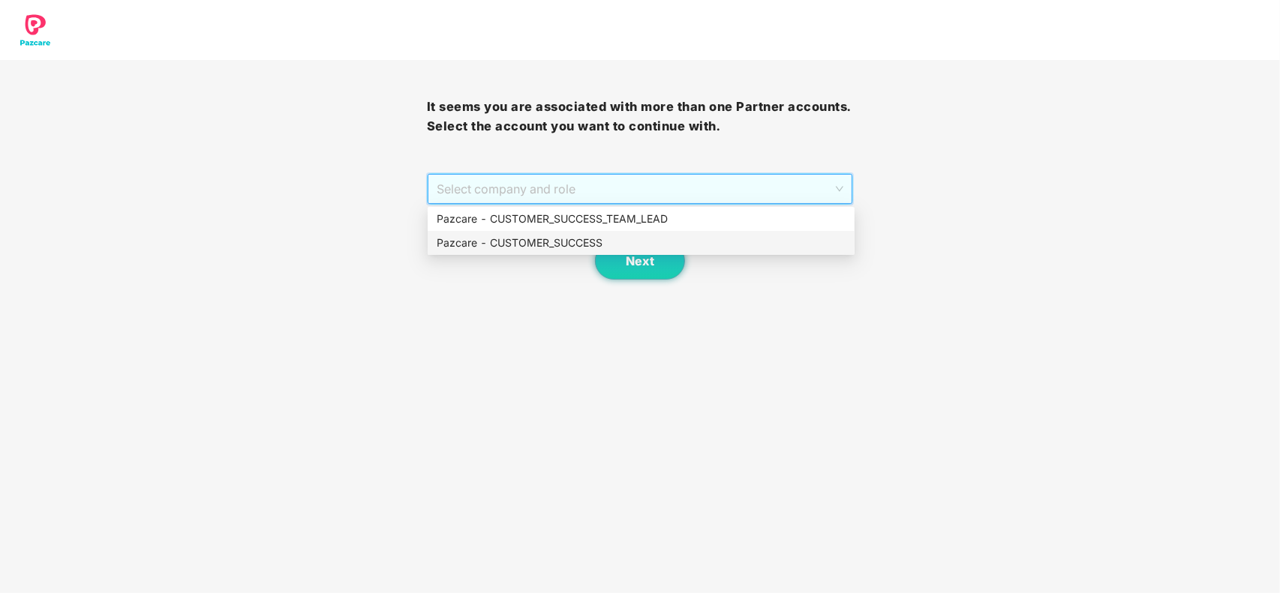
click at [572, 241] on div "Pazcare - CUSTOMER_SUCCESS" at bounding box center [641, 243] width 409 height 17
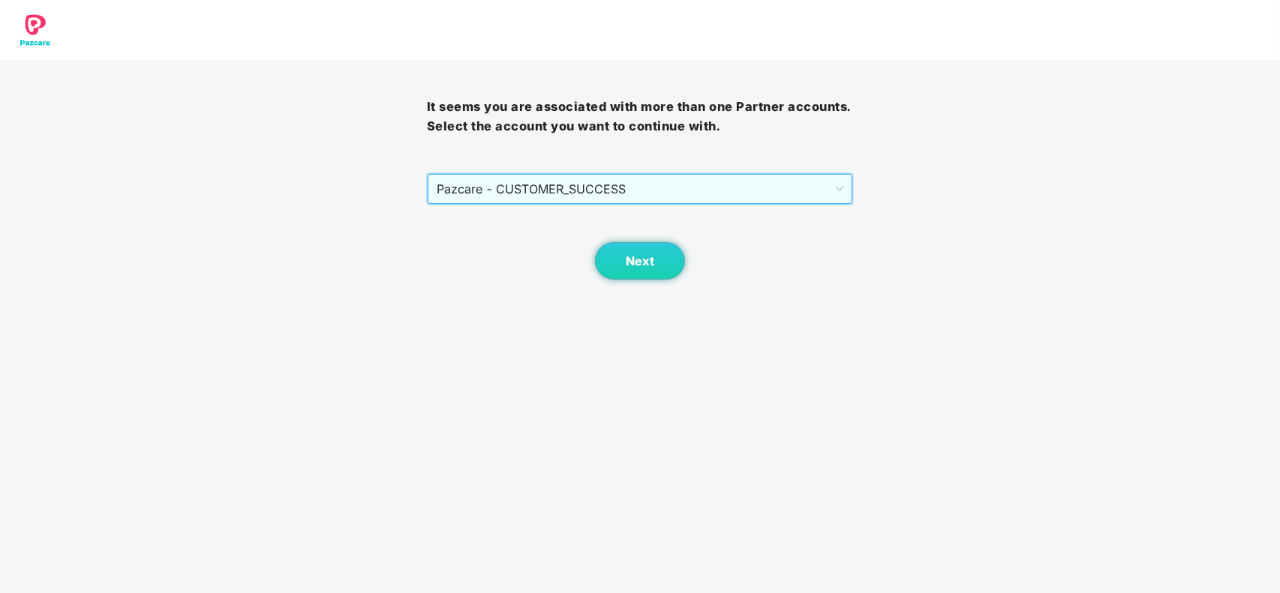
click at [594, 249] on div "Next" at bounding box center [640, 242] width 427 height 75
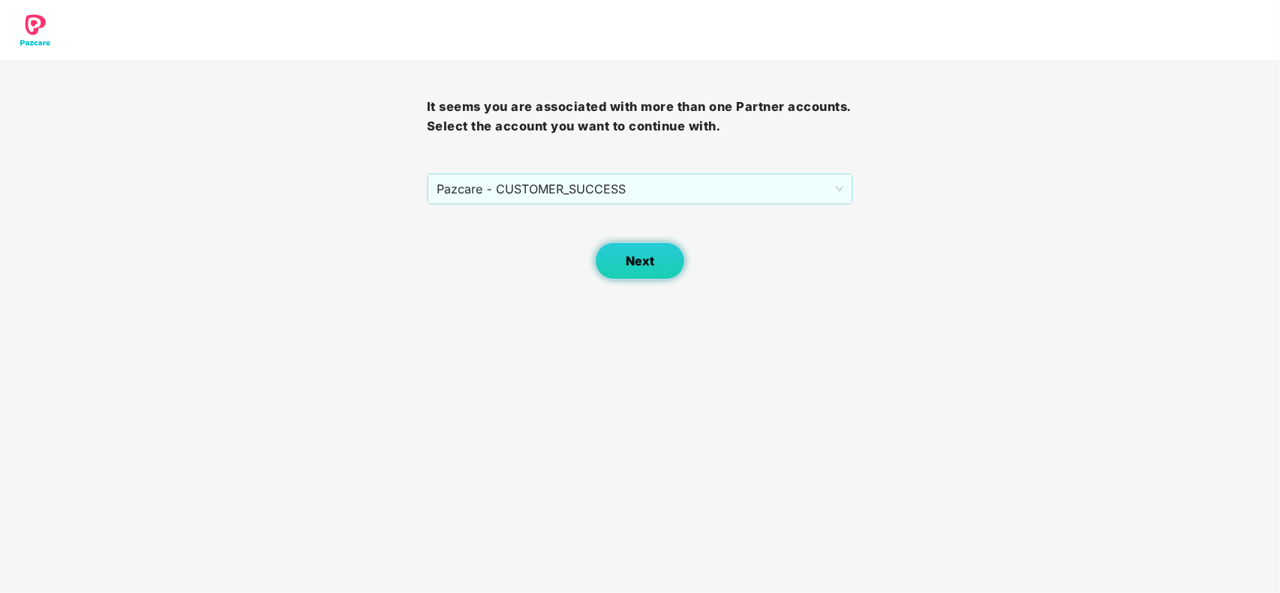
click at [620, 261] on button "Next" at bounding box center [640, 261] width 90 height 38
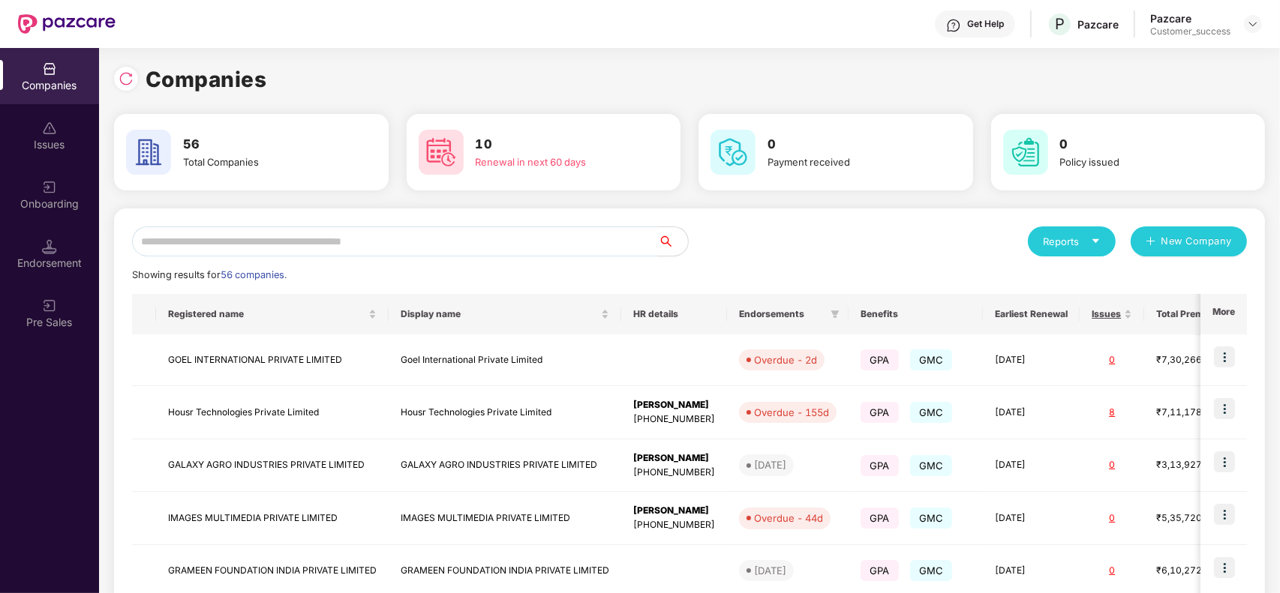
click at [458, 227] on input "text" at bounding box center [395, 242] width 526 height 30
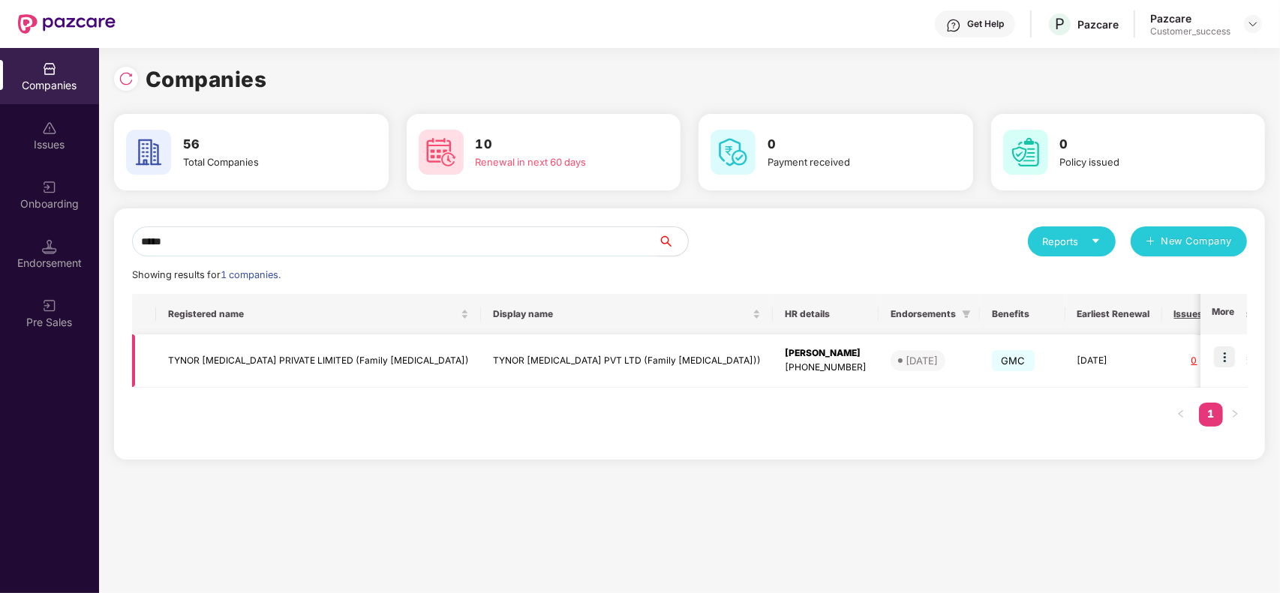
type input "*****"
click at [1228, 356] on img at bounding box center [1224, 357] width 21 height 21
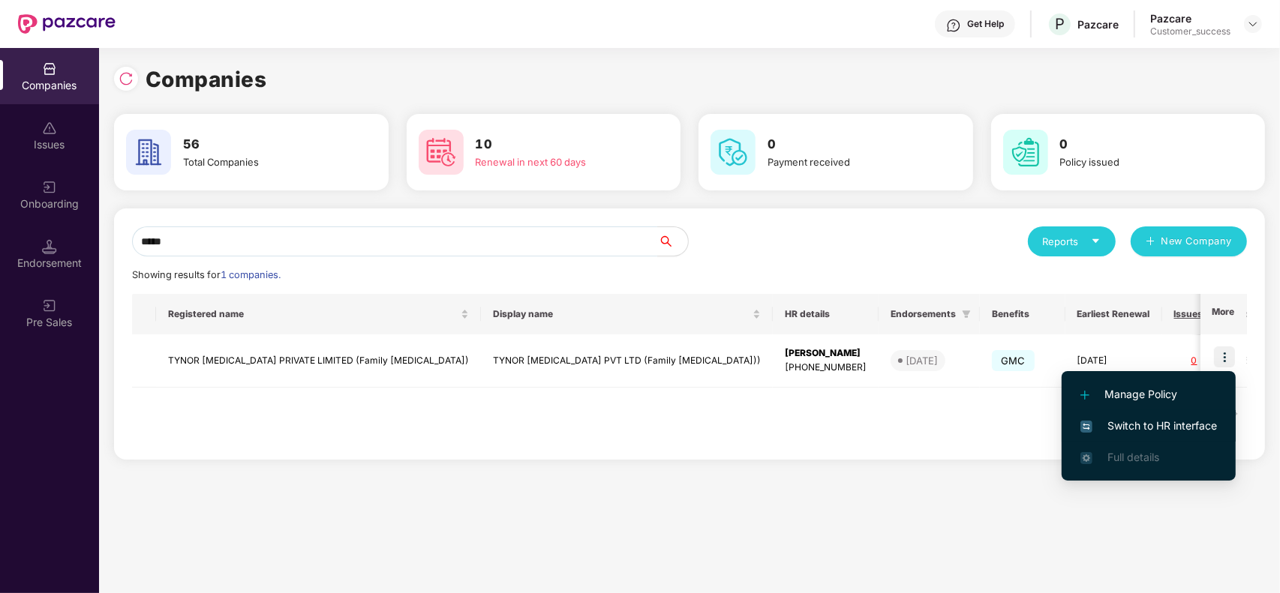
click at [1163, 436] on li "Switch to HR interface" at bounding box center [1148, 426] width 174 height 32
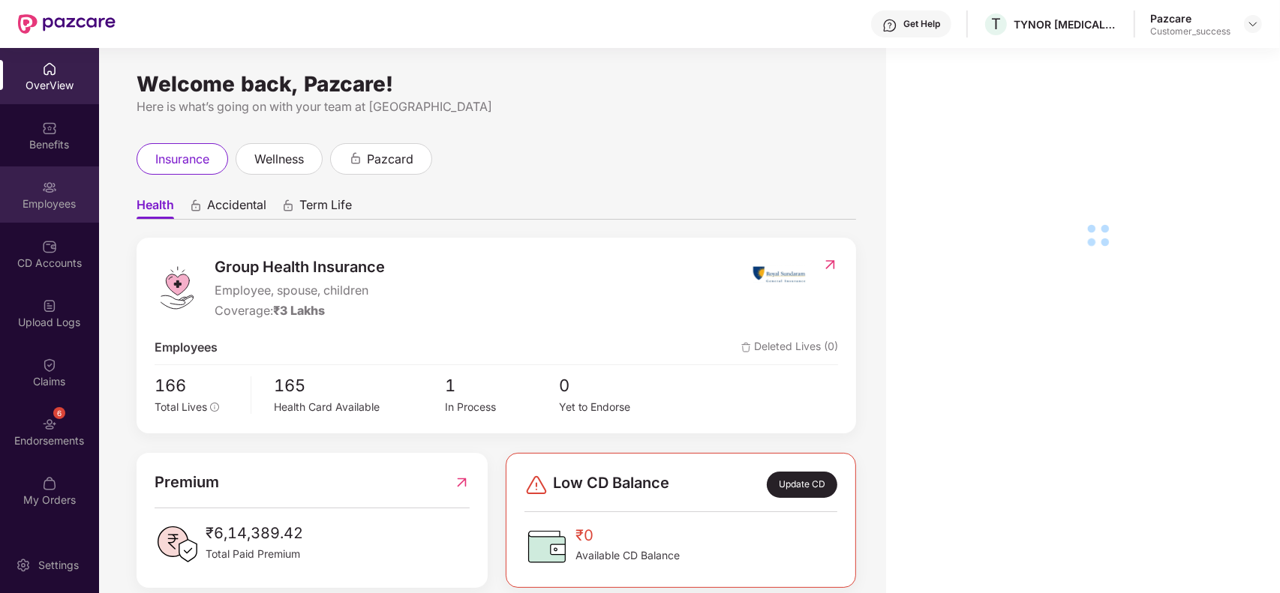
click at [59, 197] on div "Employees" at bounding box center [49, 204] width 99 height 15
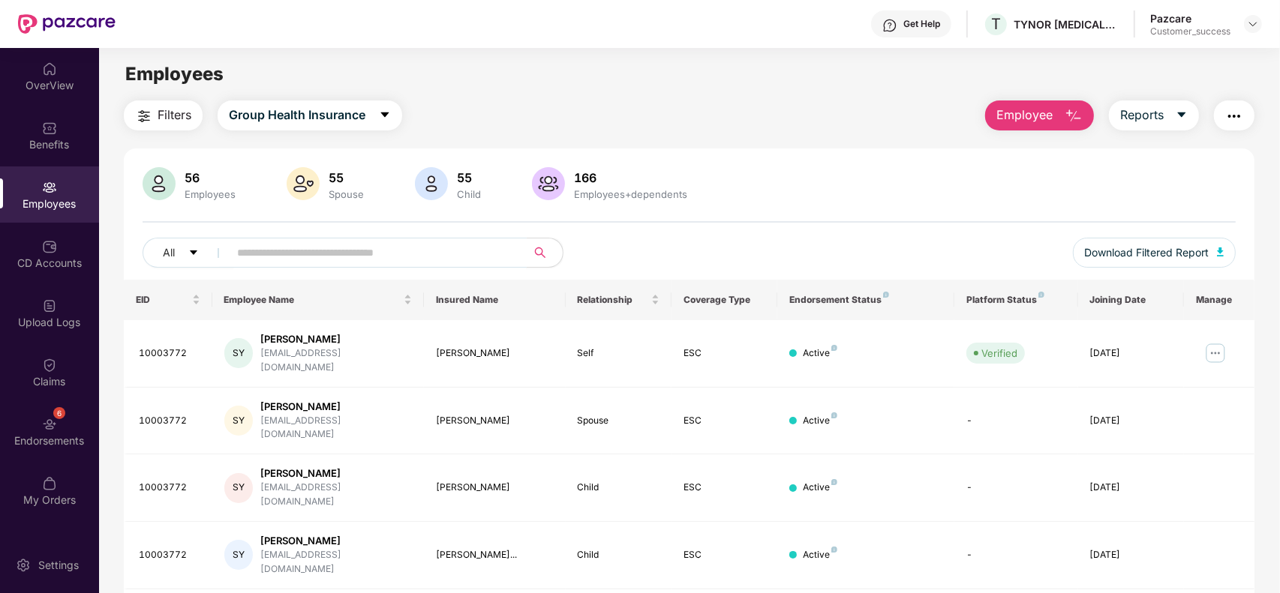
click at [321, 242] on input "text" at bounding box center [371, 253] width 269 height 23
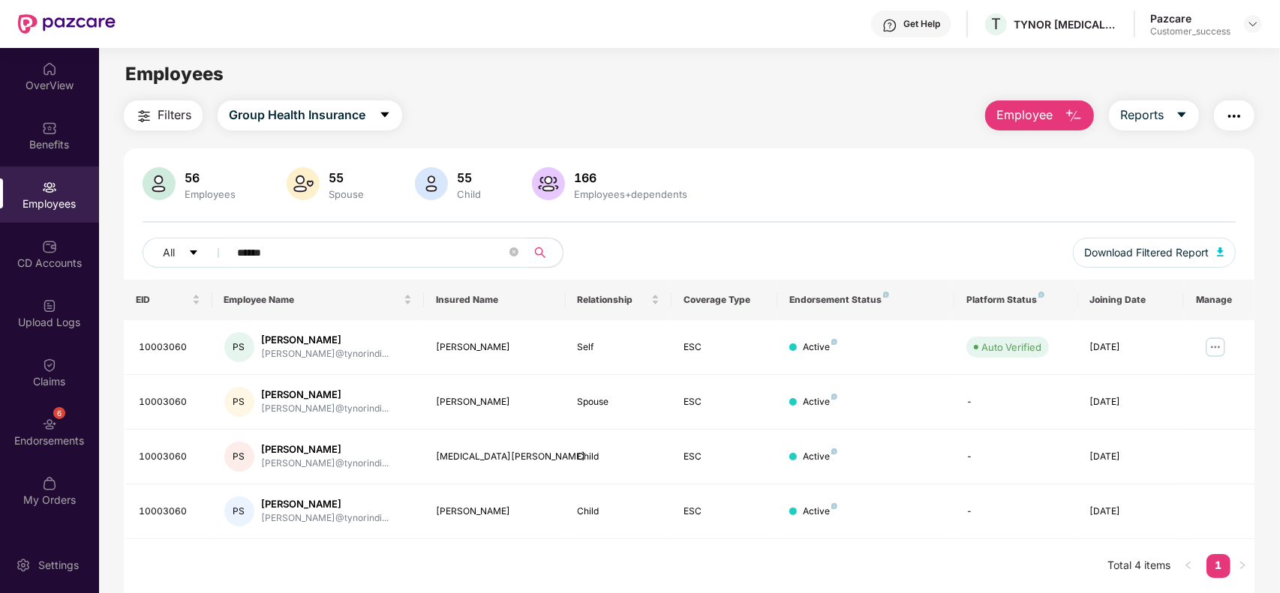
type input "******"
click at [1217, 351] on img at bounding box center [1215, 347] width 24 height 24
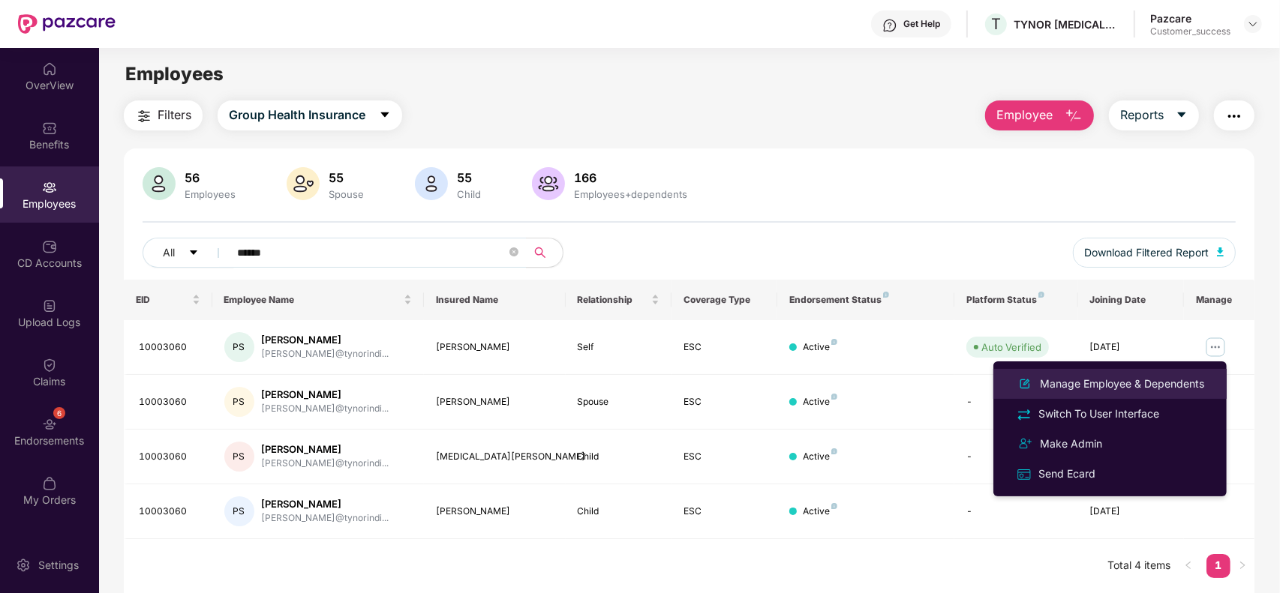
click at [1167, 373] on li "Manage Employee & Dependents" at bounding box center [1109, 384] width 233 height 30
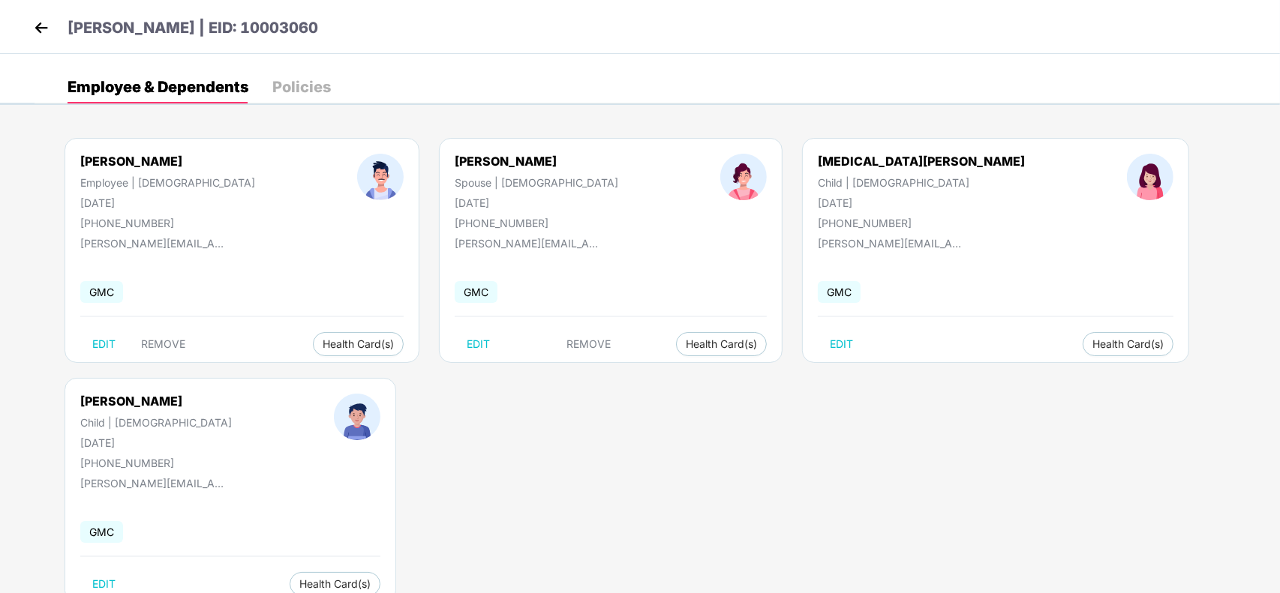
click at [35, 21] on img at bounding box center [41, 28] width 23 height 23
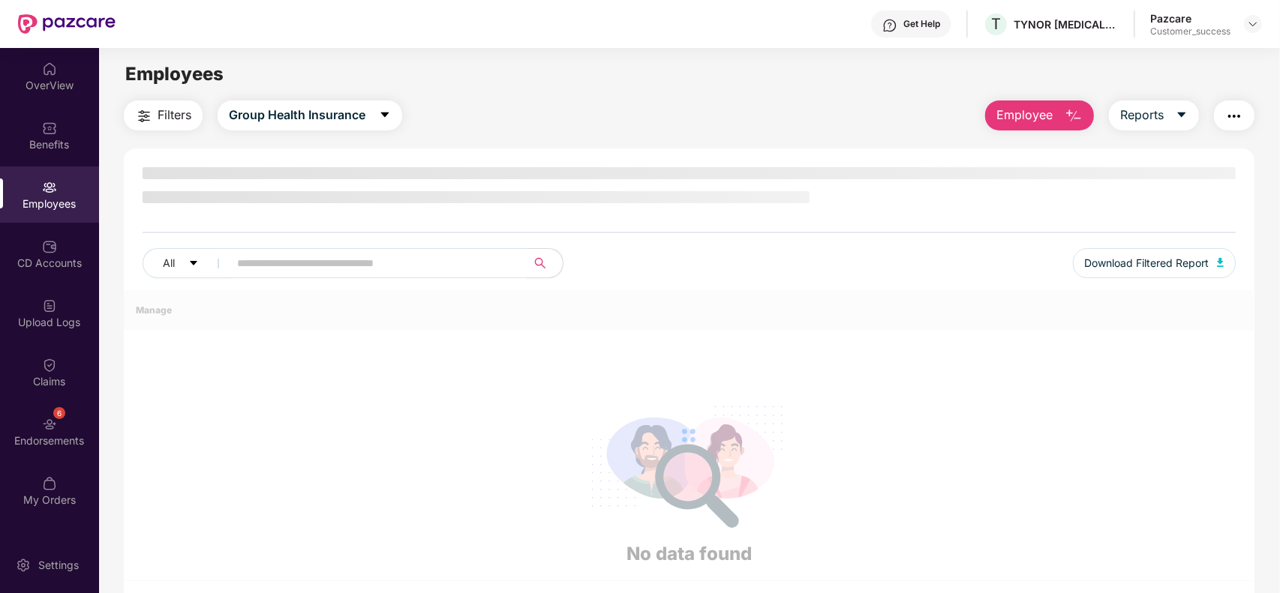
click at [381, 260] on input "text" at bounding box center [371, 263] width 269 height 23
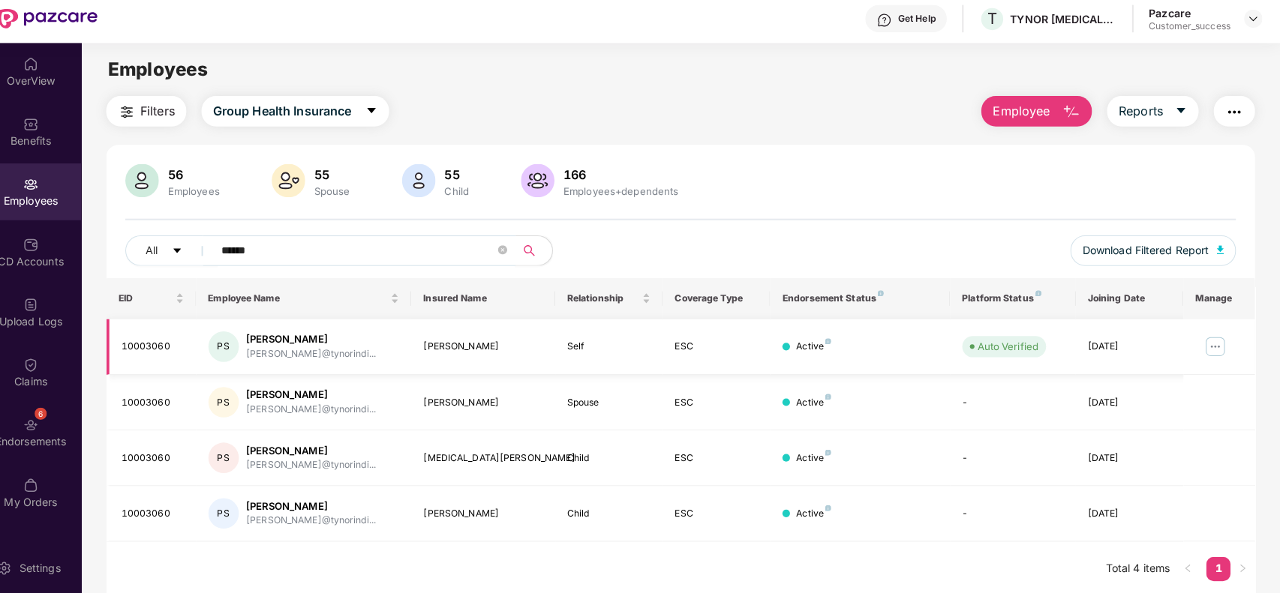
scroll to position [0, 0]
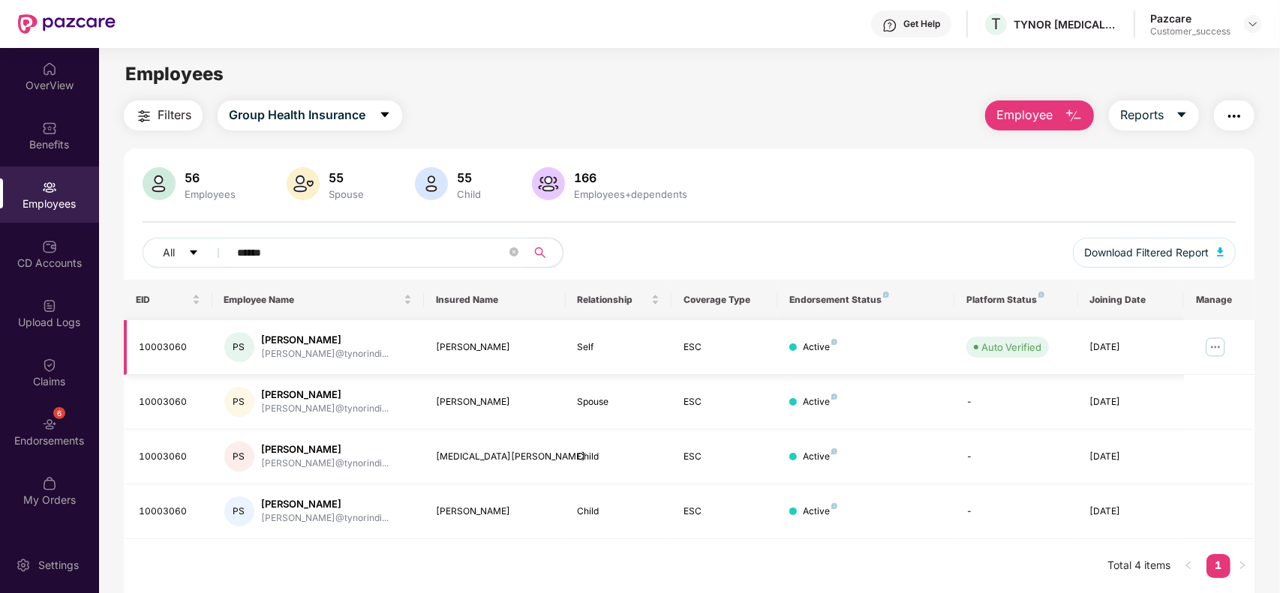
type input "******"
click at [1217, 344] on img at bounding box center [1215, 347] width 24 height 24
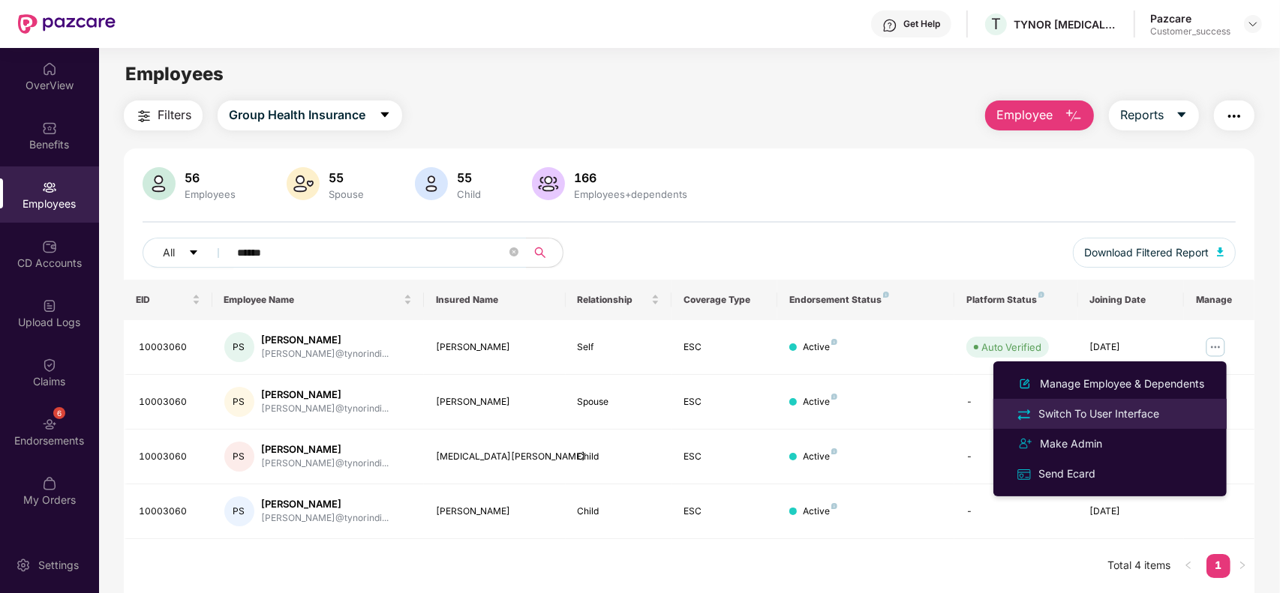
click at [1100, 419] on div "Switch To User Interface" at bounding box center [1098, 414] width 127 height 17
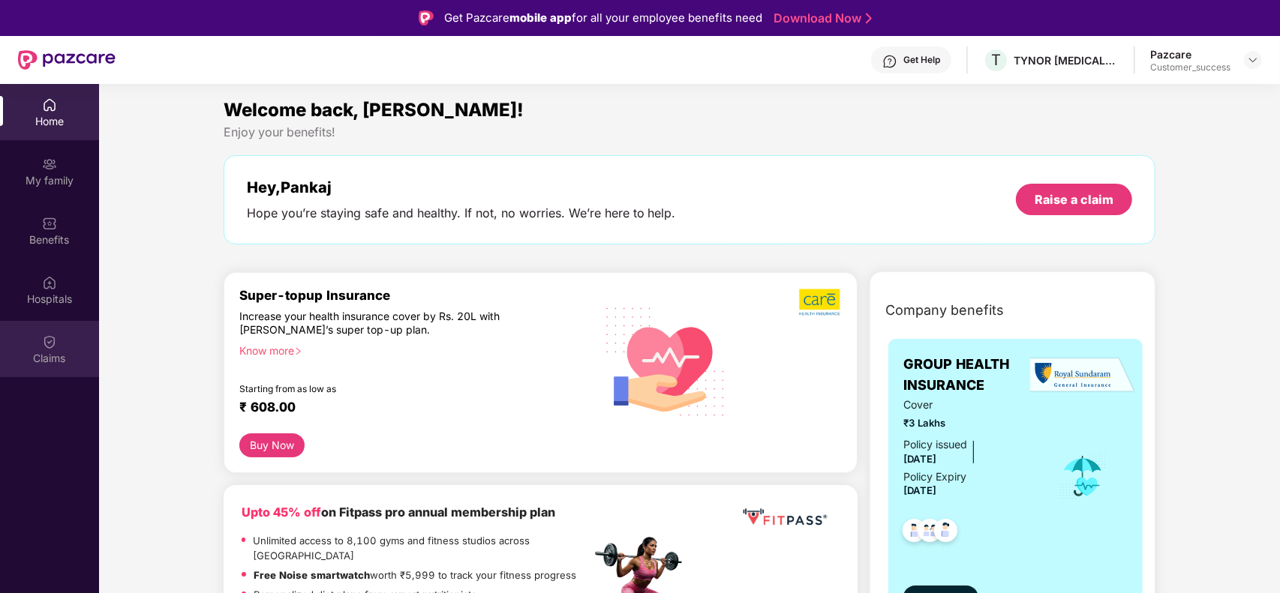
click at [24, 330] on div "Claims" at bounding box center [49, 349] width 99 height 56
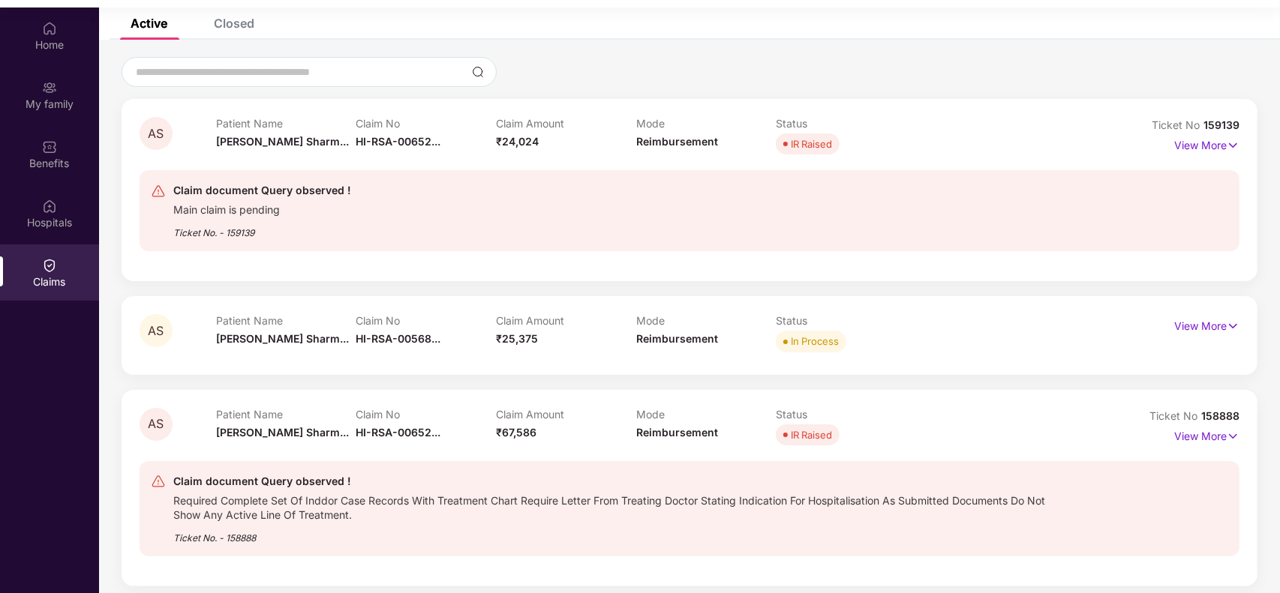
scroll to position [84, 0]
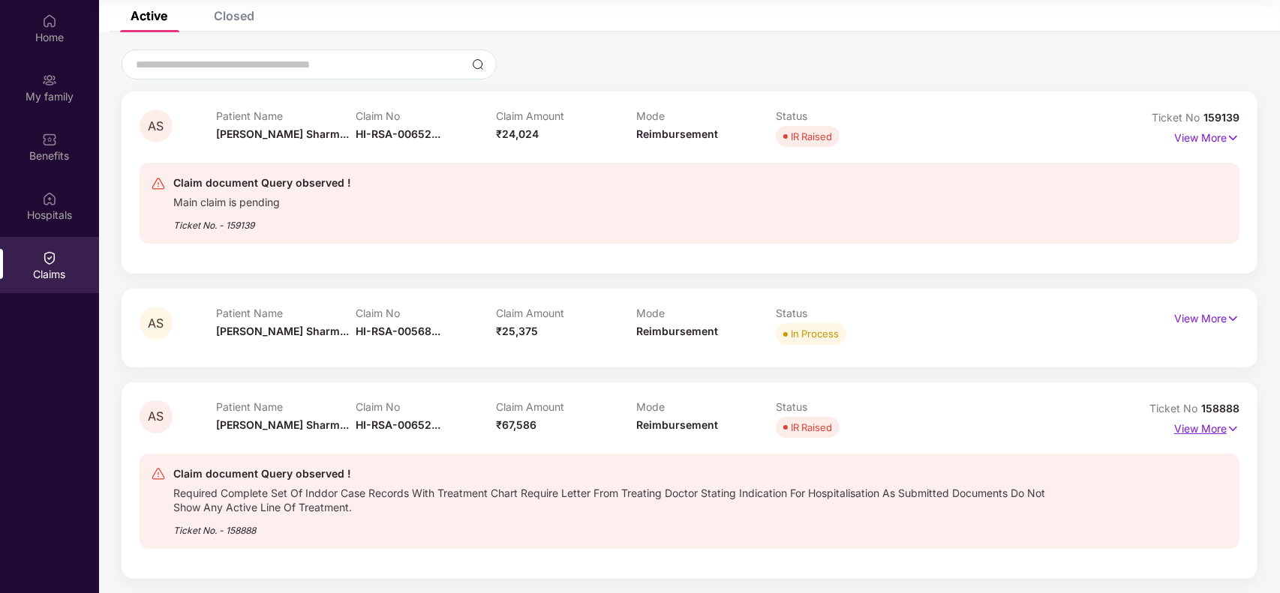
click at [1195, 431] on p "View More" at bounding box center [1206, 427] width 65 height 20
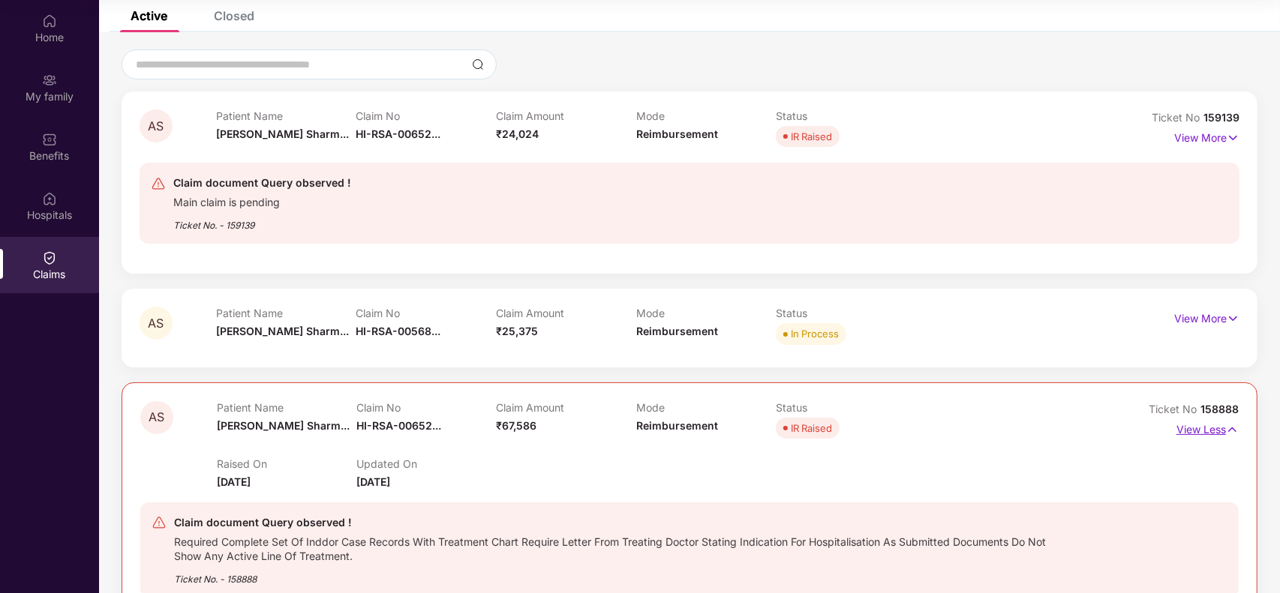
click at [1195, 431] on p "View Less" at bounding box center [1207, 428] width 62 height 20
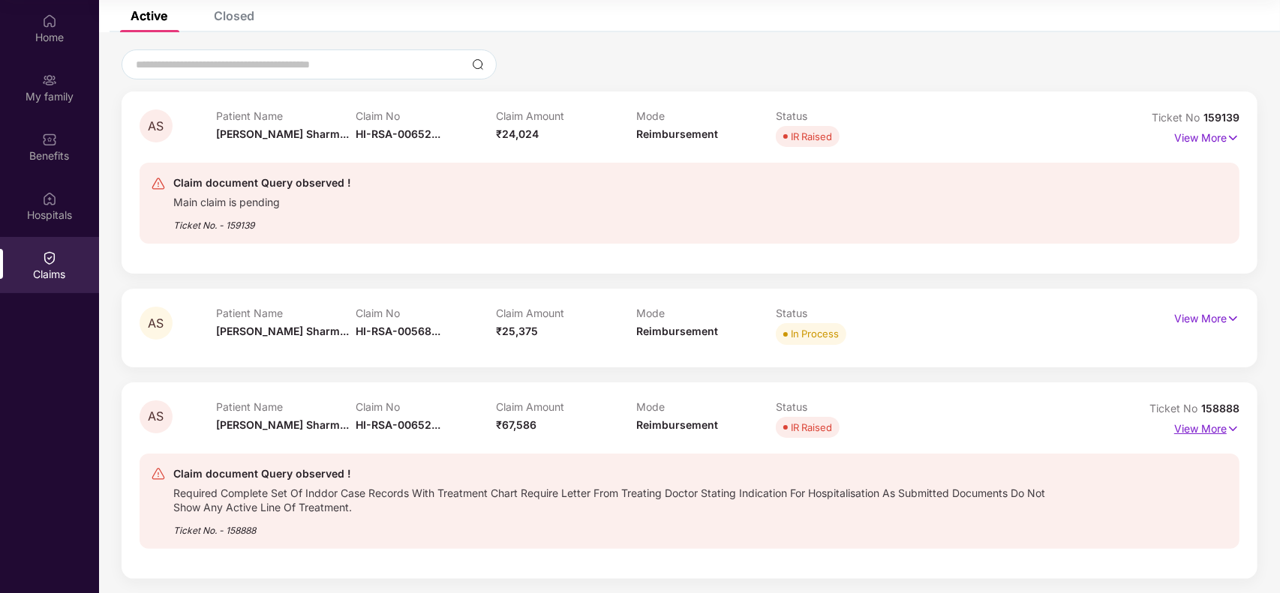
click at [1195, 431] on p "View More" at bounding box center [1206, 427] width 65 height 20
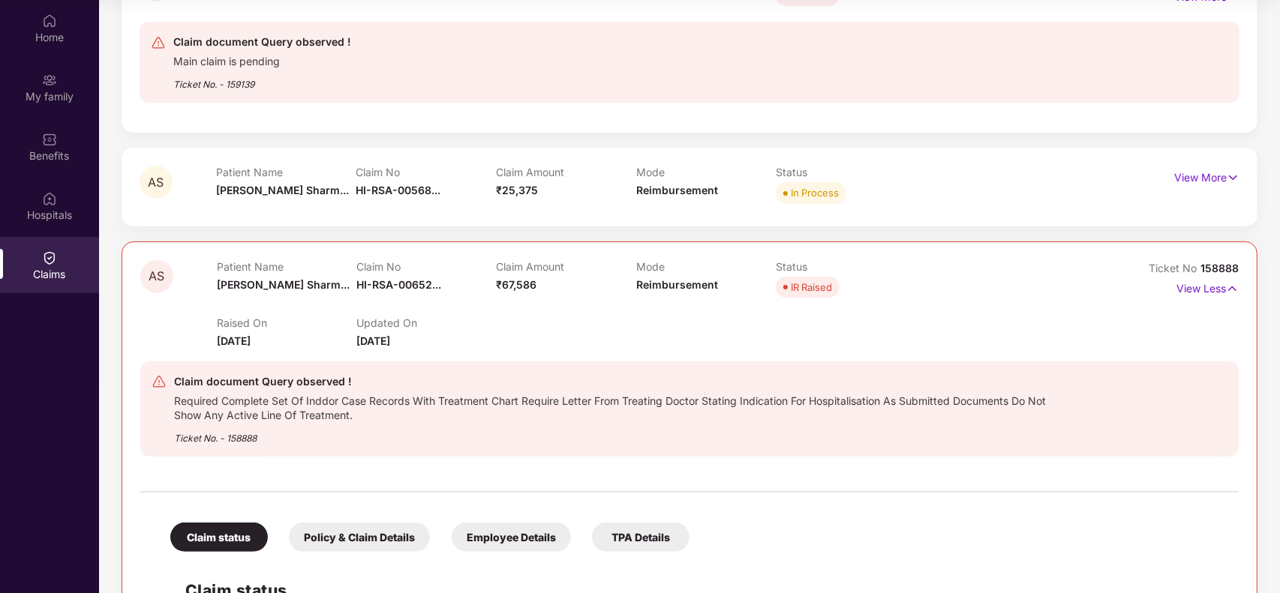
scroll to position [70, 0]
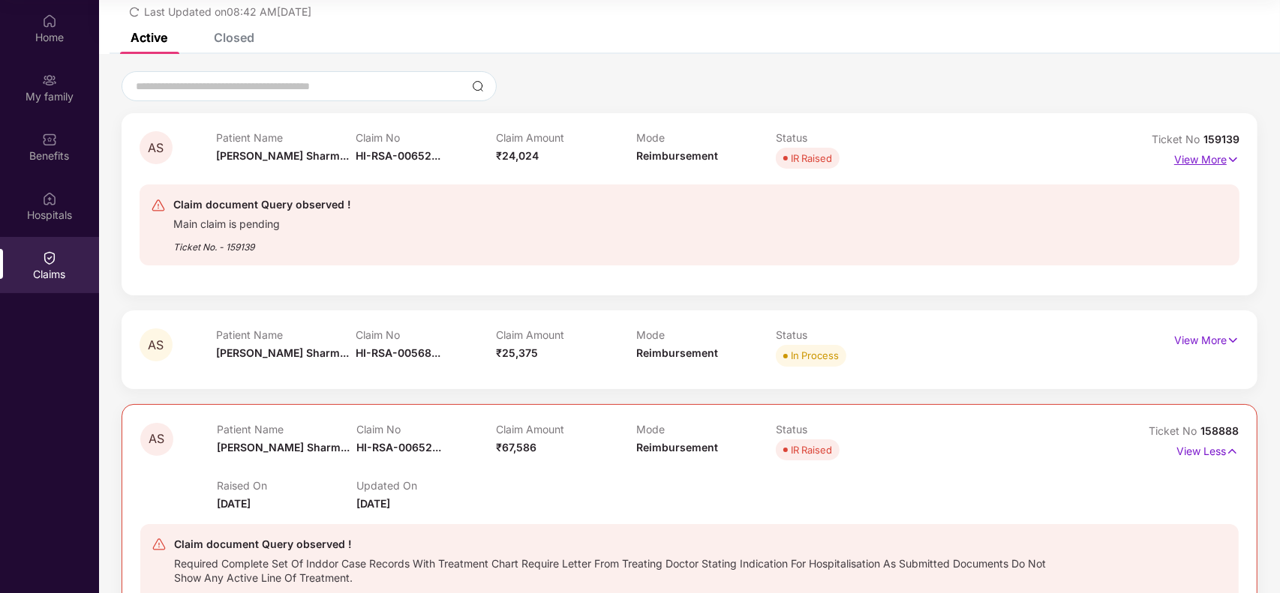
click at [1210, 152] on p "View More" at bounding box center [1206, 158] width 65 height 20
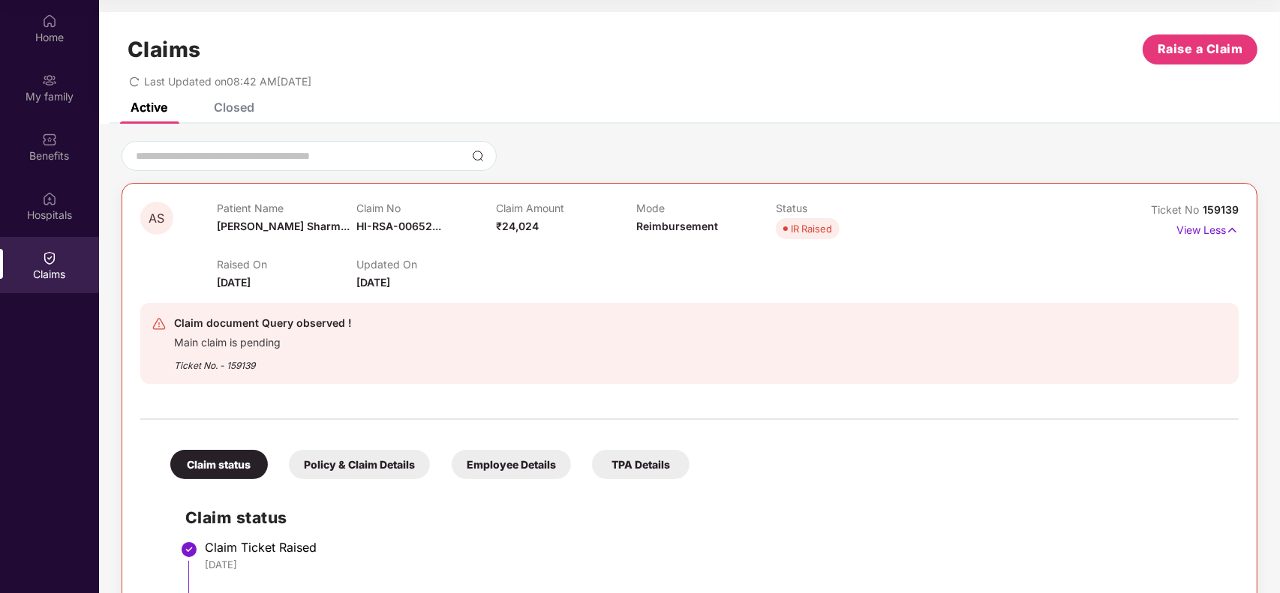
scroll to position [0, 0]
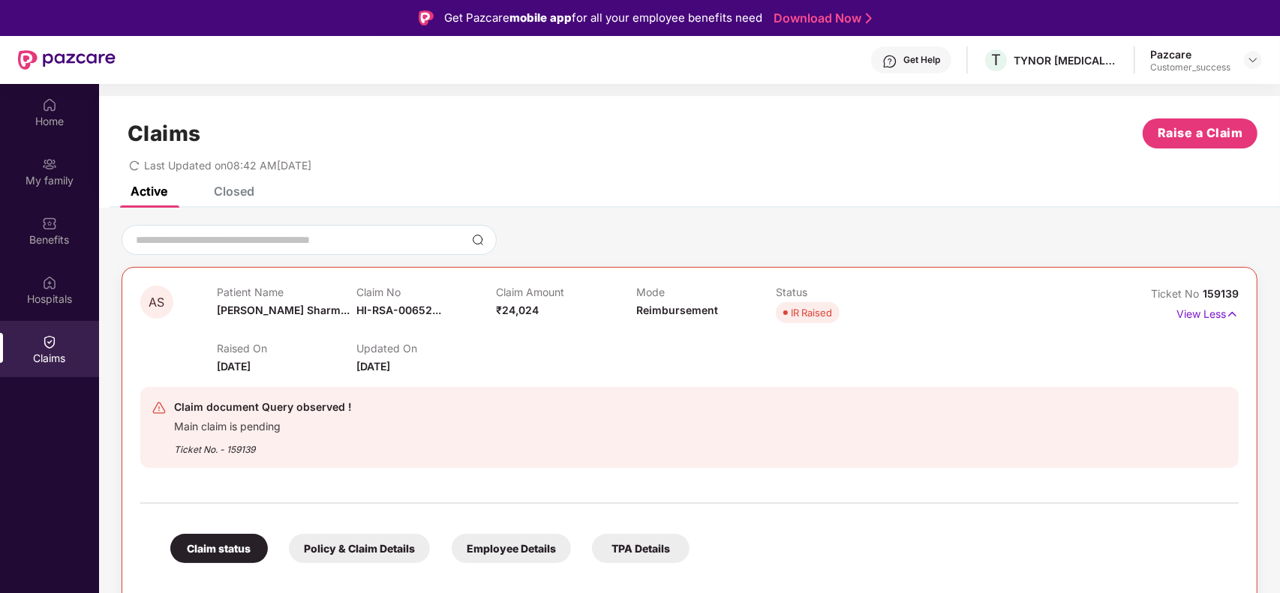
click at [1262, 53] on header "Get Help T TYNOR [MEDICAL_DATA] PVT LTD (Family [MEDICAL_DATA])) Pazcare Custom…" at bounding box center [640, 60] width 1280 height 48
click at [1247, 61] on img at bounding box center [1253, 60] width 12 height 12
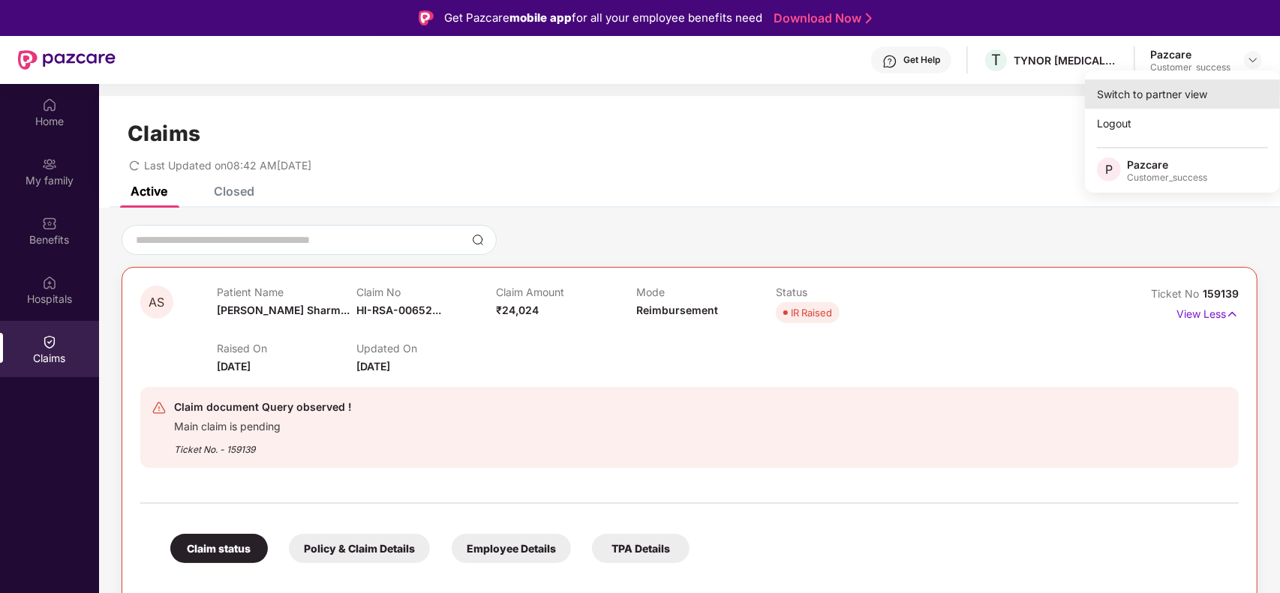
click at [1190, 87] on div "Switch to partner view" at bounding box center [1182, 94] width 195 height 29
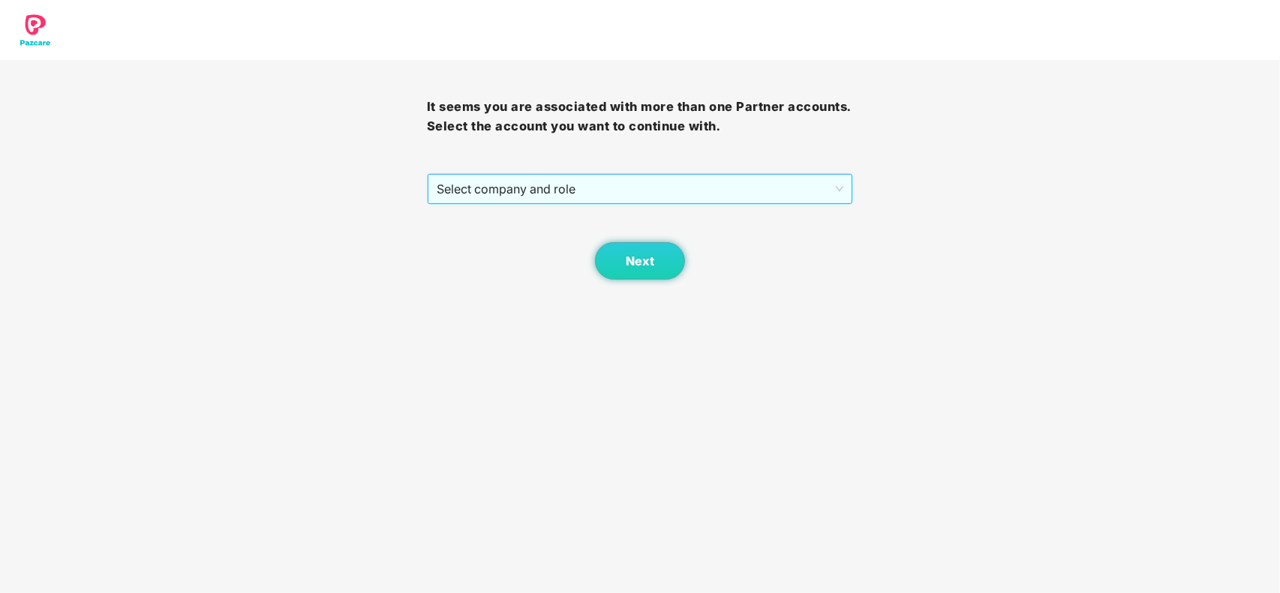
click at [675, 204] on div "Select company and role" at bounding box center [640, 189] width 425 height 30
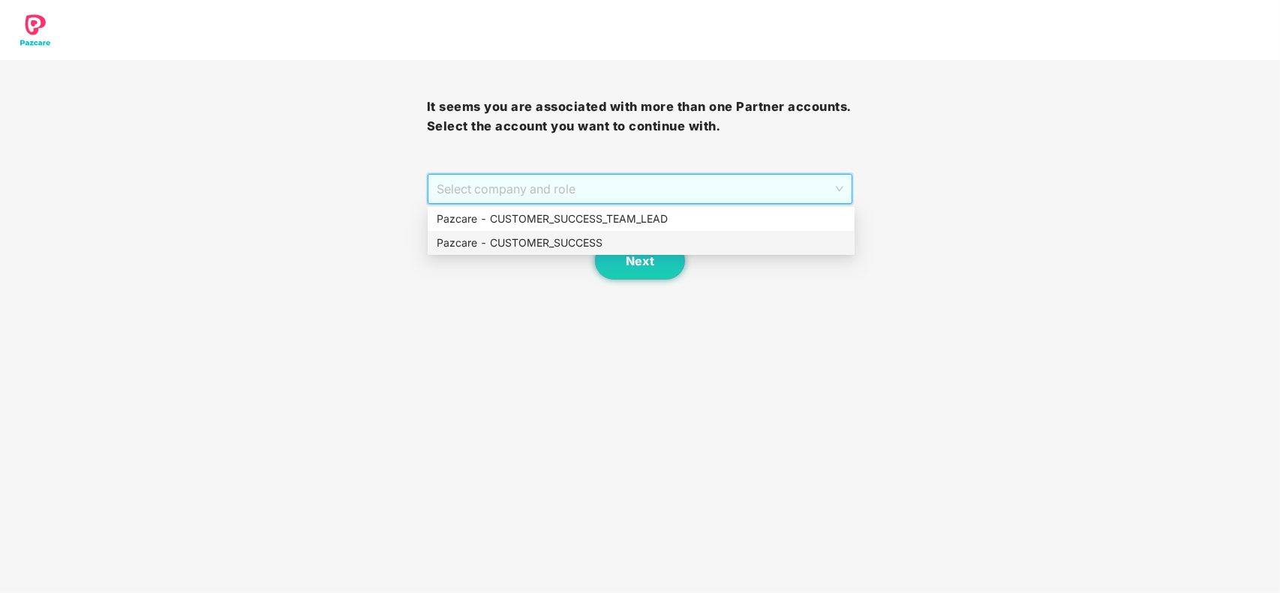
click at [549, 236] on div "Pazcare - CUSTOMER_SUCCESS" at bounding box center [641, 243] width 409 height 17
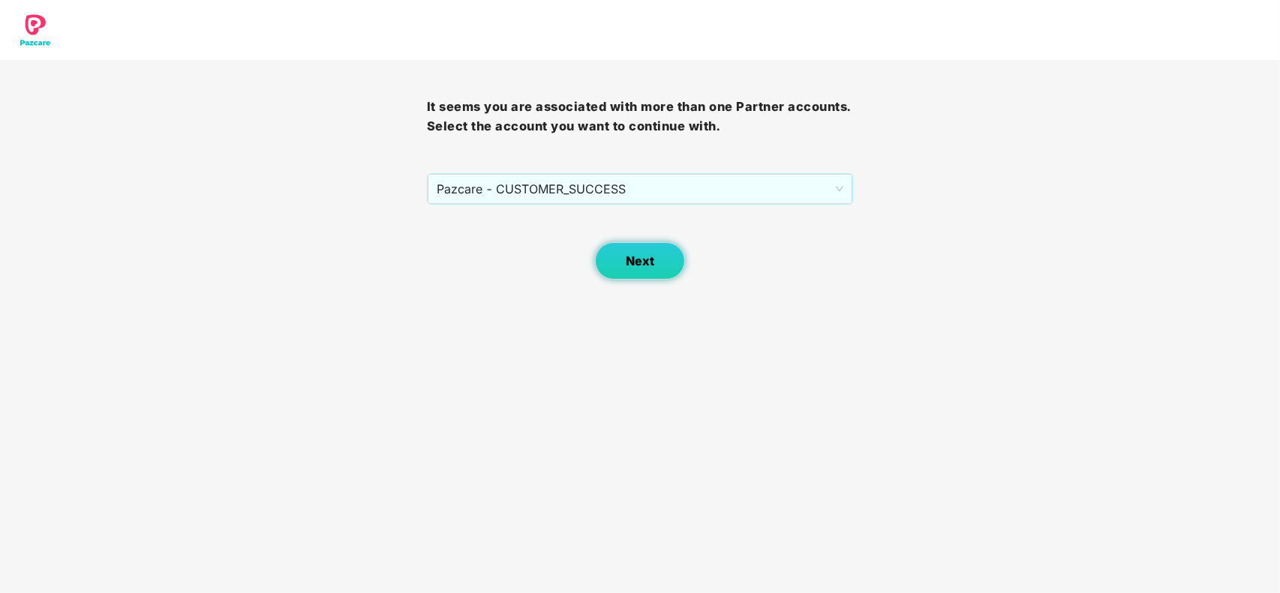
click at [627, 257] on span "Next" at bounding box center [640, 261] width 29 height 14
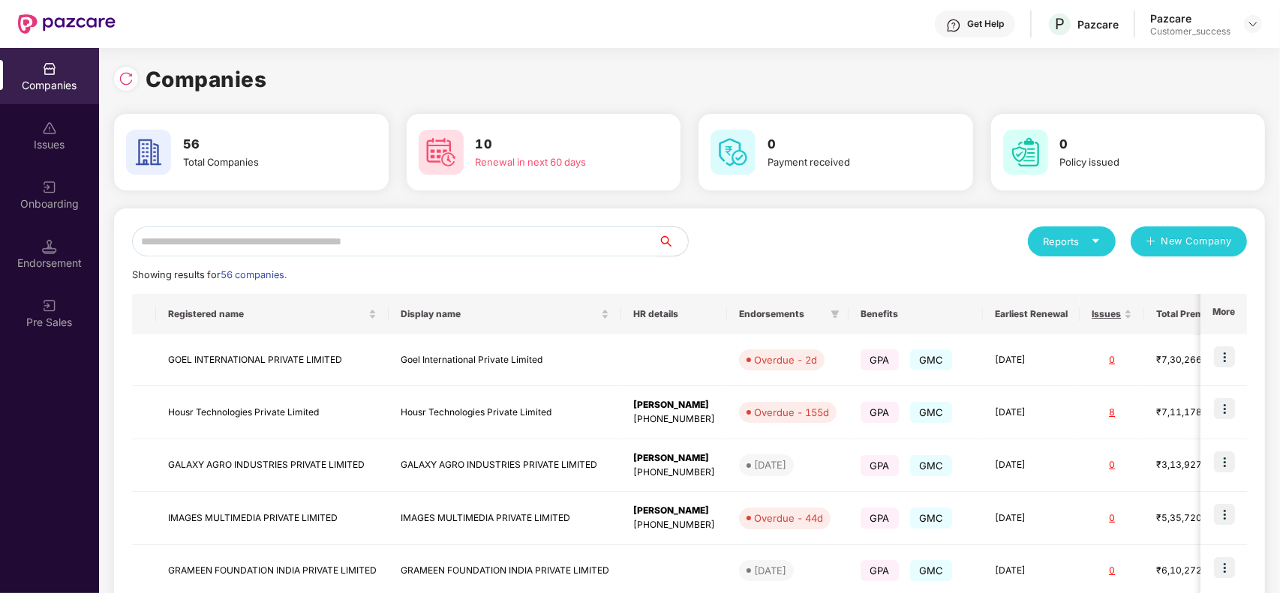
click at [491, 227] on input "text" at bounding box center [395, 242] width 526 height 30
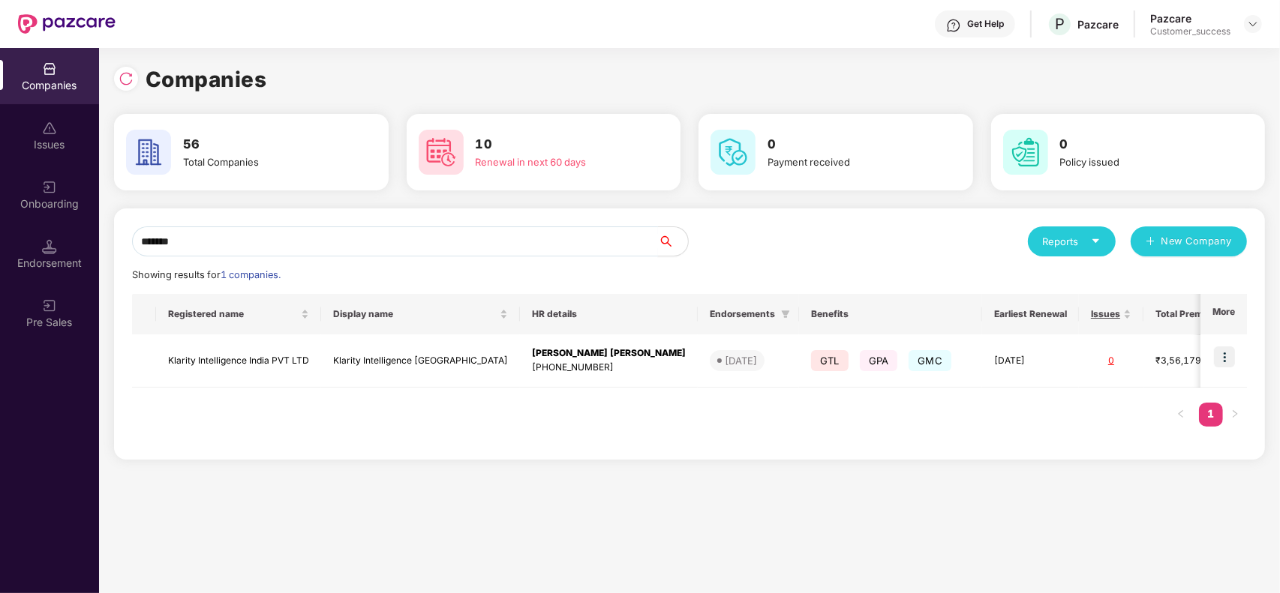
click at [625, 242] on input "*******" at bounding box center [395, 242] width 526 height 30
type input "*"
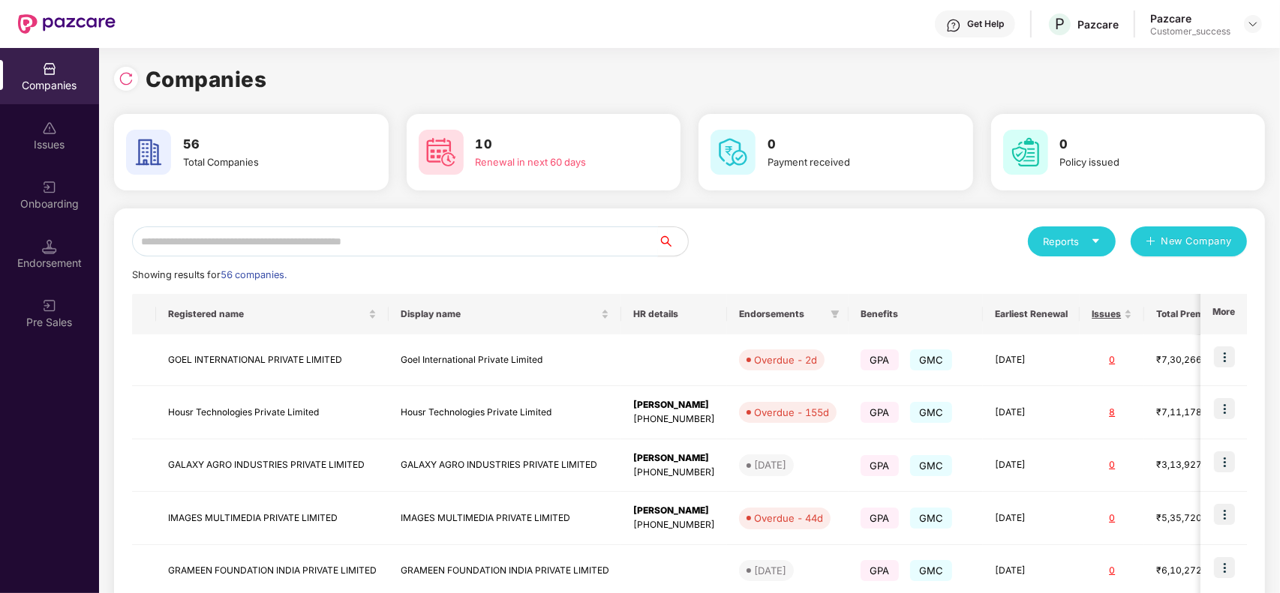
type input "*"
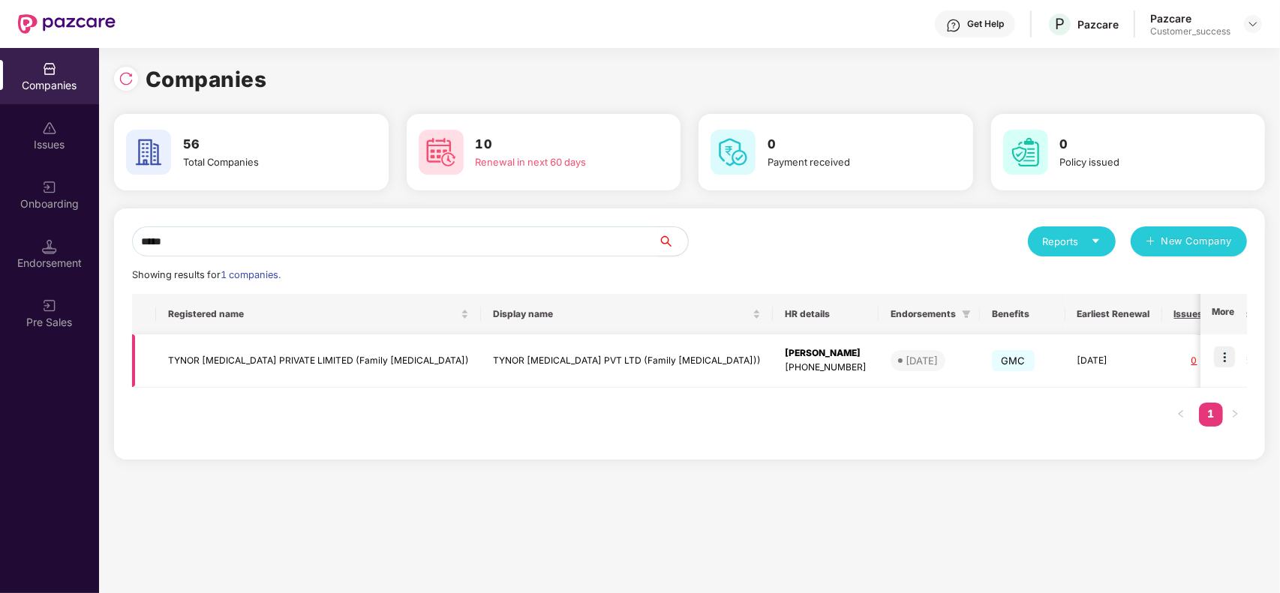
type input "*****"
click at [239, 343] on td "TYNOR [MEDICAL_DATA] PRIVATE LIMITED (Family [MEDICAL_DATA])" at bounding box center [318, 361] width 325 height 53
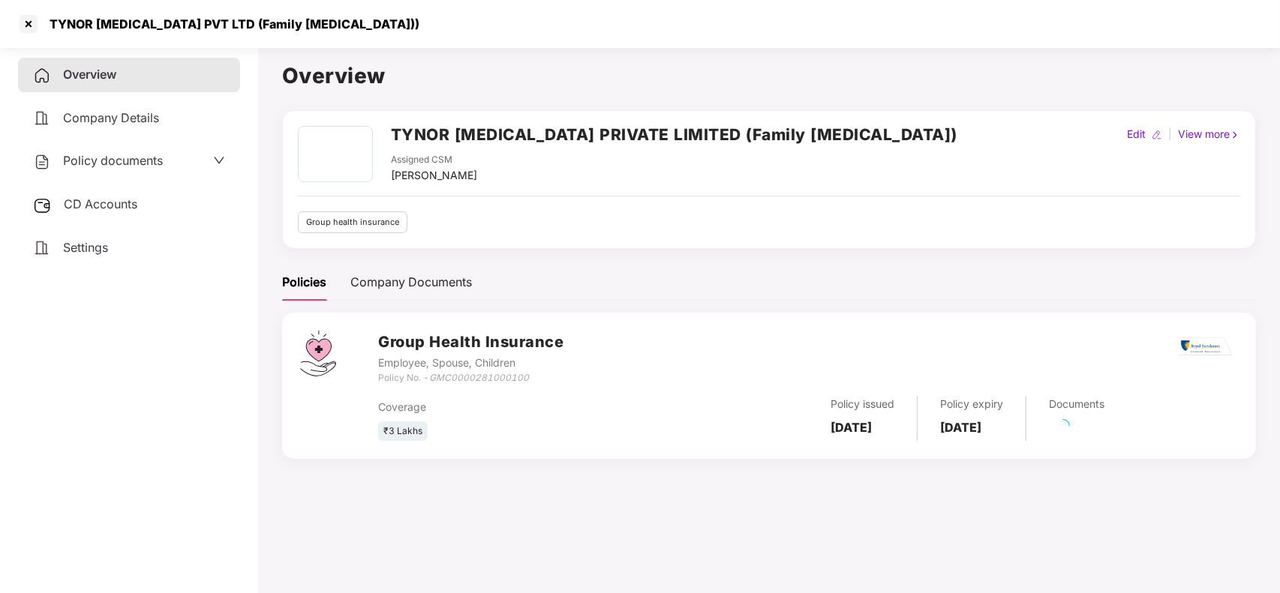
scroll to position [41, 0]
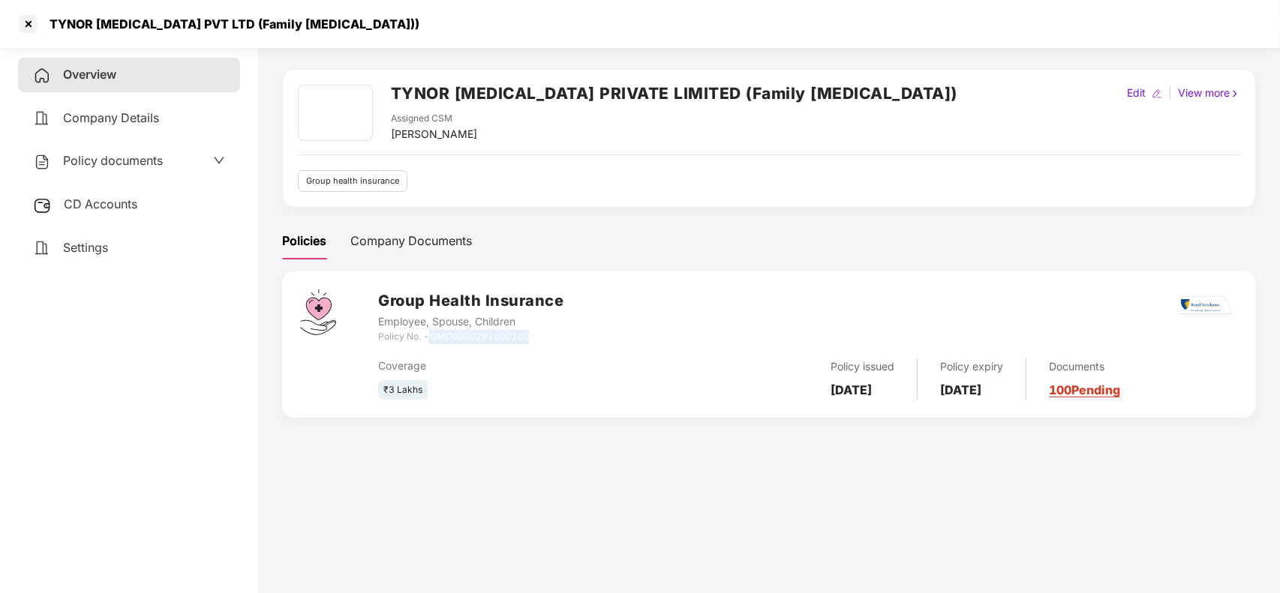
drag, startPoint x: 429, startPoint y: 335, endPoint x: 578, endPoint y: 331, distance: 148.6
click at [578, 331] on div "Group Health Insurance Employee, Spouse, Children Policy No. - GMC0000281000100" at bounding box center [808, 317] width 860 height 54
copy div "GMC0000281000100"
